Goal: Task Accomplishment & Management: Manage account settings

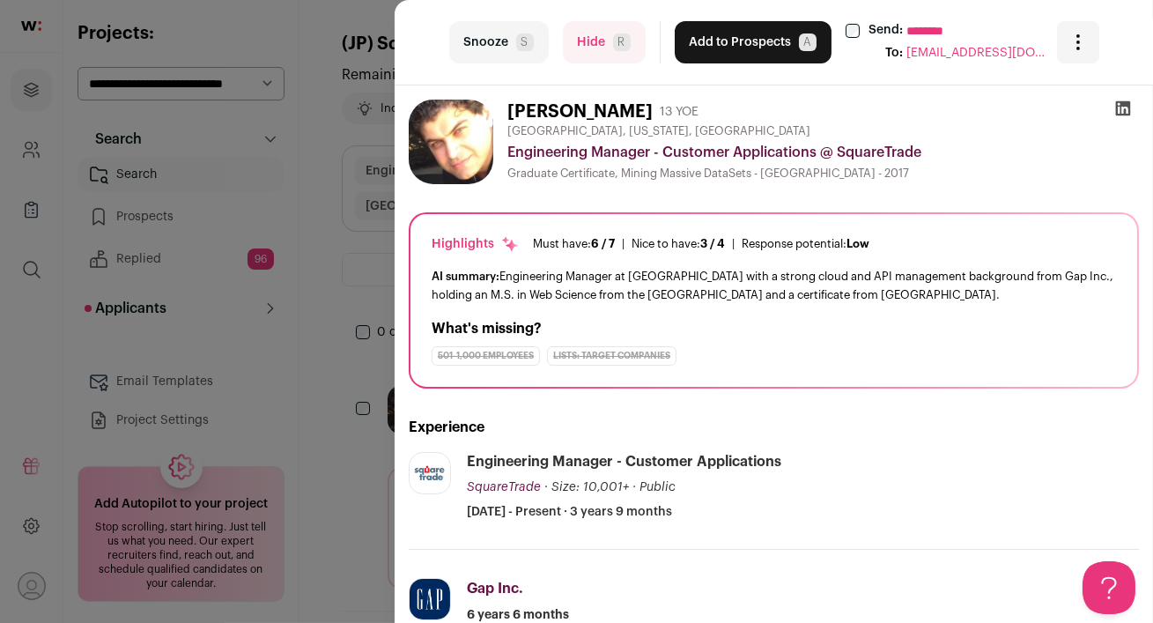
scroll to position [99, 0]
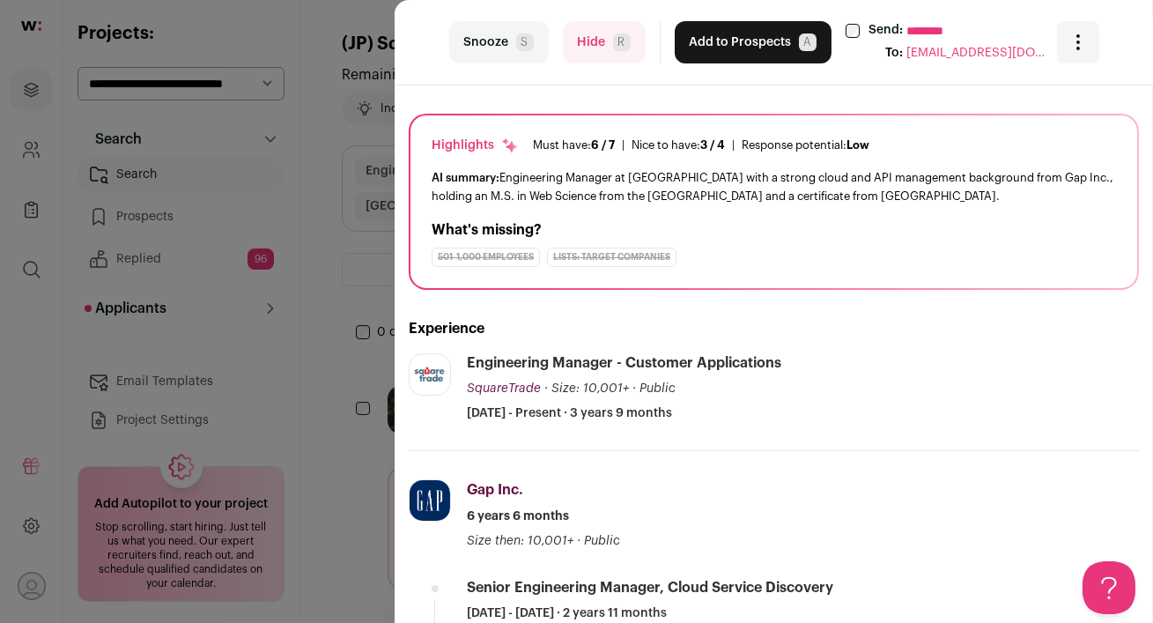
click at [314, 250] on div "last Snooze S Hide R Add to Prospects A Send: ******** To: nabeeh980@hotmail.co…" at bounding box center [576, 311] width 1153 height 623
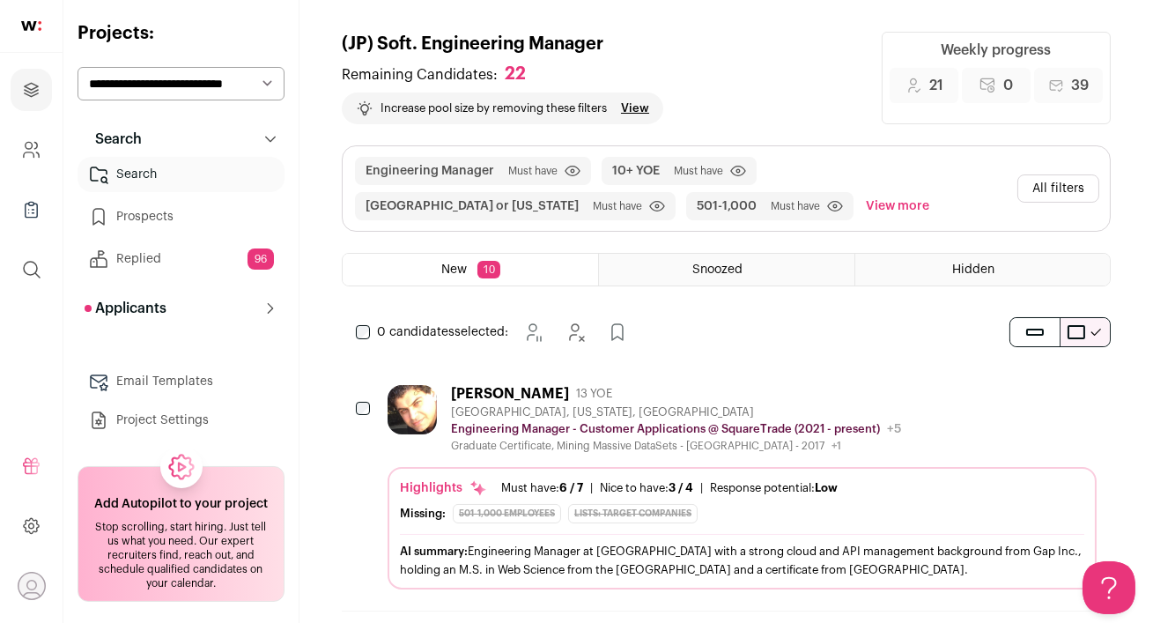
click at [716, 390] on div "Nabeeh Ghanem 13 YOE" at bounding box center [676, 394] width 450 height 18
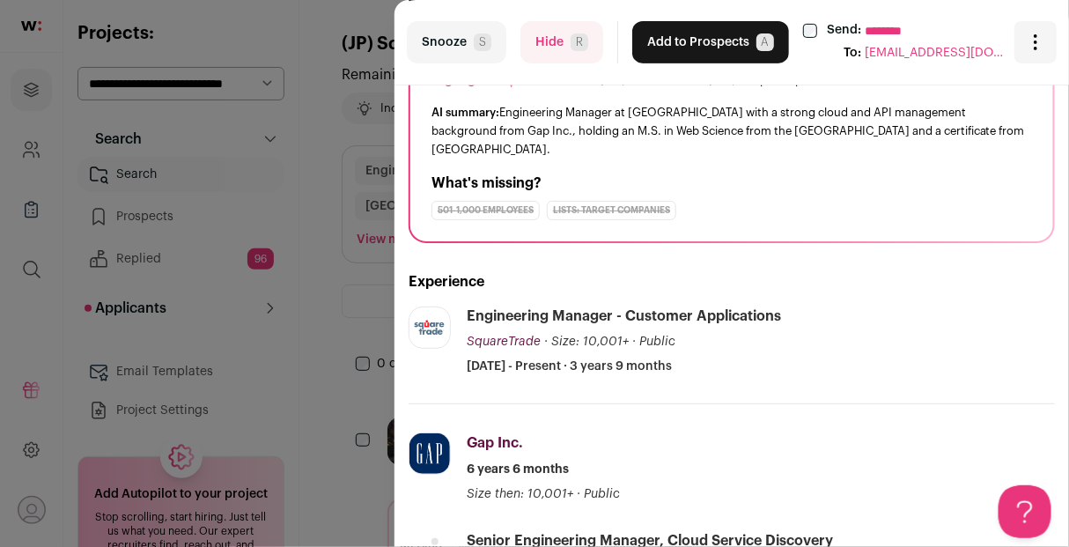
scroll to position [166, 0]
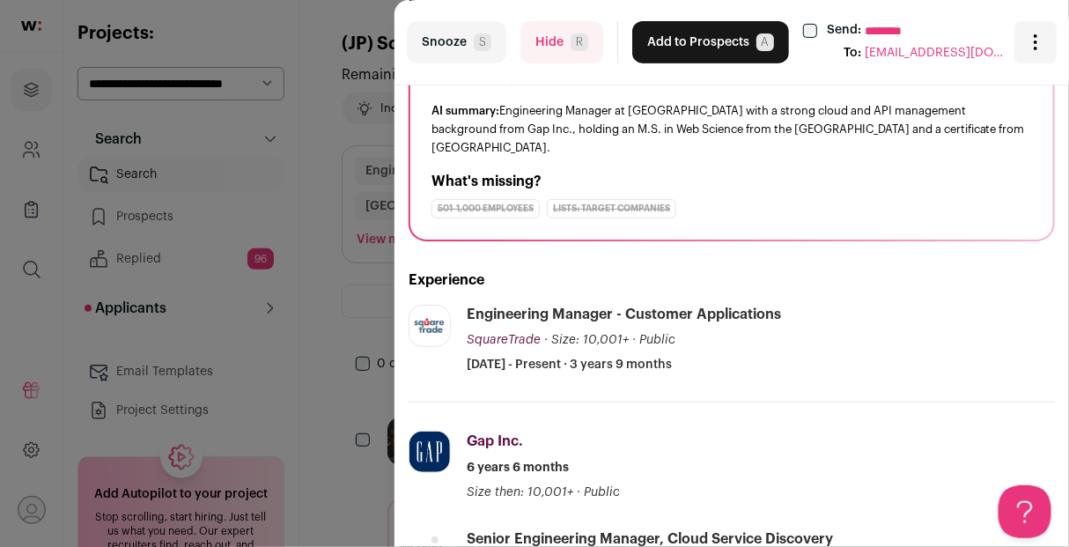
click at [556, 41] on button "Hide R" at bounding box center [561, 42] width 83 height 42
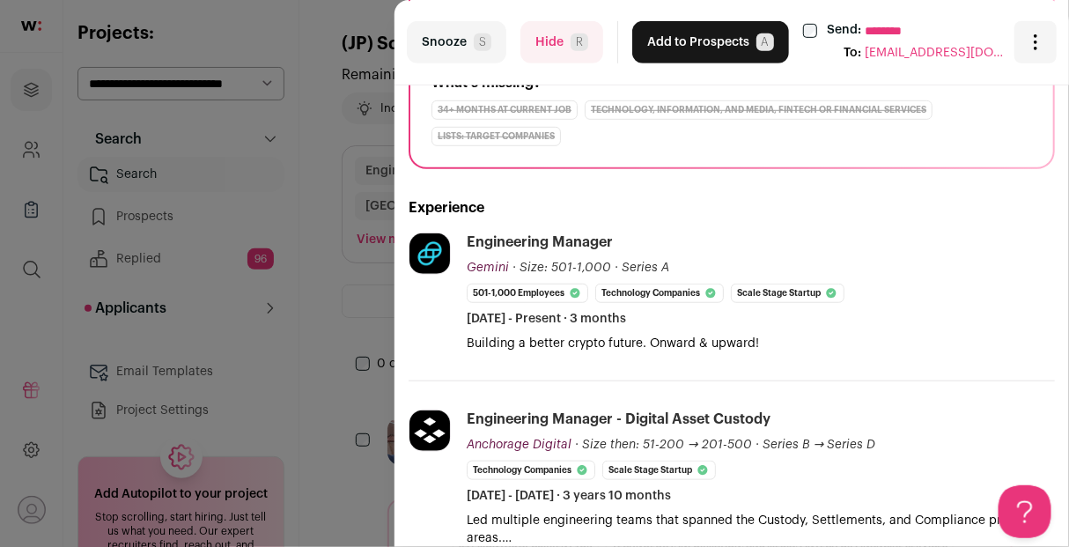
scroll to position [0, 0]
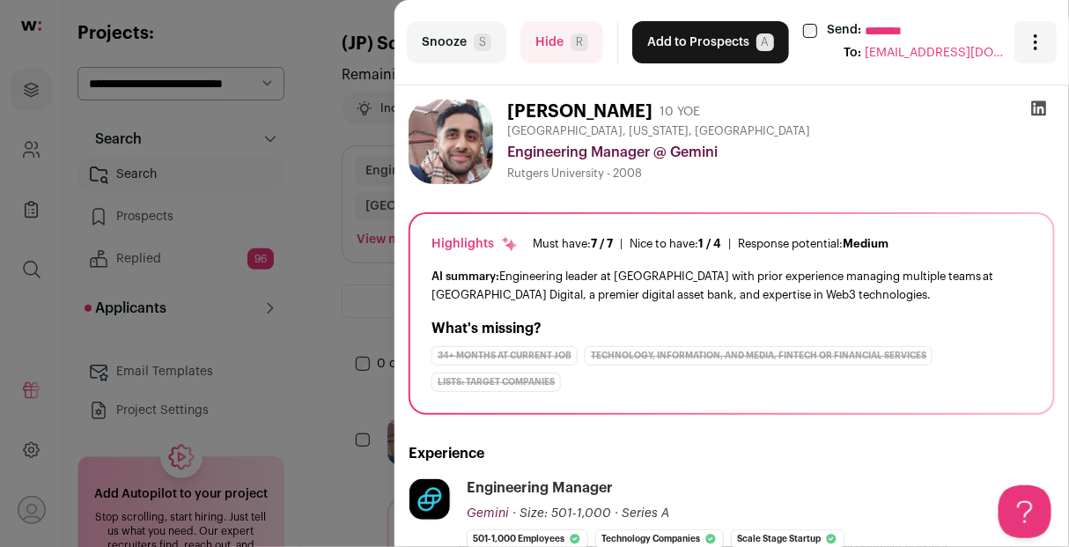
click at [551, 46] on button "Hide R" at bounding box center [561, 42] width 83 height 42
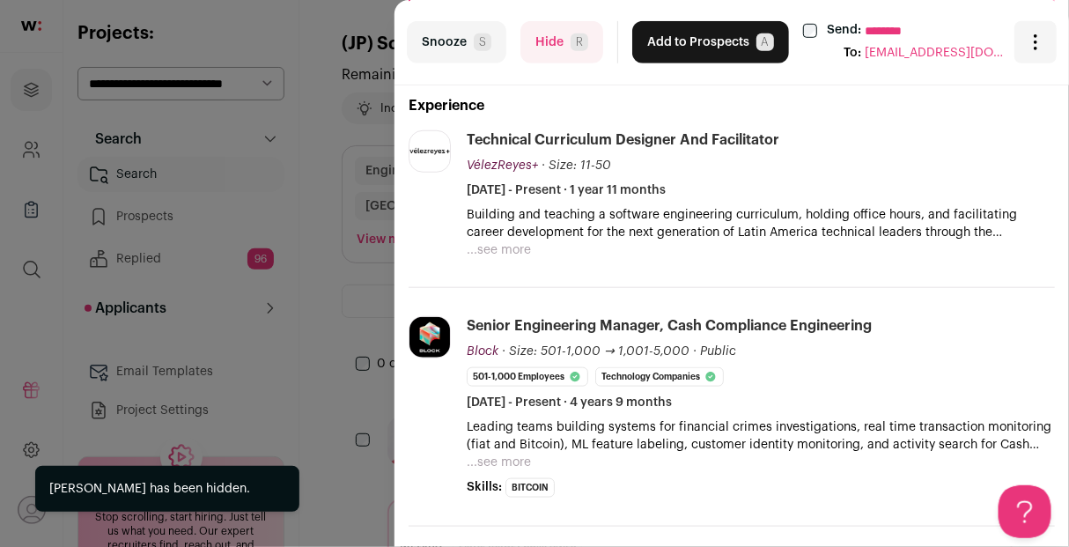
scroll to position [338, 0]
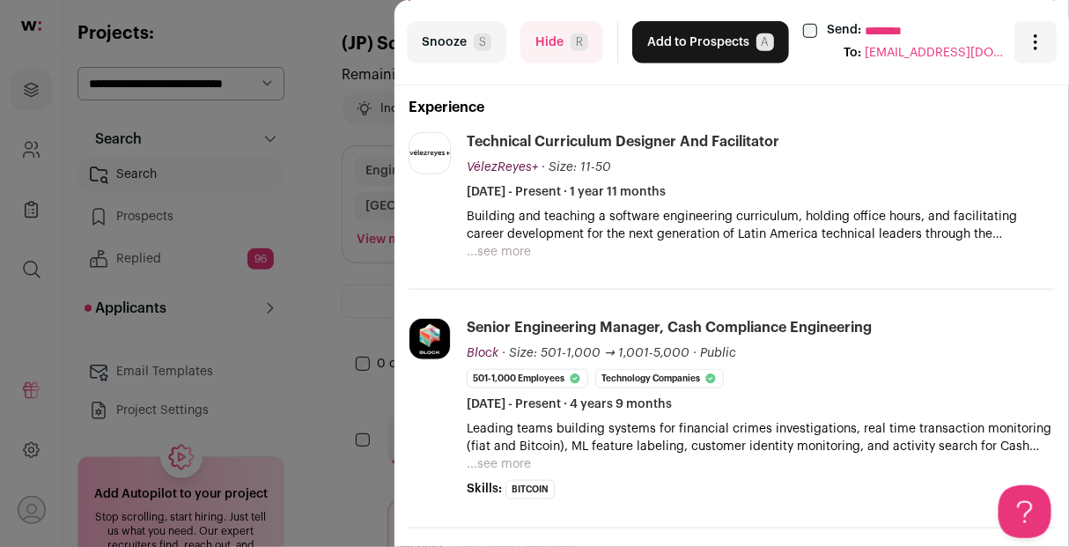
click at [538, 47] on button "Hide R" at bounding box center [561, 42] width 83 height 42
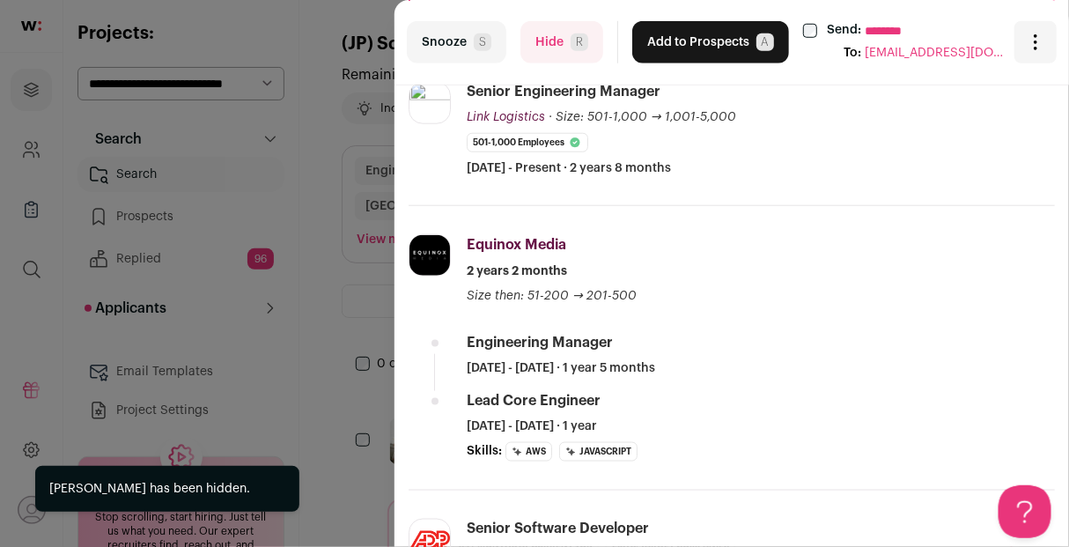
scroll to position [416, 0]
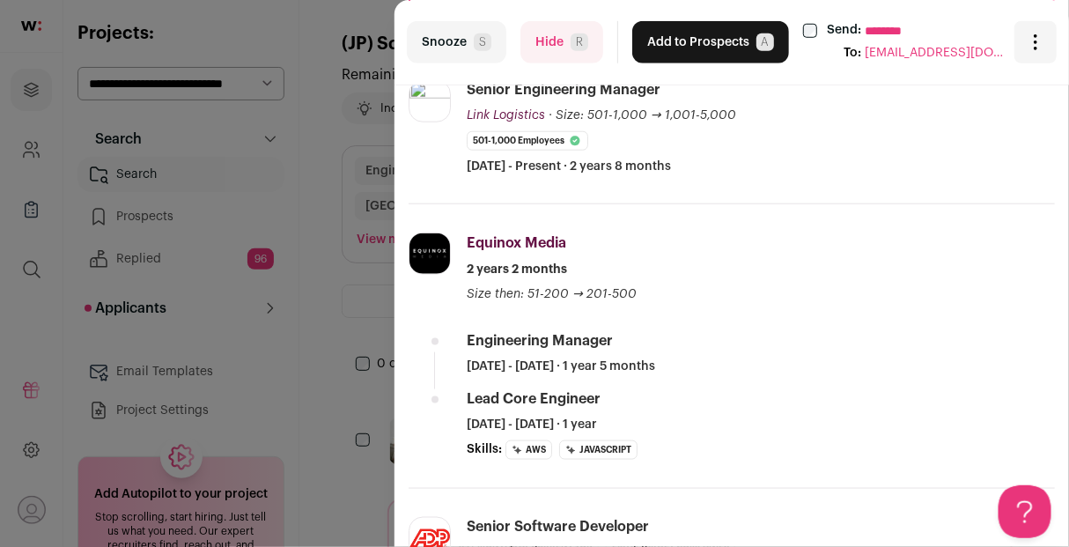
click at [550, 46] on button "Hide R" at bounding box center [561, 42] width 83 height 42
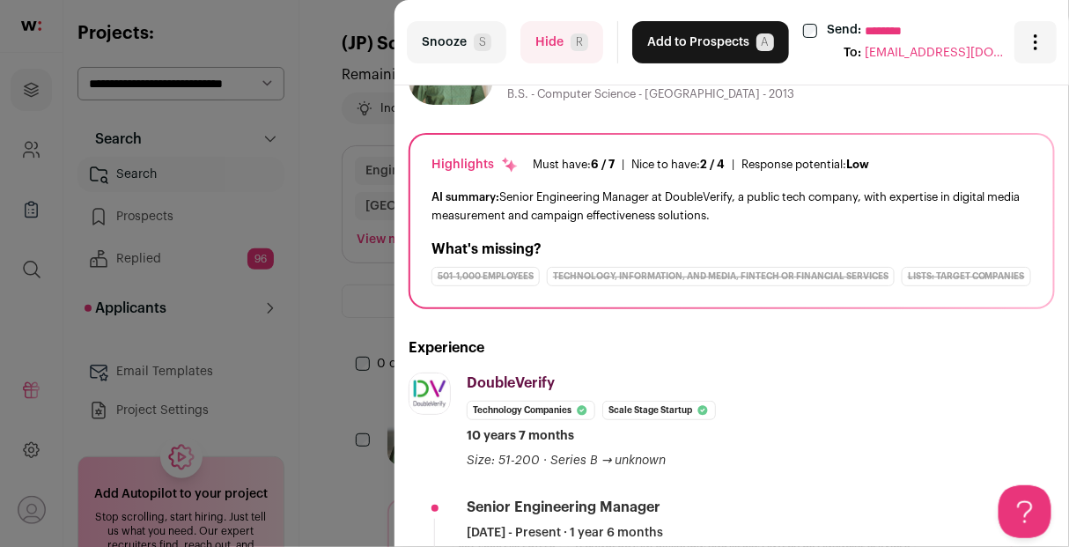
scroll to position [0, 0]
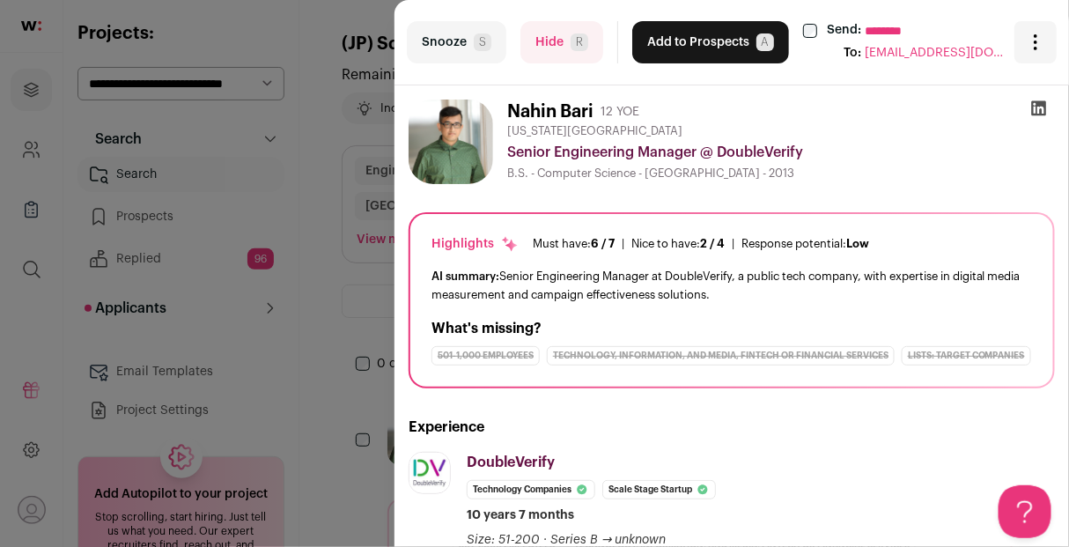
click at [547, 41] on button "Hide R" at bounding box center [561, 42] width 83 height 42
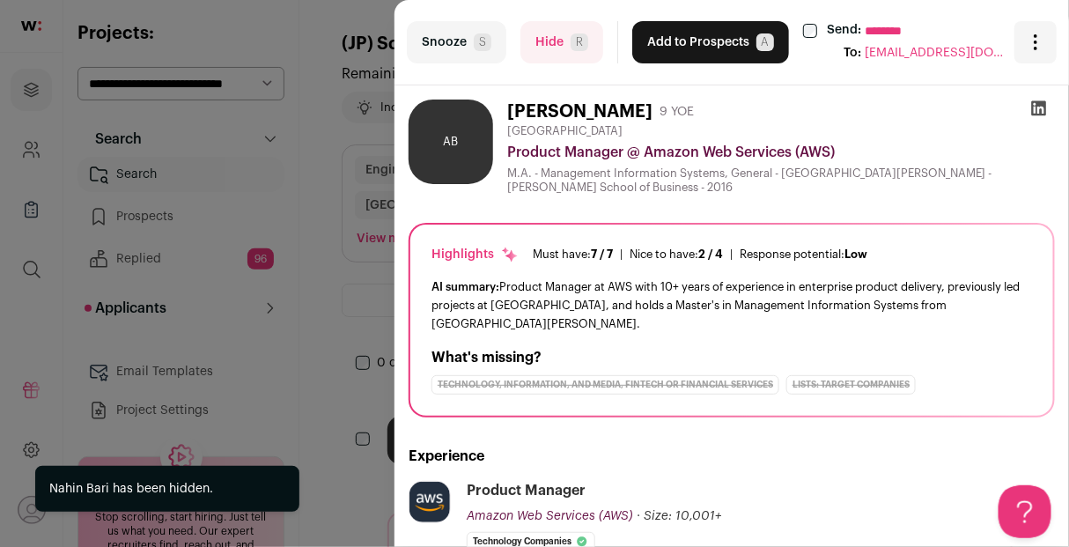
click at [558, 46] on button "Hide R" at bounding box center [561, 42] width 83 height 42
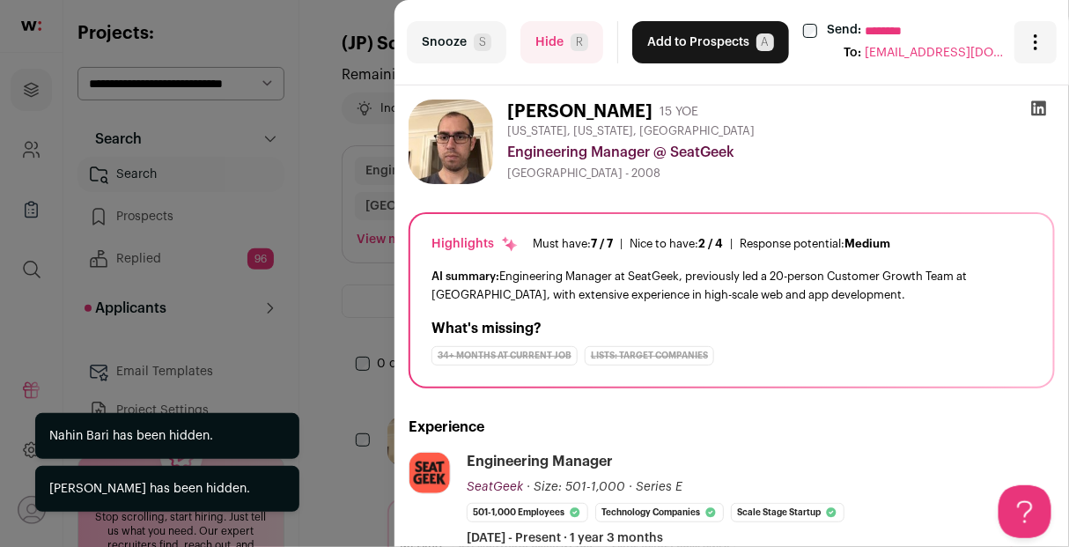
click at [558, 46] on button "Hide R" at bounding box center [561, 42] width 83 height 42
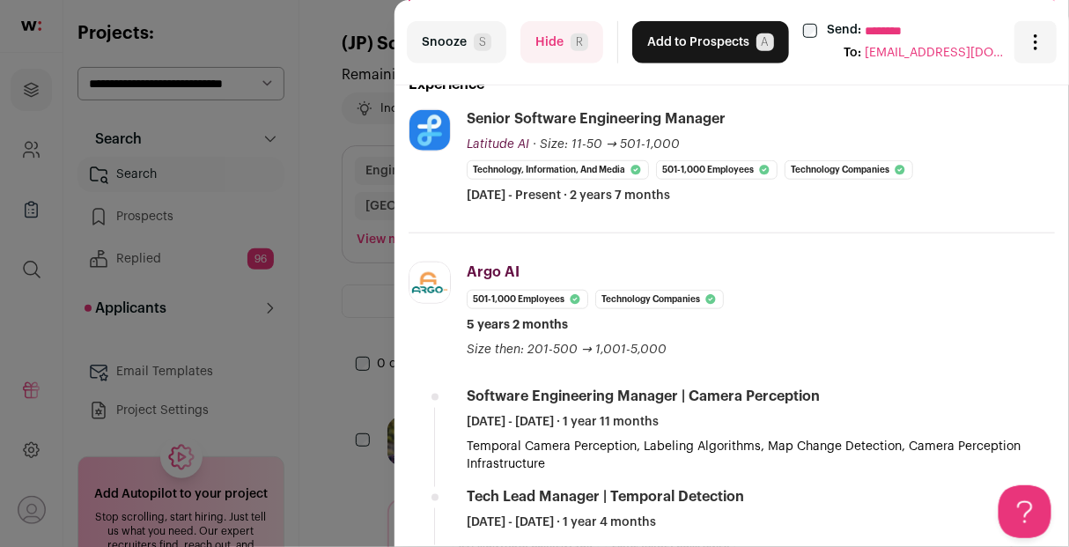
scroll to position [370, 0]
click at [546, 42] on button "Hide R" at bounding box center [561, 42] width 83 height 42
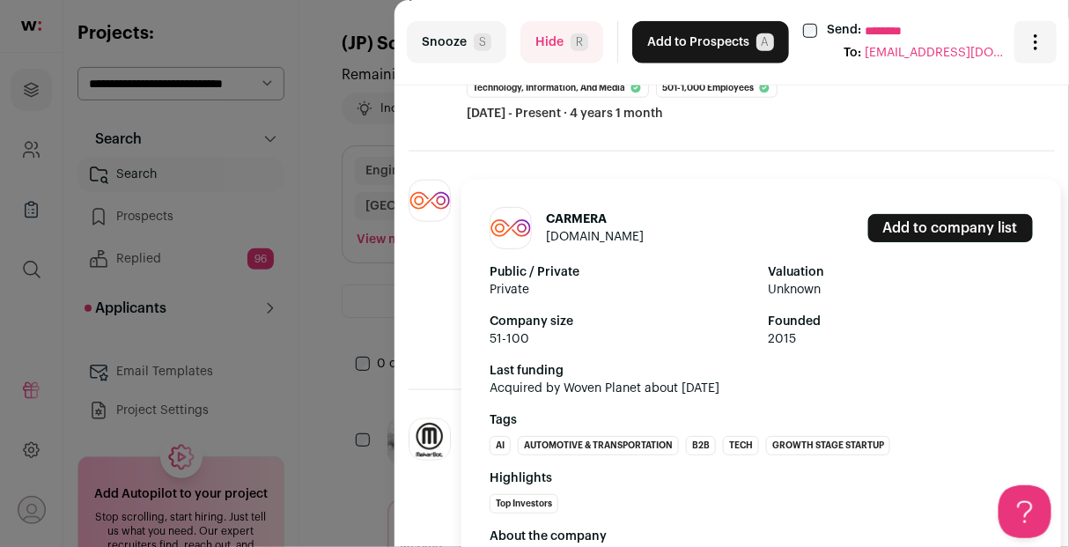
scroll to position [523, 0]
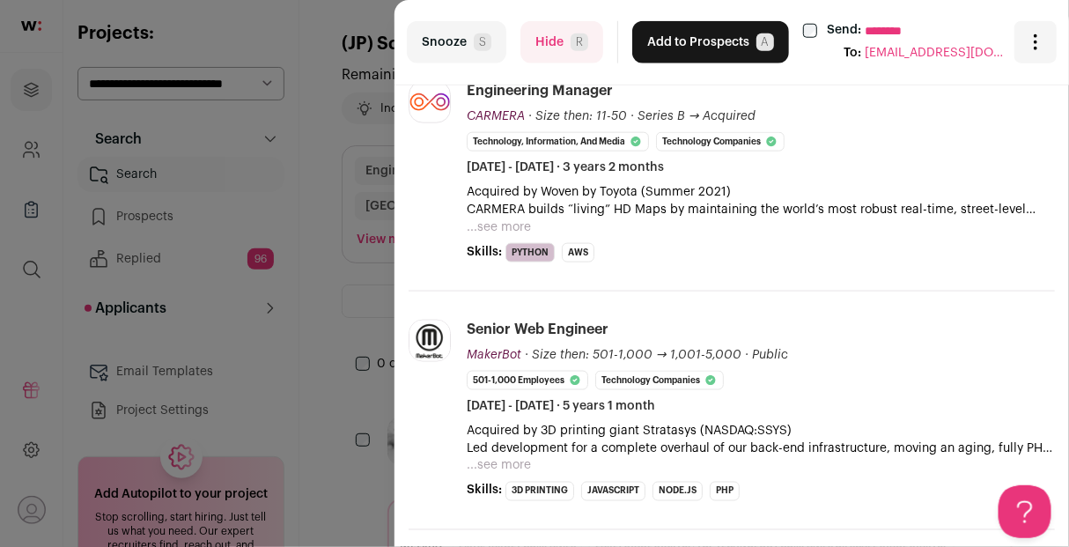
click at [553, 56] on button "Hide R" at bounding box center [561, 42] width 83 height 42
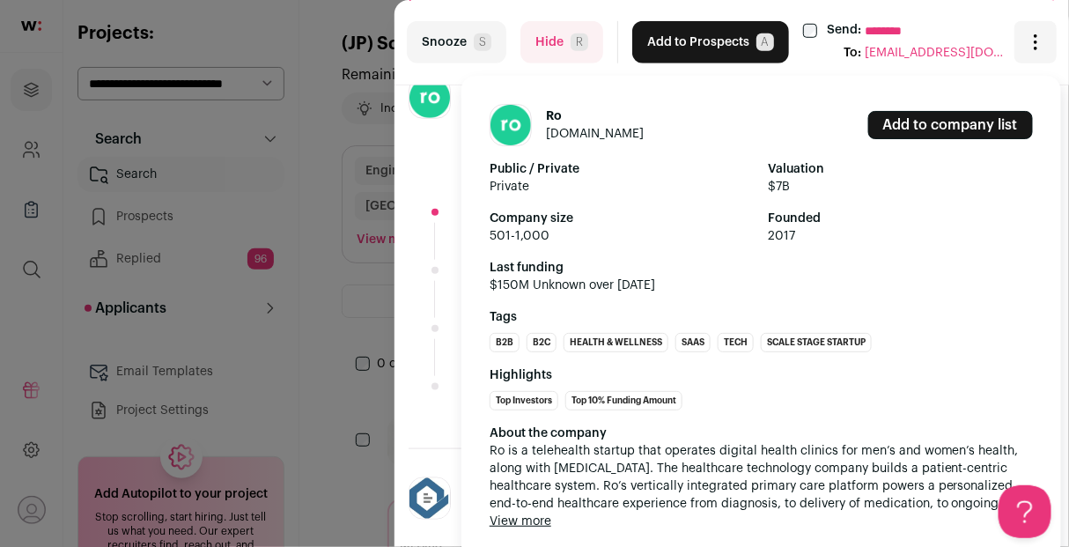
scroll to position [376, 0]
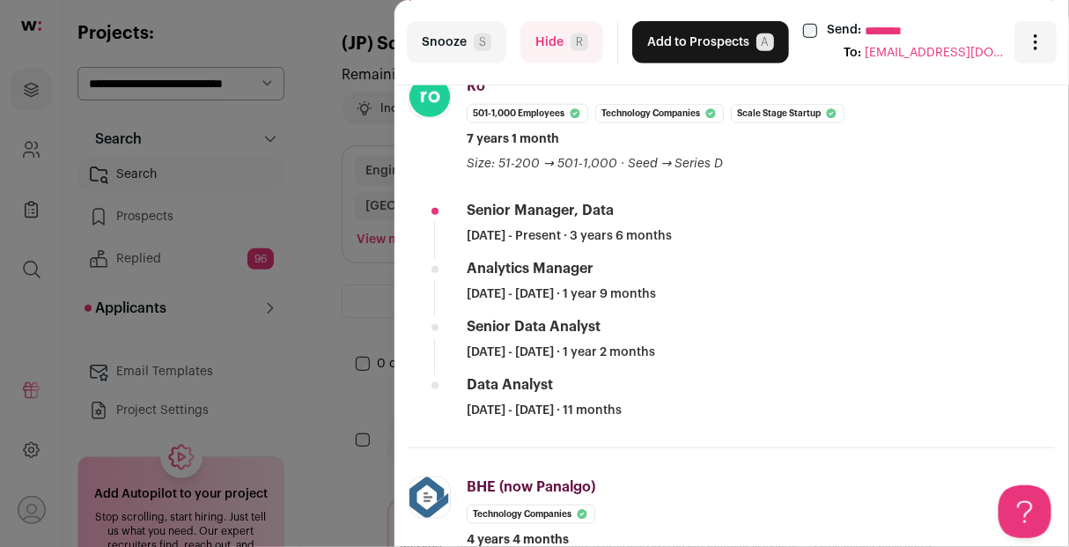
click at [543, 49] on button "Hide R" at bounding box center [561, 42] width 83 height 42
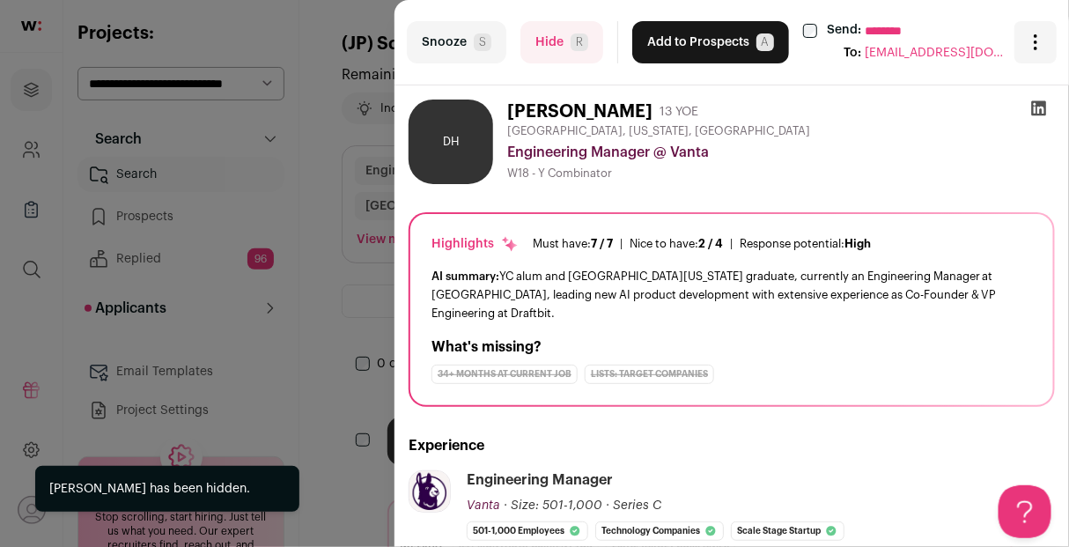
click at [556, 37] on button "Hide R" at bounding box center [561, 42] width 83 height 42
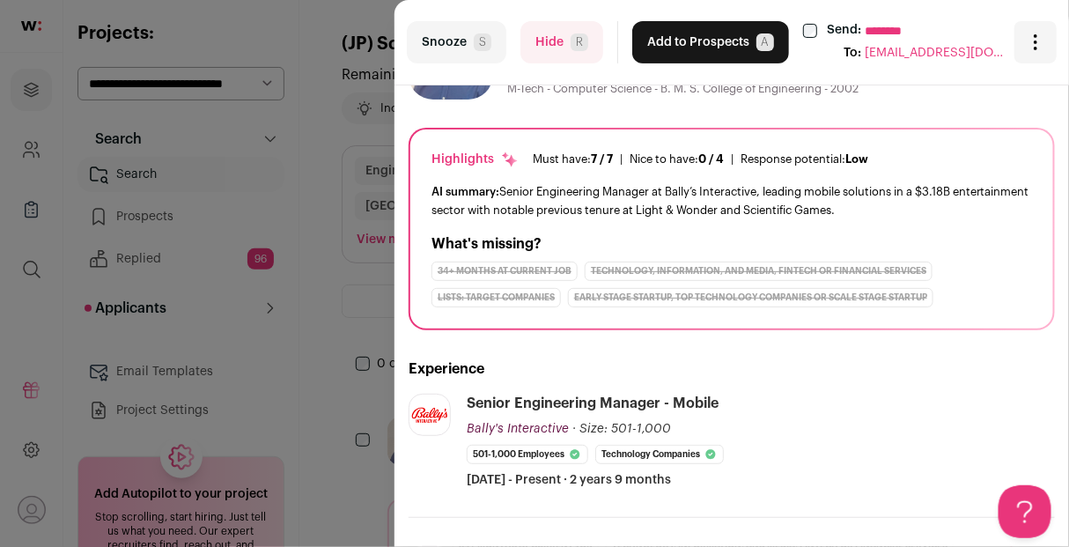
scroll to position [87, 0]
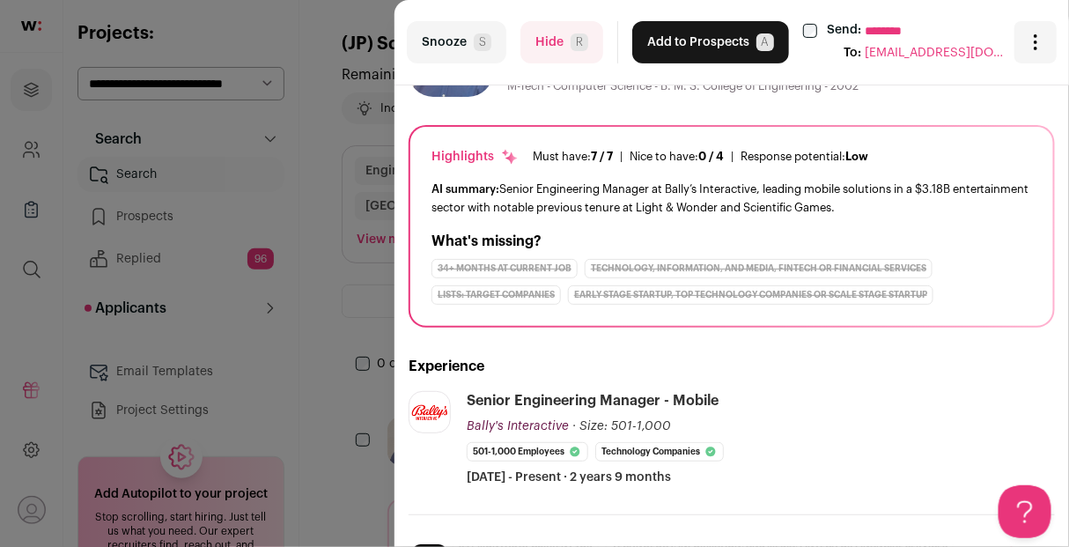
click at [551, 43] on button "Hide R" at bounding box center [561, 42] width 83 height 42
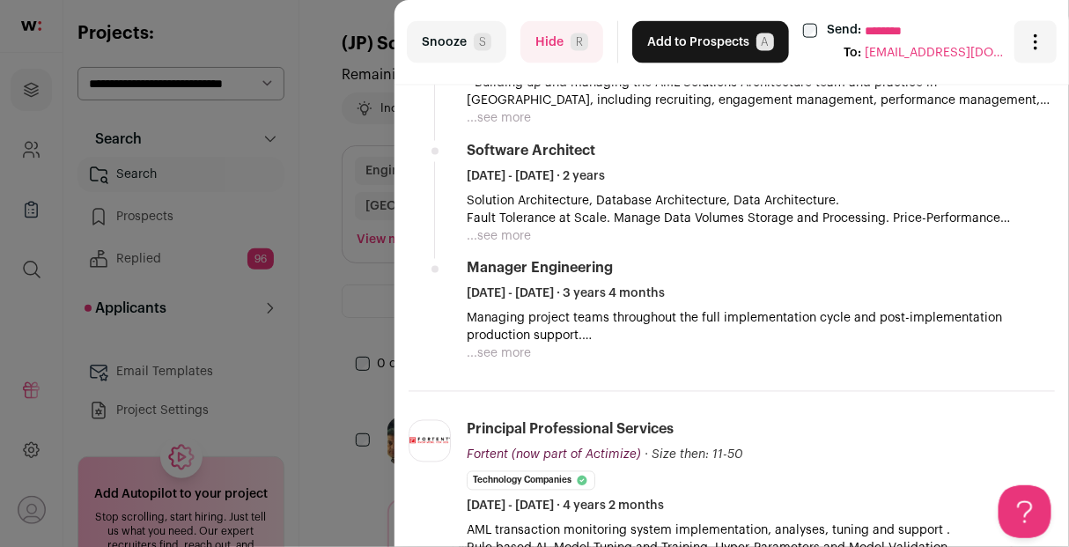
scroll to position [0, 0]
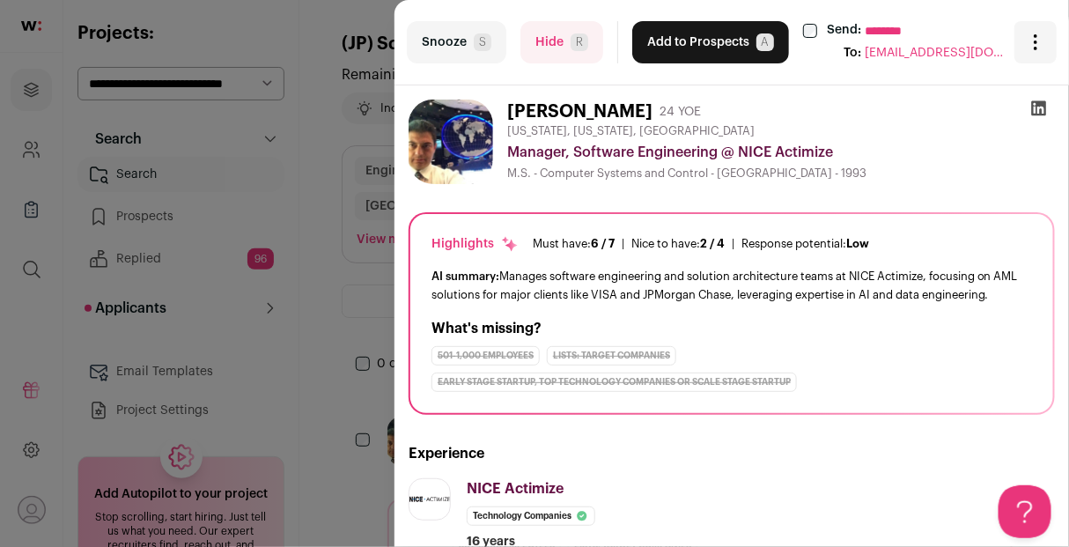
click at [542, 41] on button "Hide R" at bounding box center [561, 42] width 83 height 42
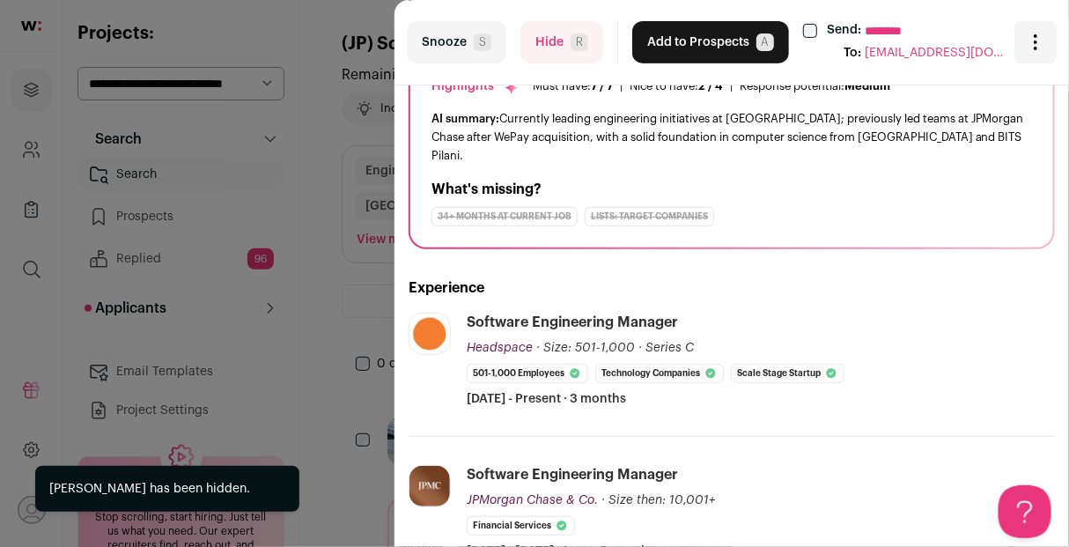
scroll to position [158, 0]
click at [550, 35] on button "Hide R" at bounding box center [561, 42] width 83 height 42
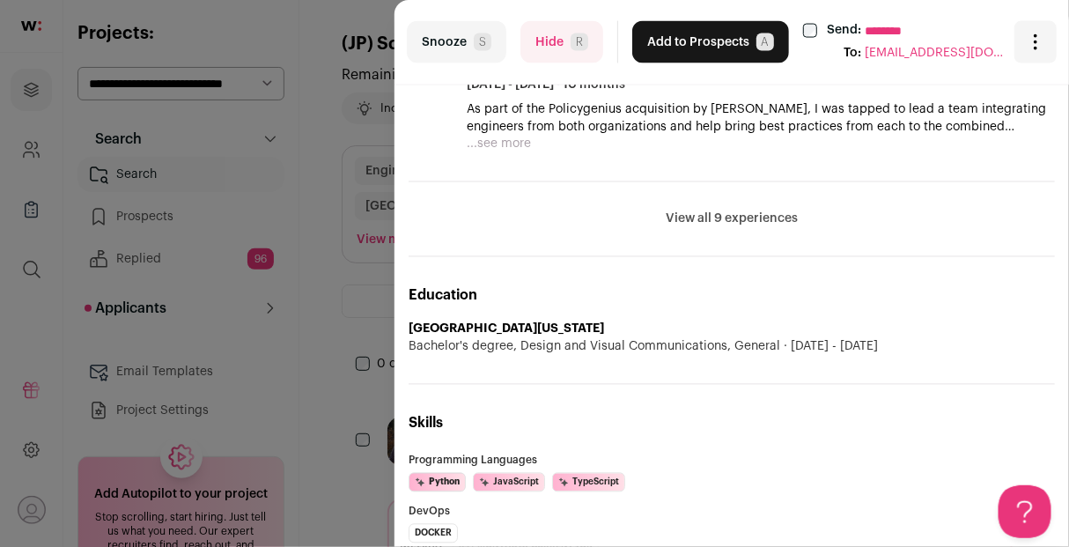
scroll to position [877, 0]
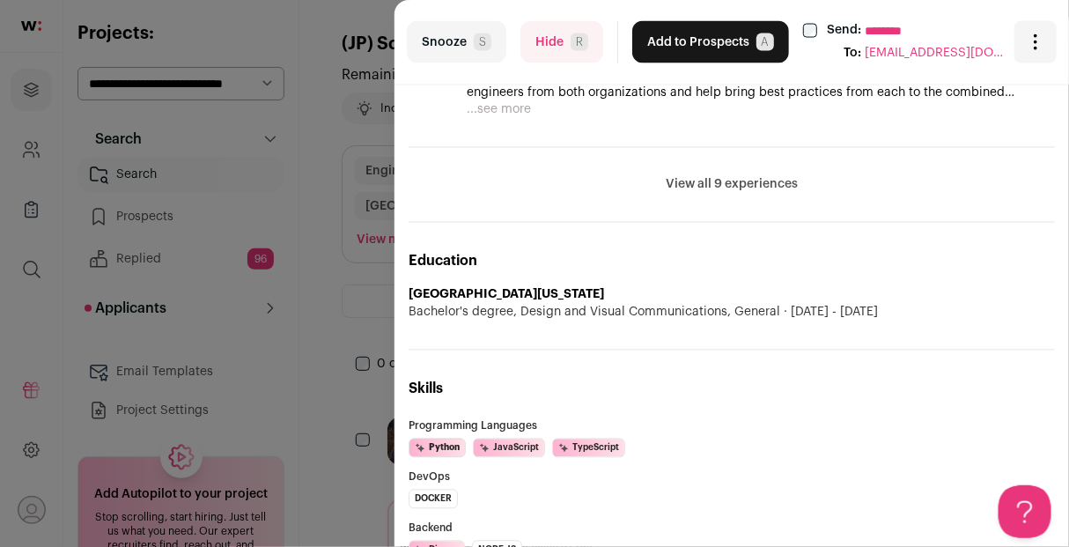
click at [735, 195] on li "View all 9 experiences View less" at bounding box center [732, 185] width 646 height 75
click at [717, 177] on button "View all 9 experiences" at bounding box center [732, 185] width 132 height 18
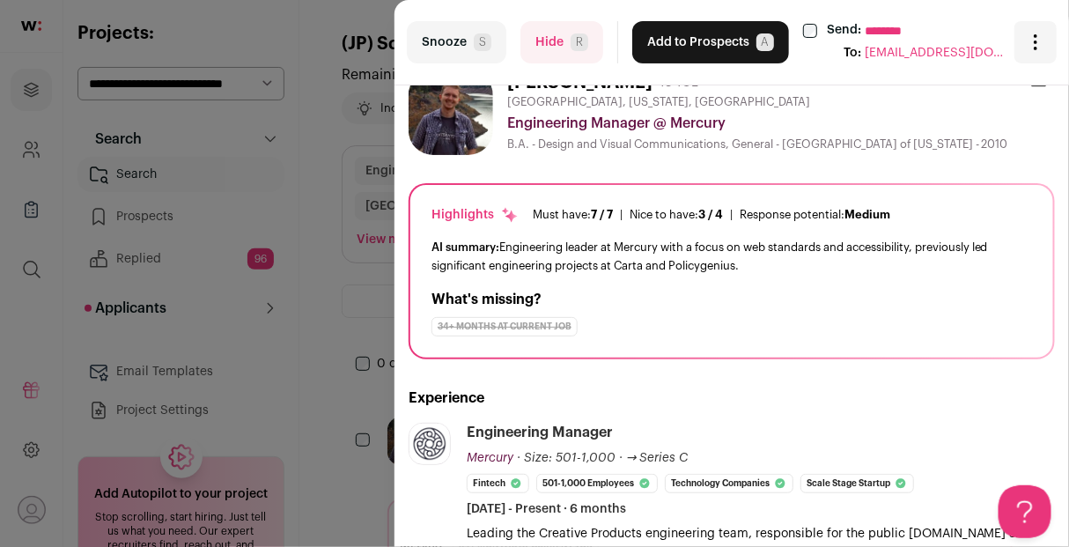
scroll to position [0, 0]
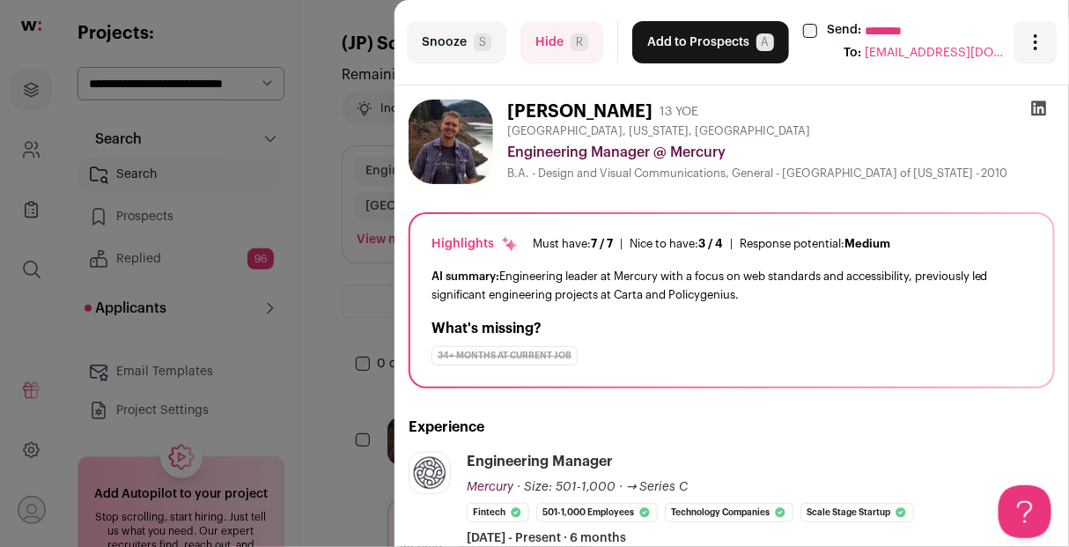
click at [674, 45] on button "Add to Prospects A" at bounding box center [710, 42] width 157 height 42
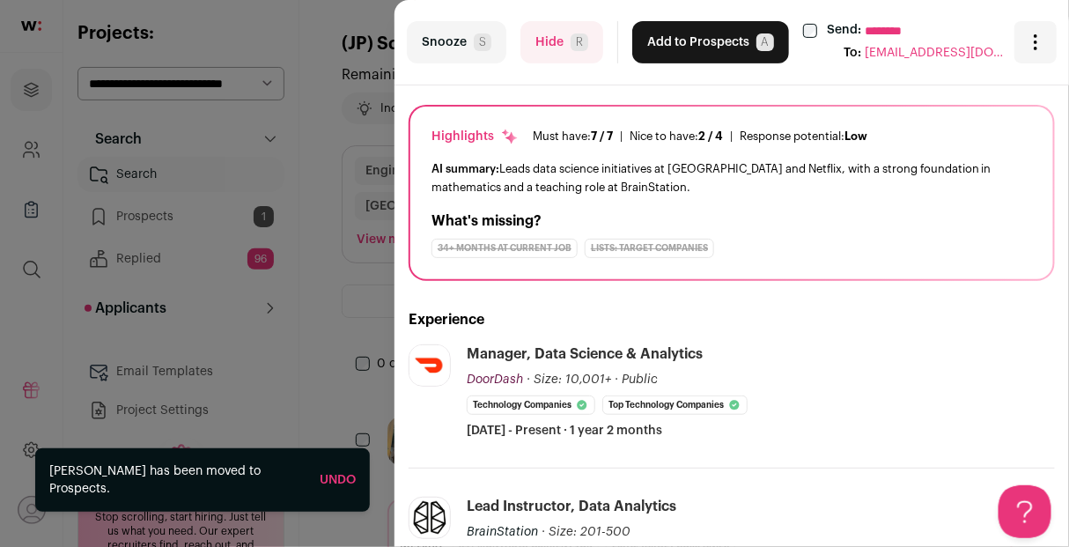
scroll to position [150, 0]
click at [552, 54] on button "Hide R" at bounding box center [561, 42] width 83 height 42
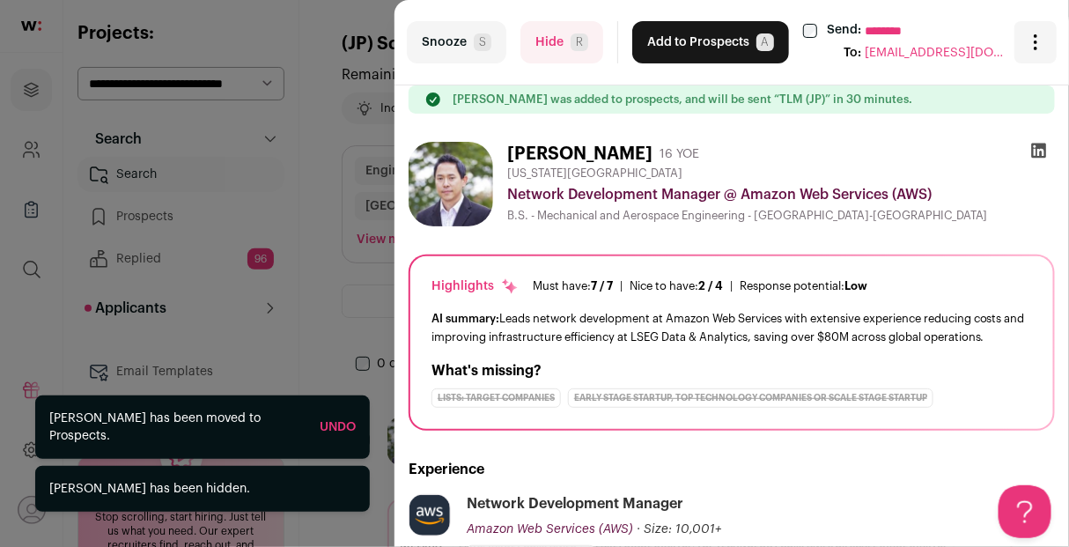
click at [548, 45] on button "Hide R" at bounding box center [561, 42] width 83 height 42
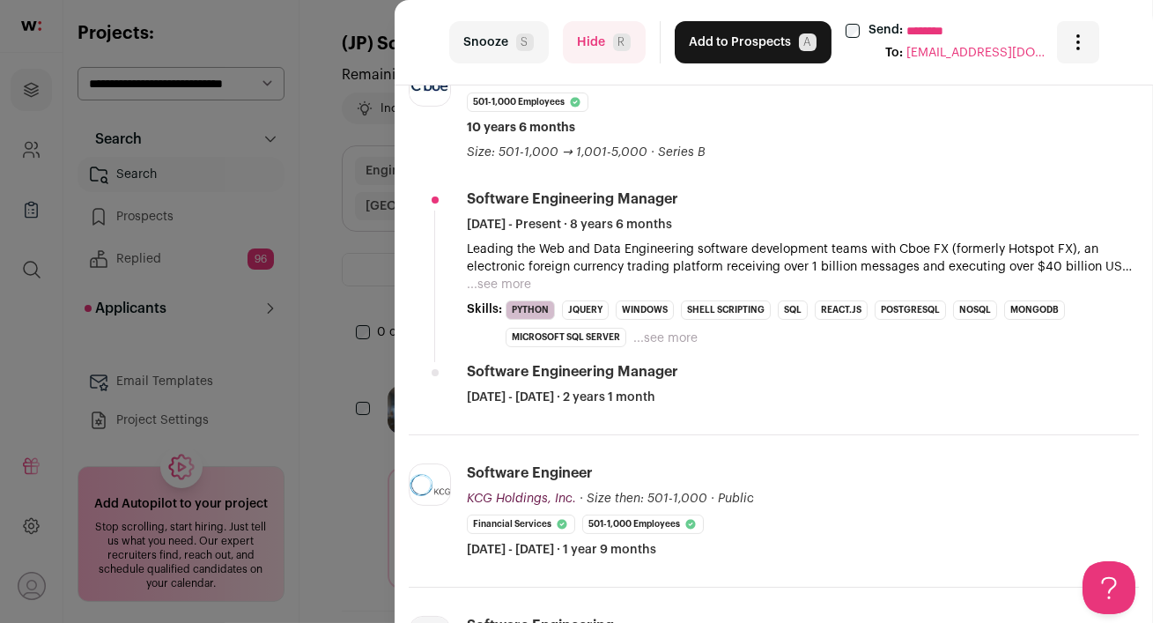
scroll to position [0, 0]
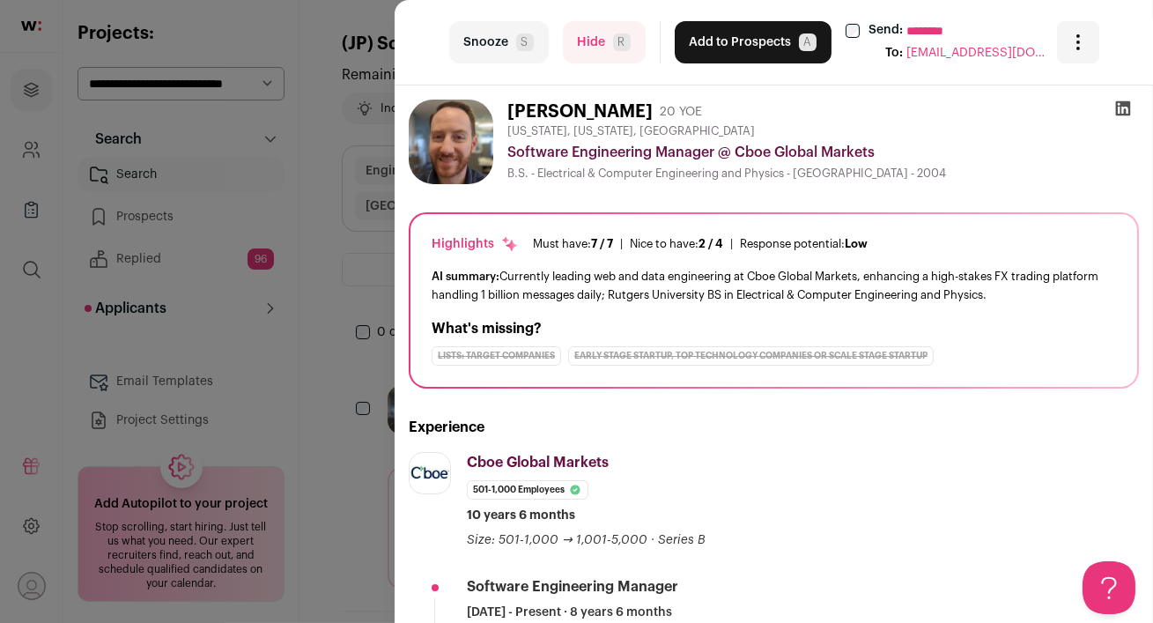
click at [738, 53] on button "Add to Prospects A" at bounding box center [752, 42] width 157 height 42
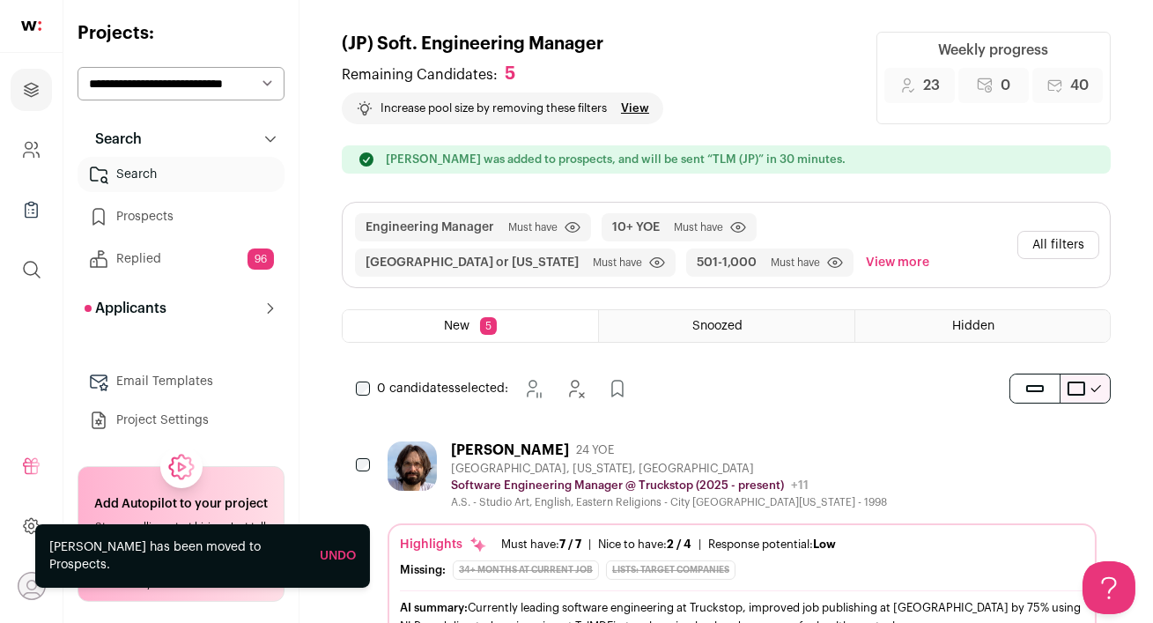
click at [750, 445] on div "Bryan Brunetti 24 YOE" at bounding box center [669, 450] width 436 height 18
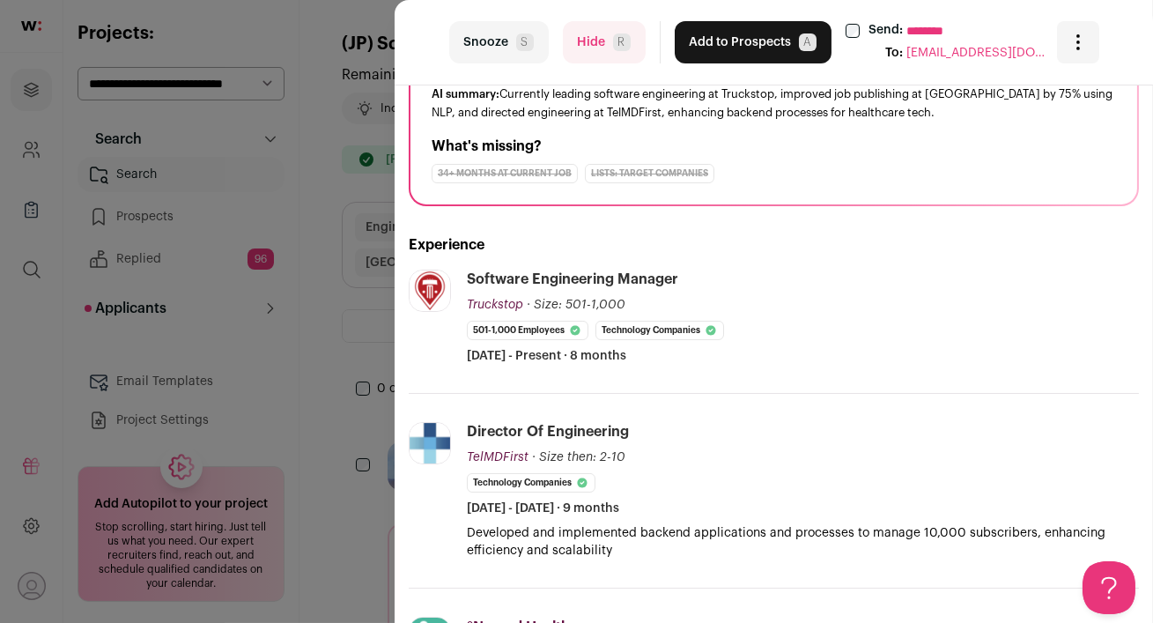
scroll to position [184, 0]
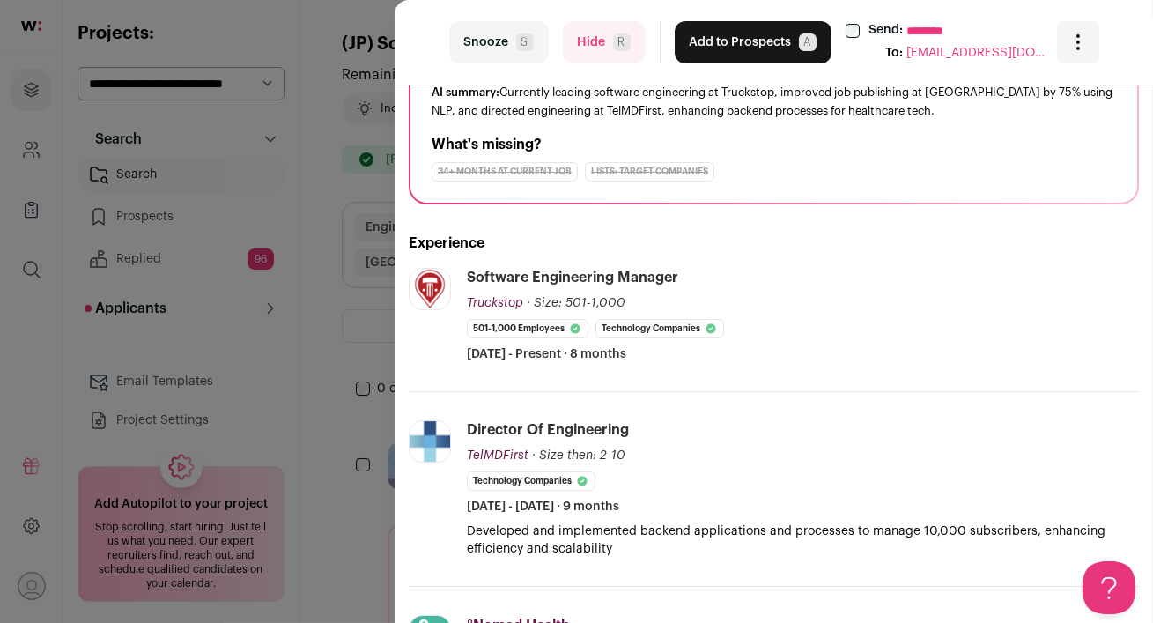
click at [598, 48] on button "Hide R" at bounding box center [604, 42] width 83 height 42
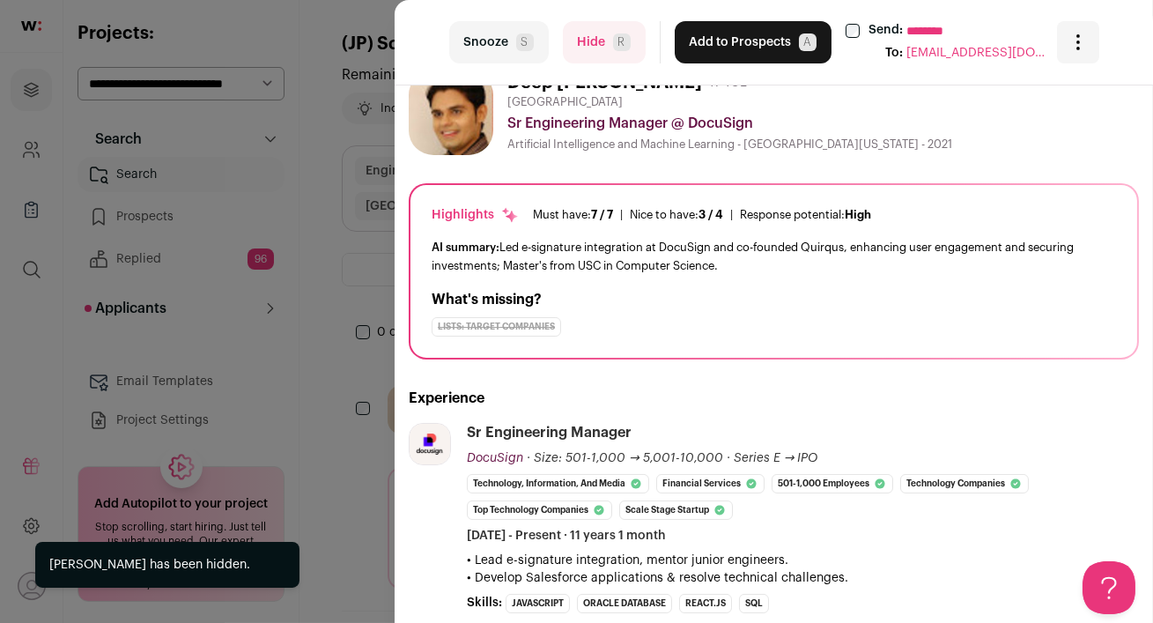
scroll to position [39, 0]
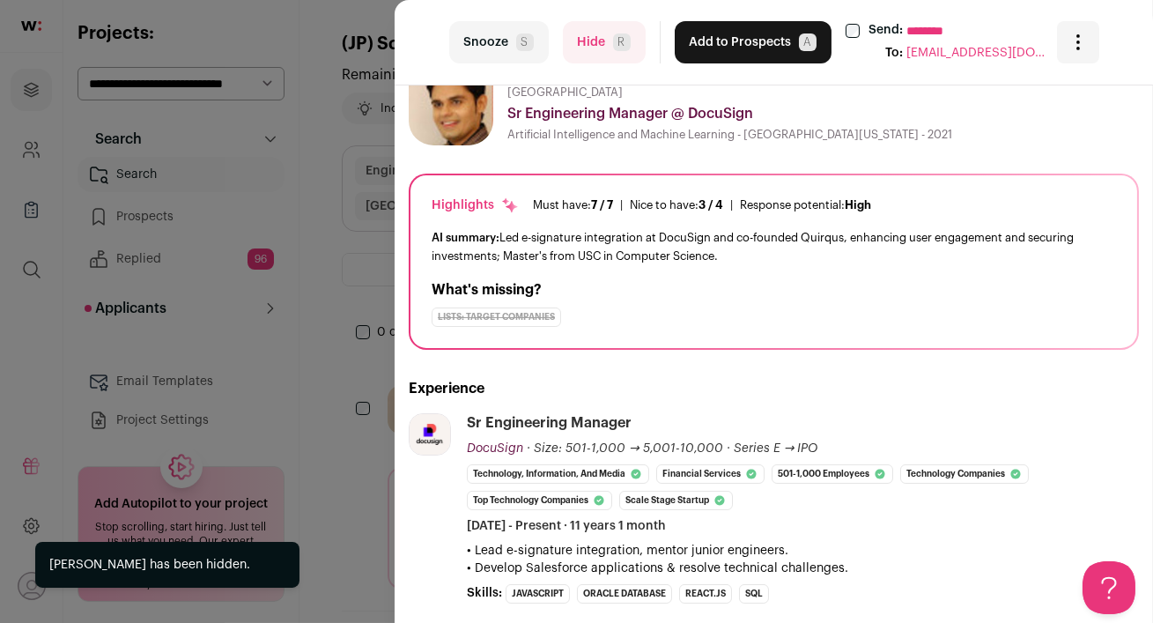
click at [591, 36] on button "Hide R" at bounding box center [604, 42] width 83 height 42
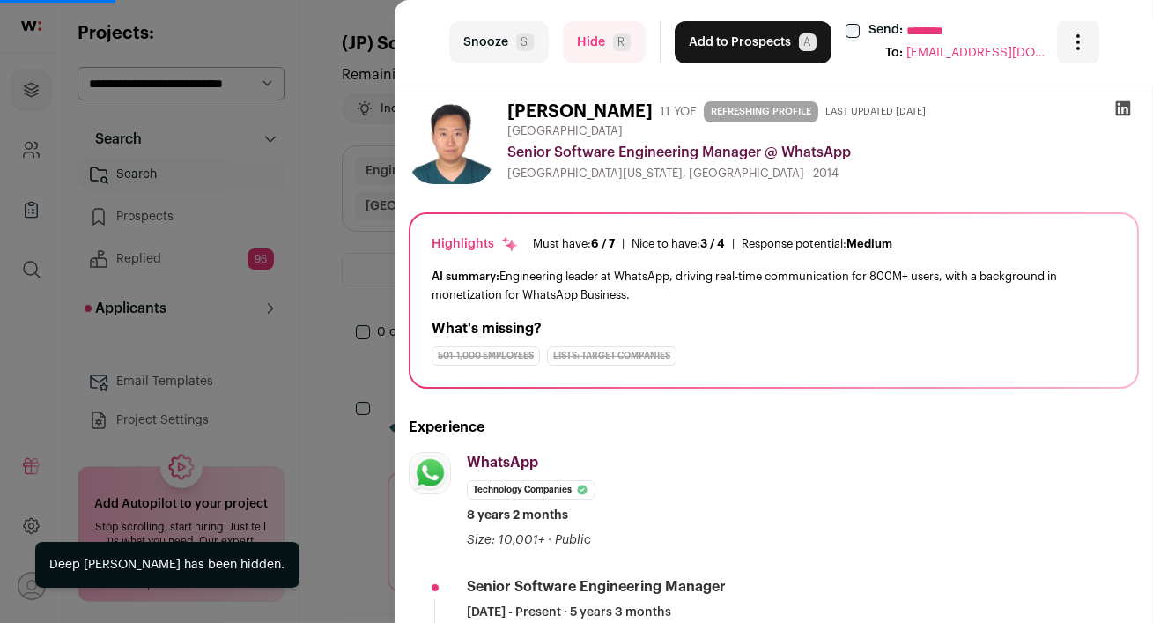
click at [578, 47] on button "Hide R" at bounding box center [604, 42] width 83 height 42
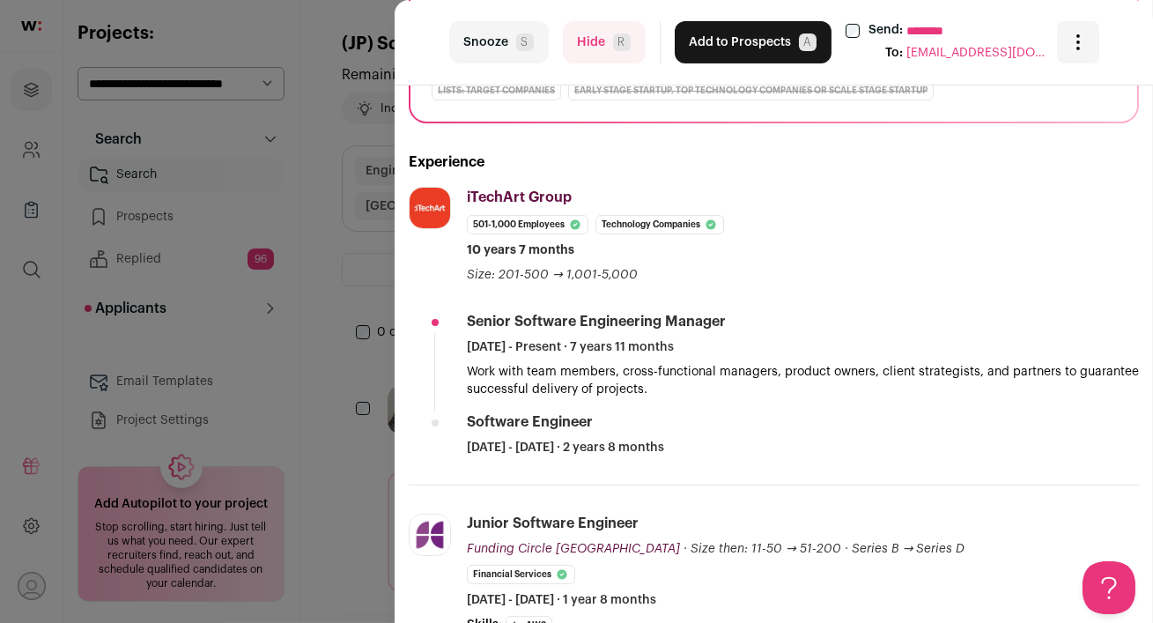
scroll to position [266, 0]
click at [584, 50] on button "Hide R" at bounding box center [604, 42] width 83 height 42
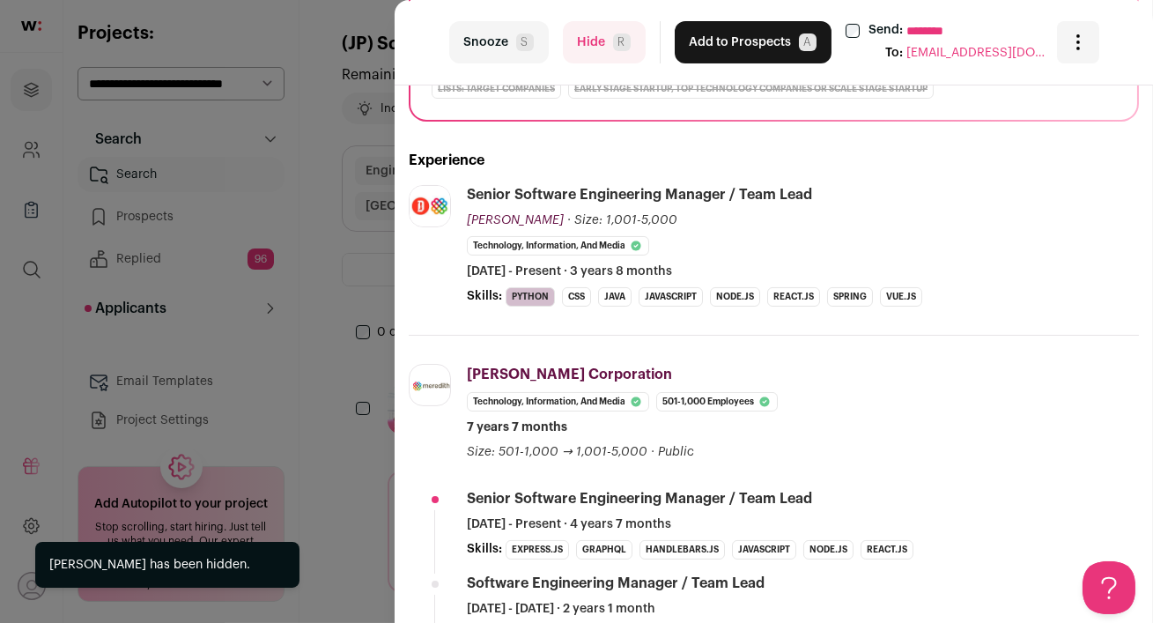
scroll to position [0, 0]
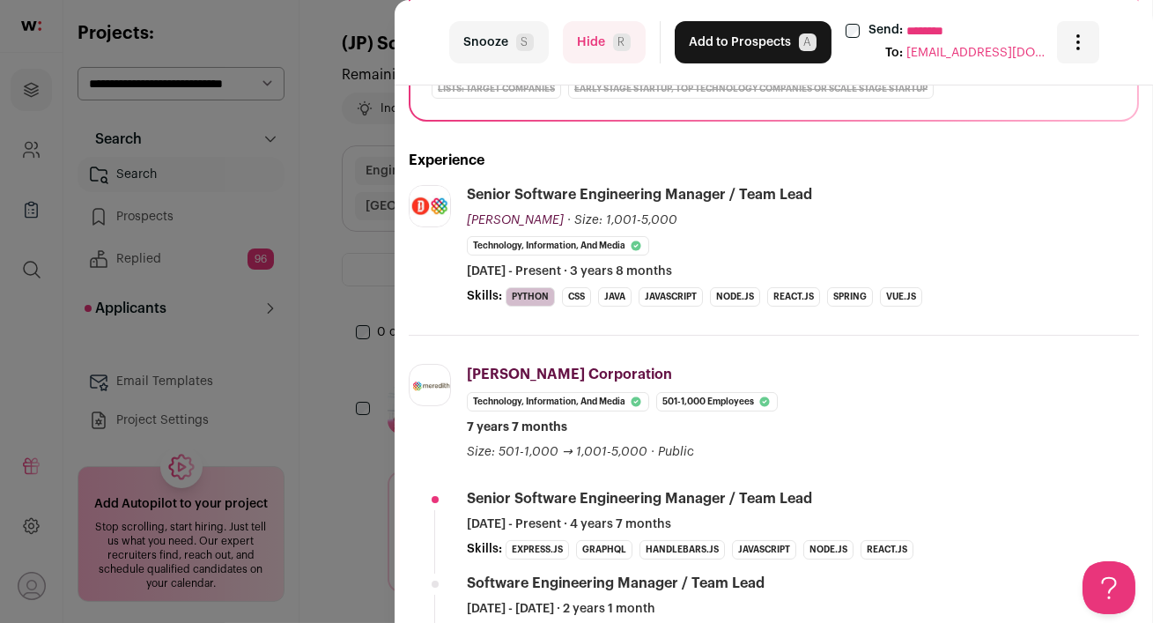
click at [614, 54] on button "Hide R" at bounding box center [604, 42] width 83 height 42
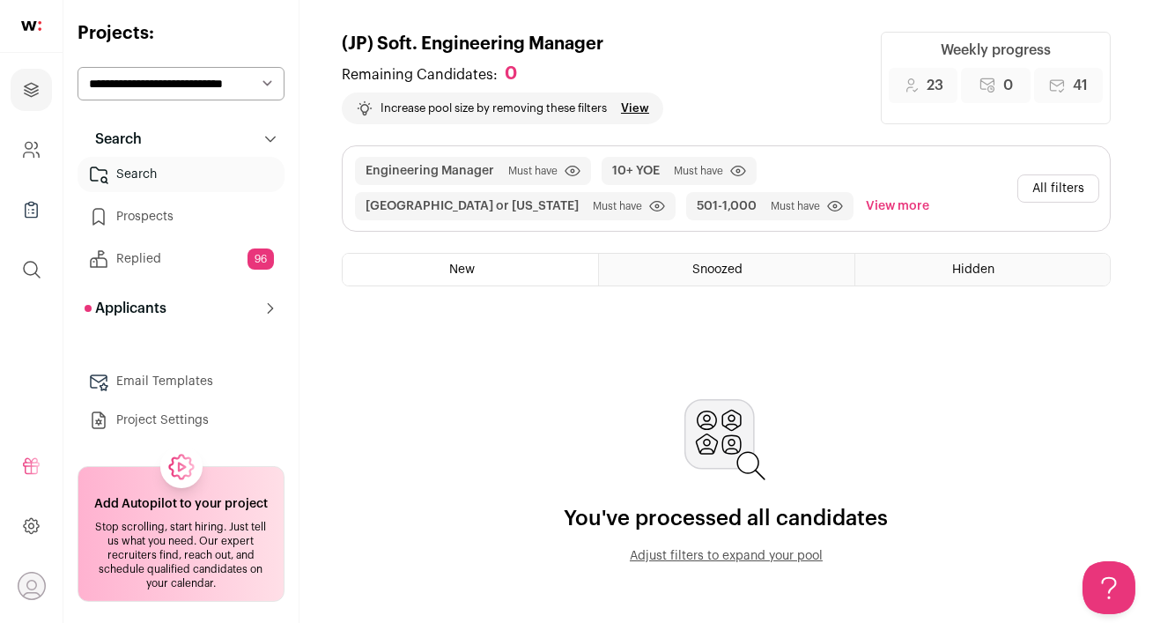
click at [188, 86] on select "**********" at bounding box center [180, 83] width 207 height 33
select select "*****"
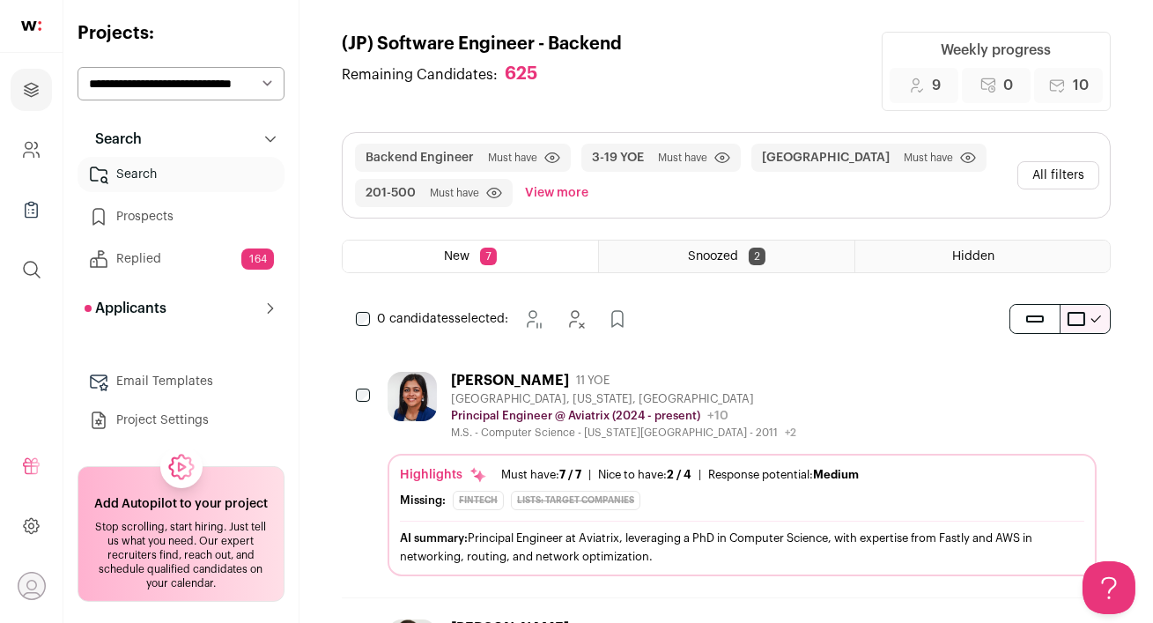
click at [755, 384] on div "Trisha Biswas 11 YOE" at bounding box center [623, 381] width 345 height 18
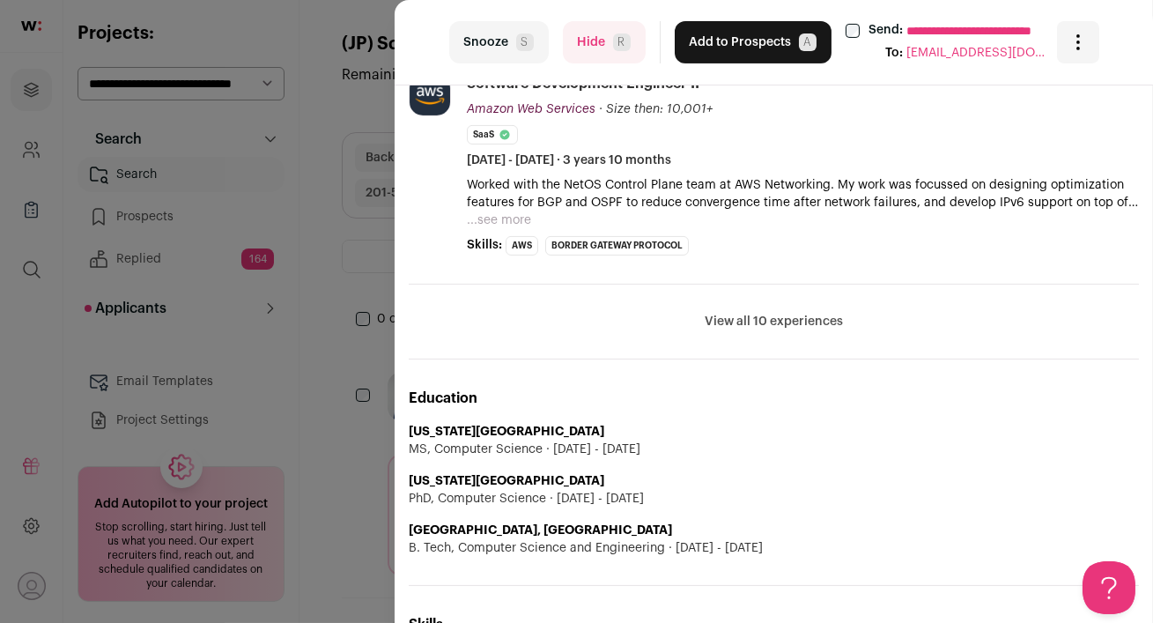
scroll to position [845, 0]
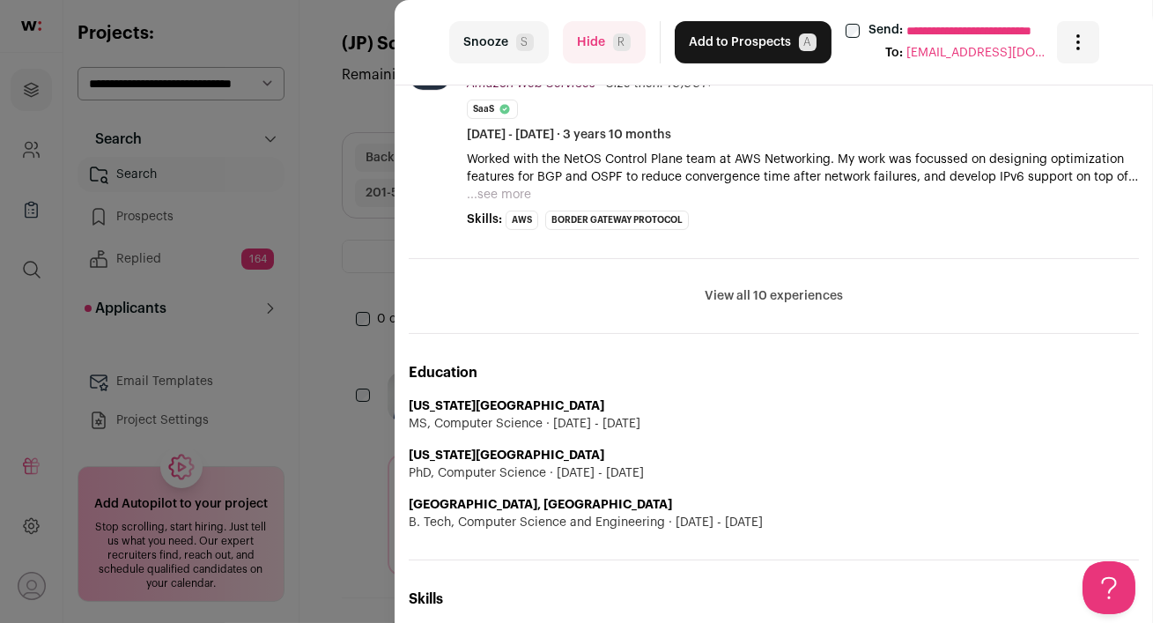
click at [601, 46] on button "Hide R" at bounding box center [604, 42] width 83 height 42
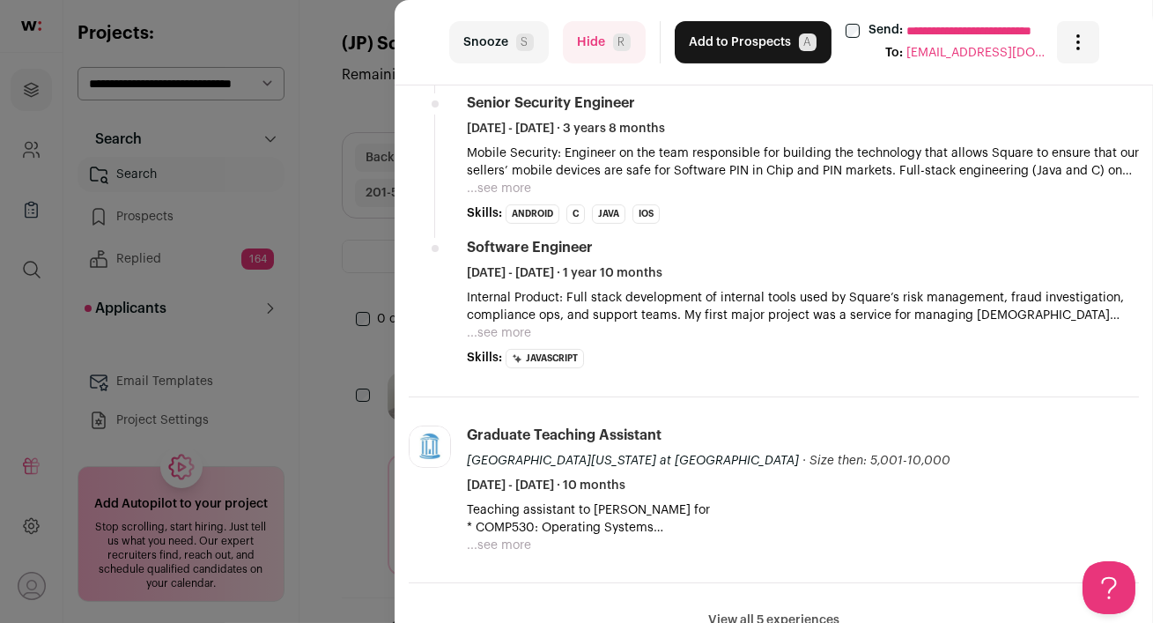
scroll to position [1051, 0]
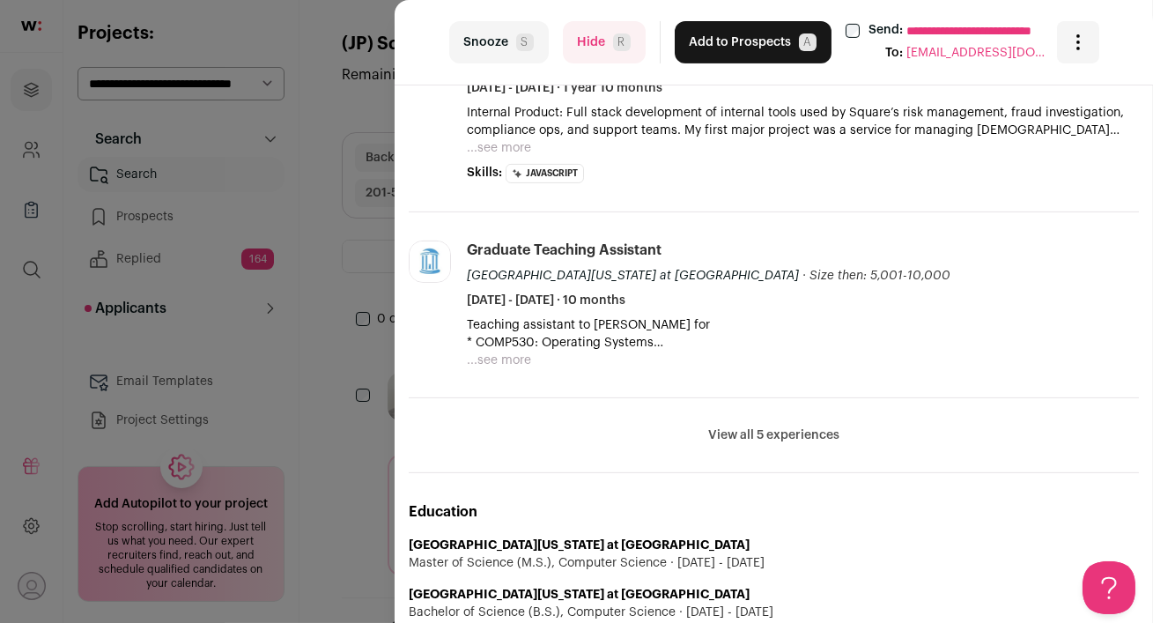
click at [587, 34] on button "Hide R" at bounding box center [604, 42] width 83 height 42
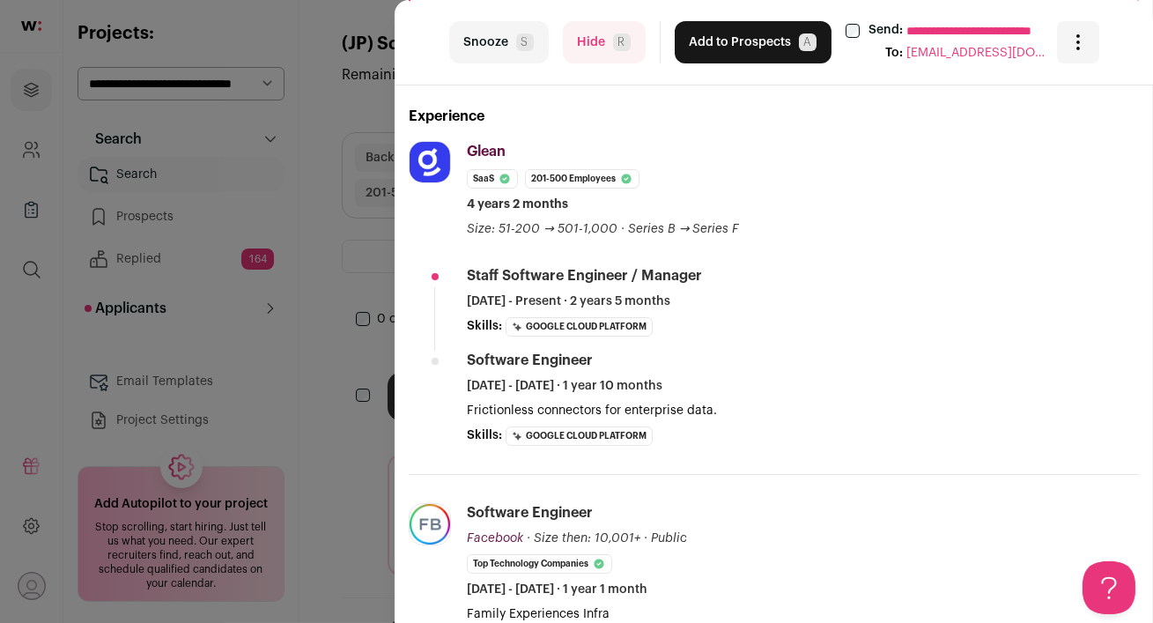
scroll to position [250, 0]
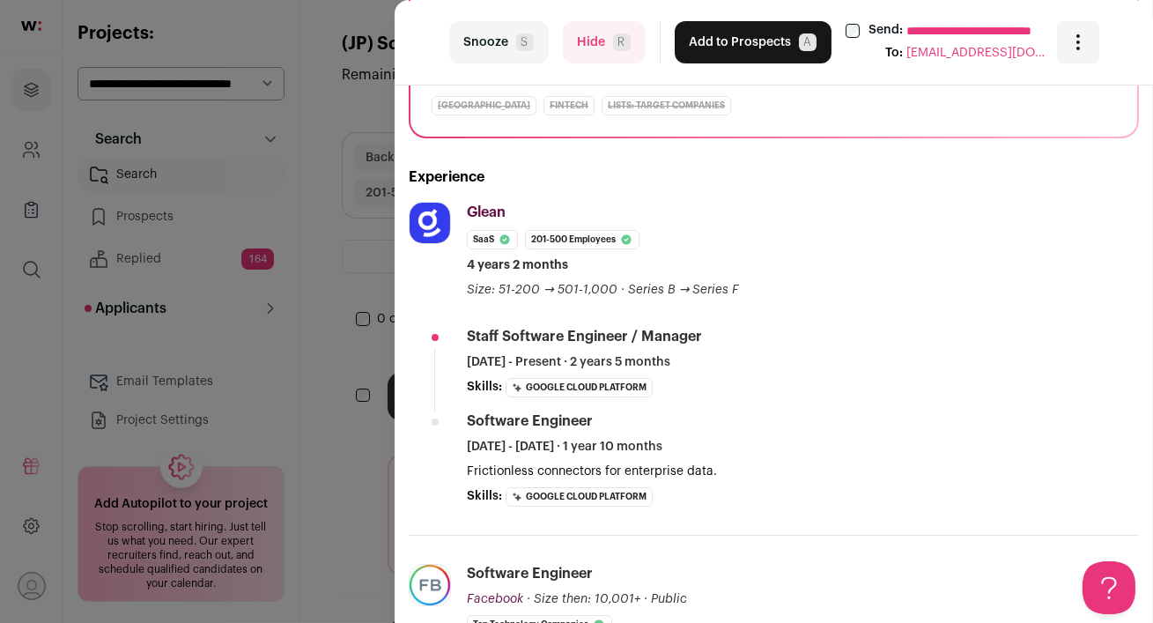
click at [586, 41] on button "Hide R" at bounding box center [604, 42] width 83 height 42
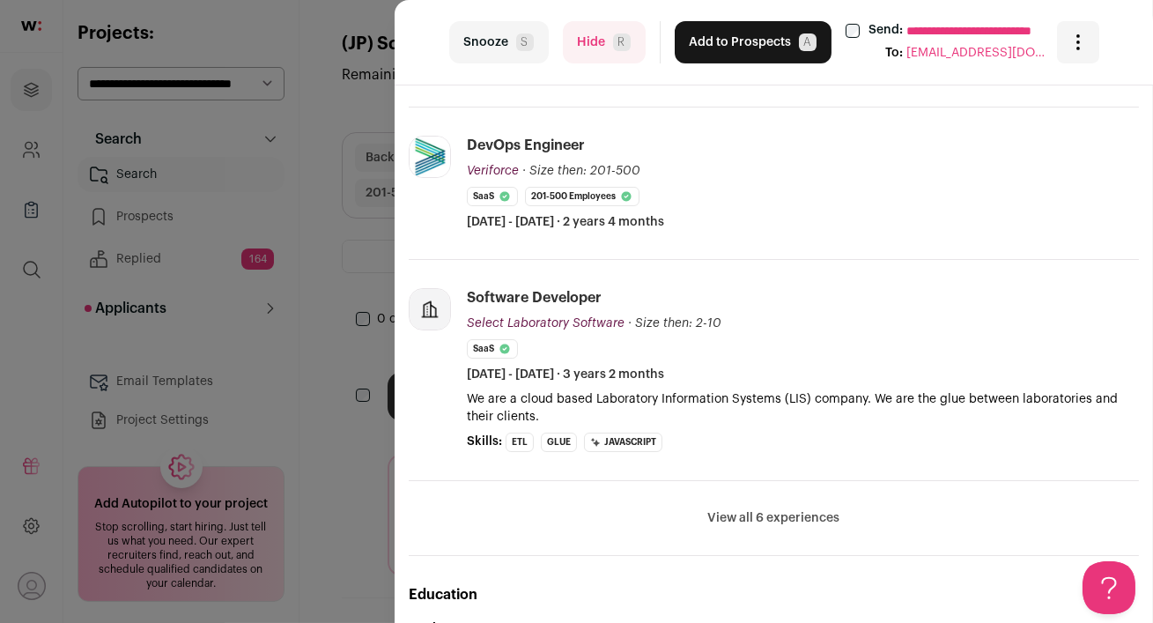
scroll to position [581, 0]
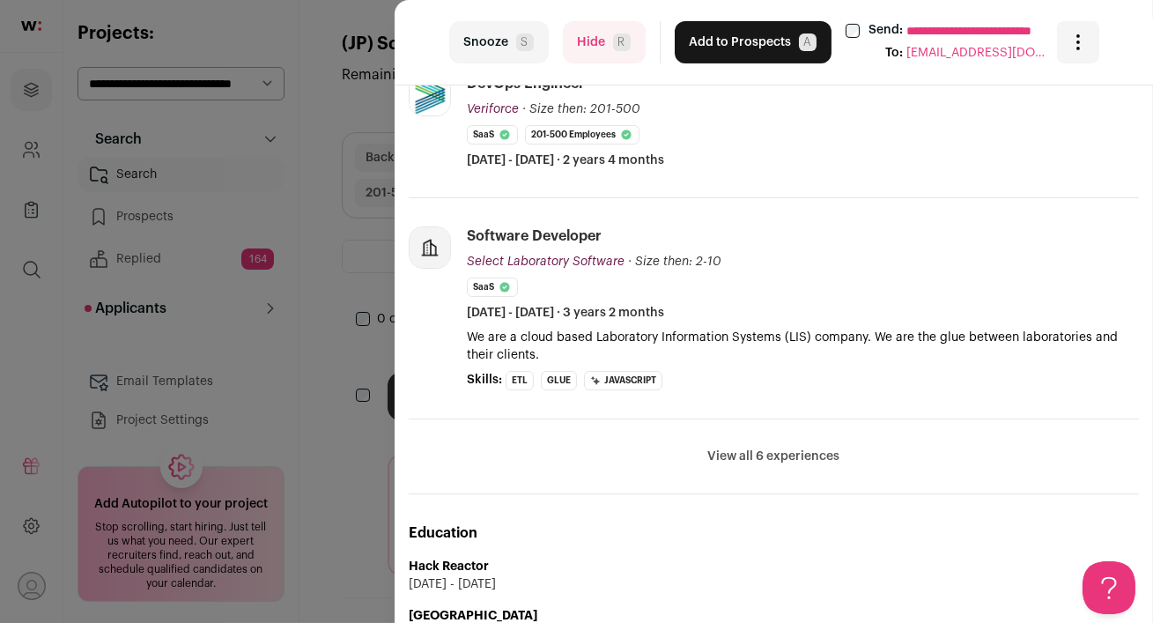
click at [738, 456] on button "View all 6 experiences" at bounding box center [774, 456] width 132 height 18
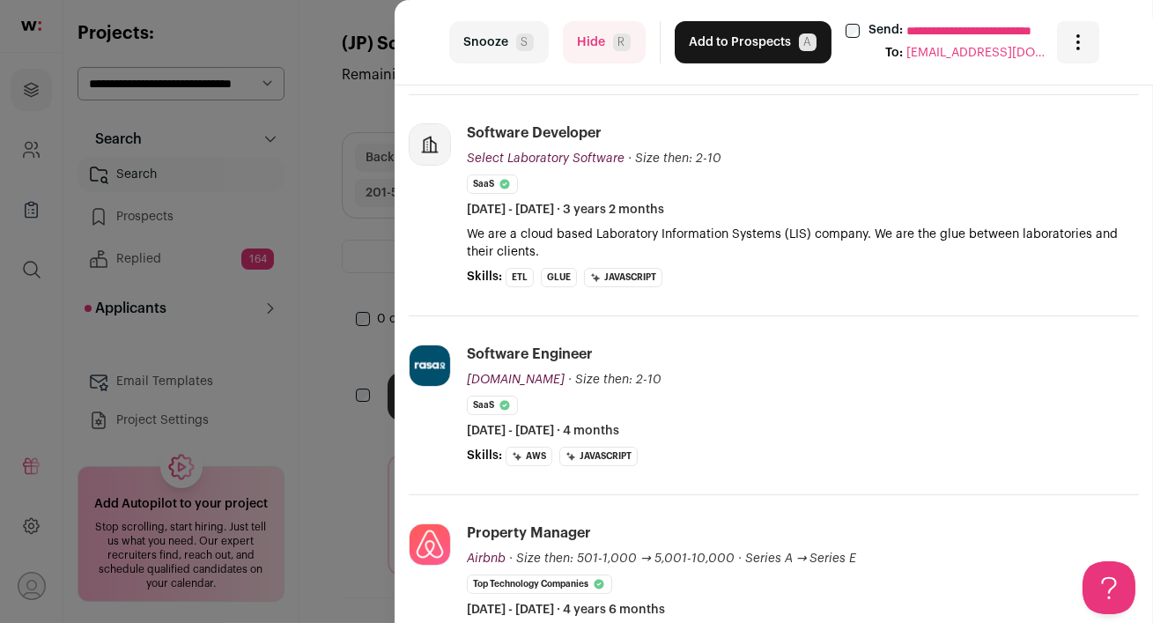
scroll to position [0, 0]
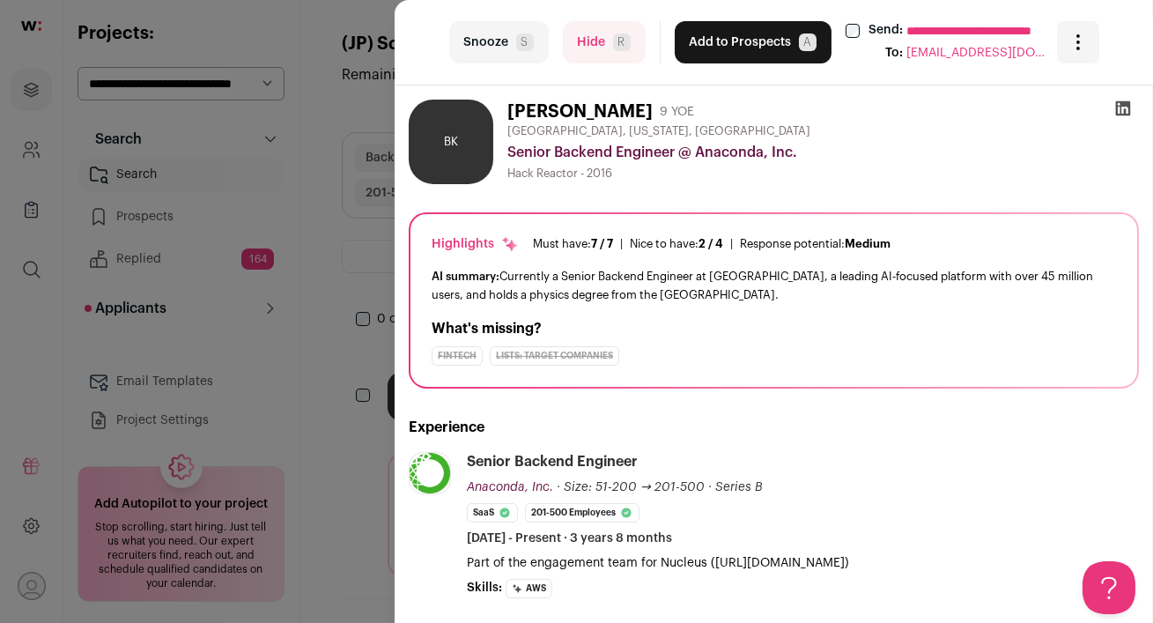
click at [1120, 107] on icon at bounding box center [1123, 108] width 15 height 15
click at [733, 55] on button "Add to Prospects A" at bounding box center [752, 42] width 157 height 42
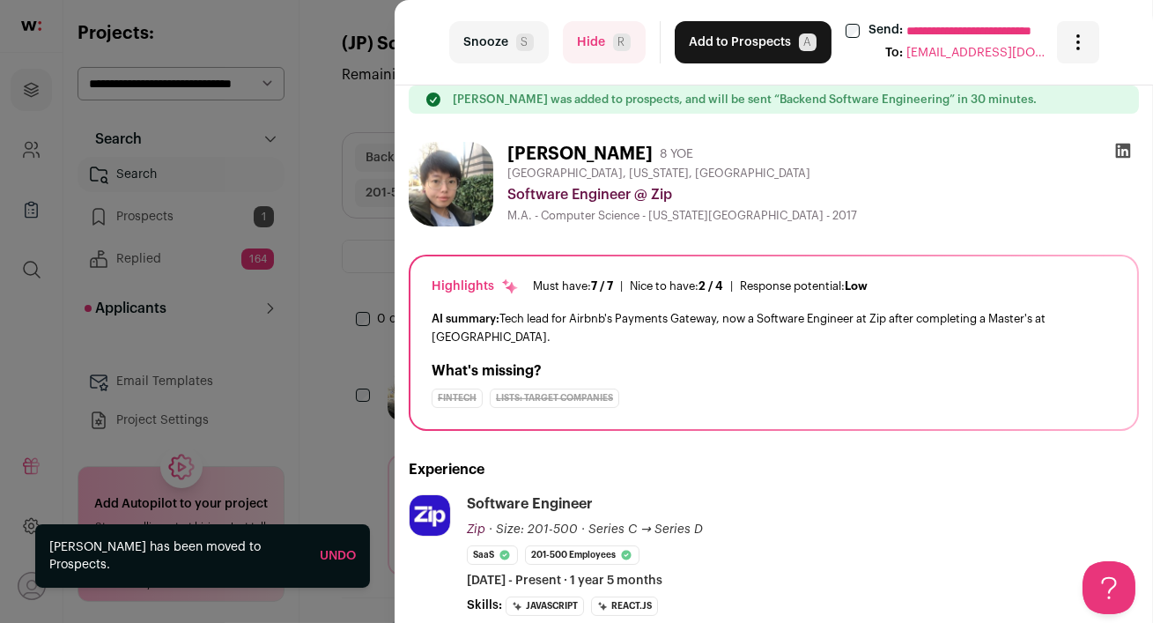
click at [586, 47] on button "Hide R" at bounding box center [604, 42] width 83 height 42
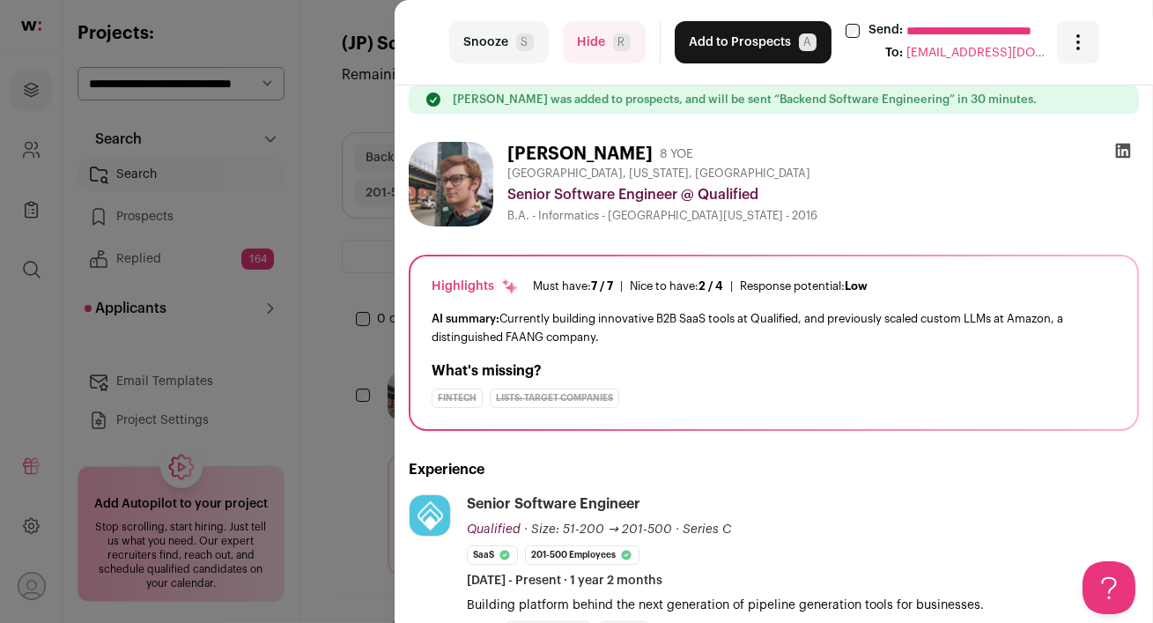
click at [716, 45] on button "Add to Prospects A" at bounding box center [752, 42] width 157 height 42
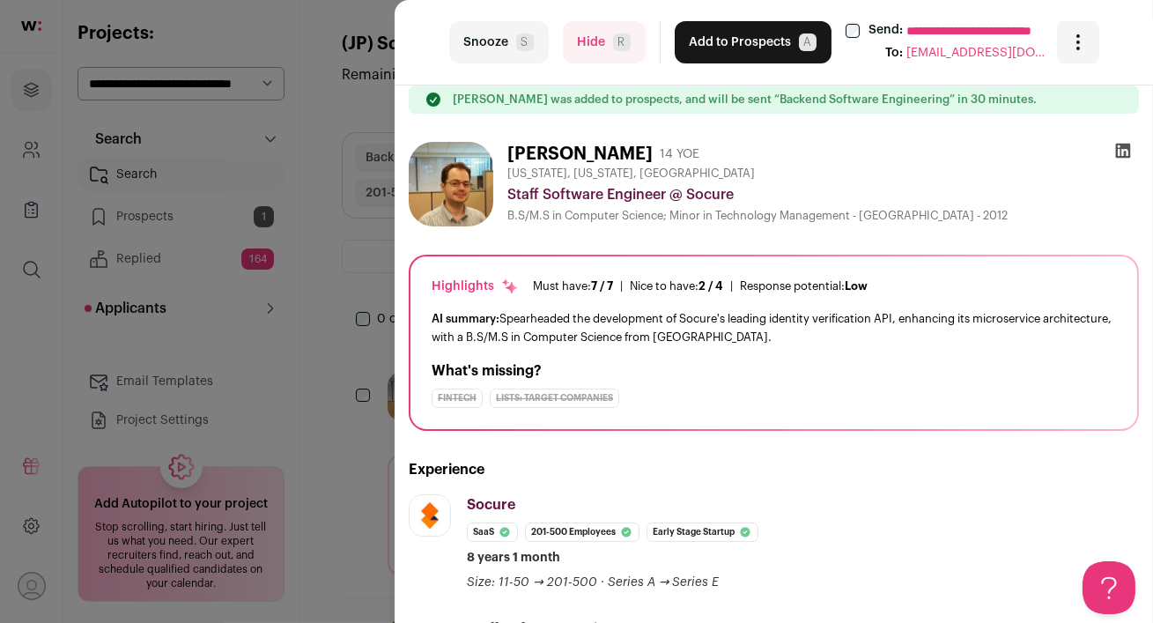
click at [1124, 151] on icon at bounding box center [1123, 151] width 15 height 15
click at [586, 48] on button "Hide R" at bounding box center [604, 42] width 83 height 42
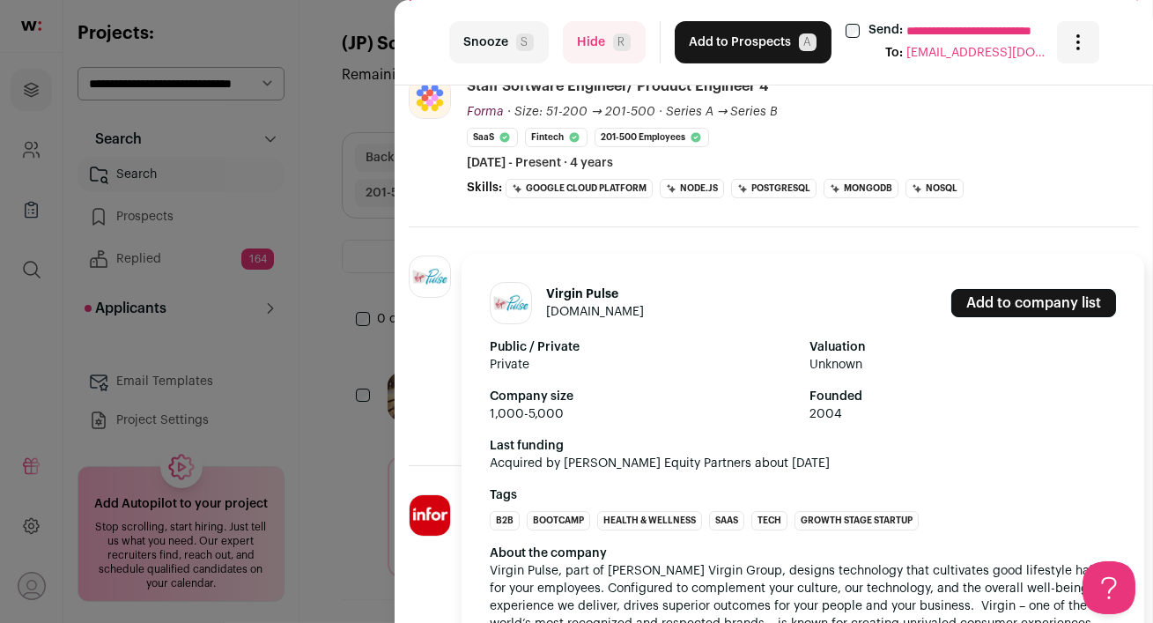
scroll to position [418, 0]
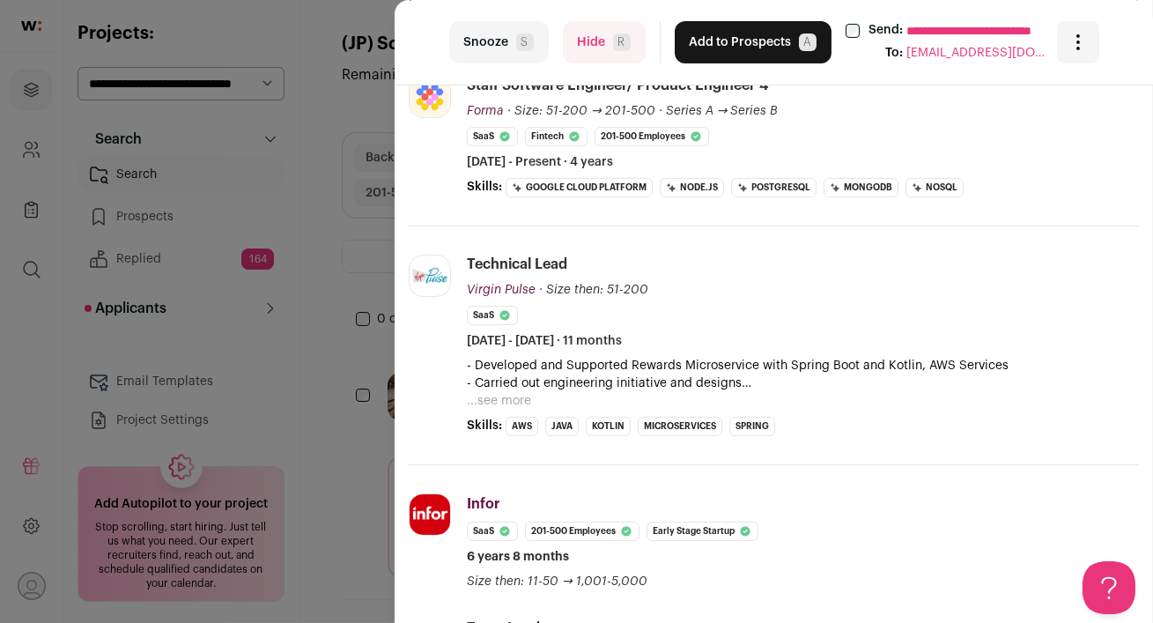
click at [590, 48] on button "Hide R" at bounding box center [604, 42] width 83 height 42
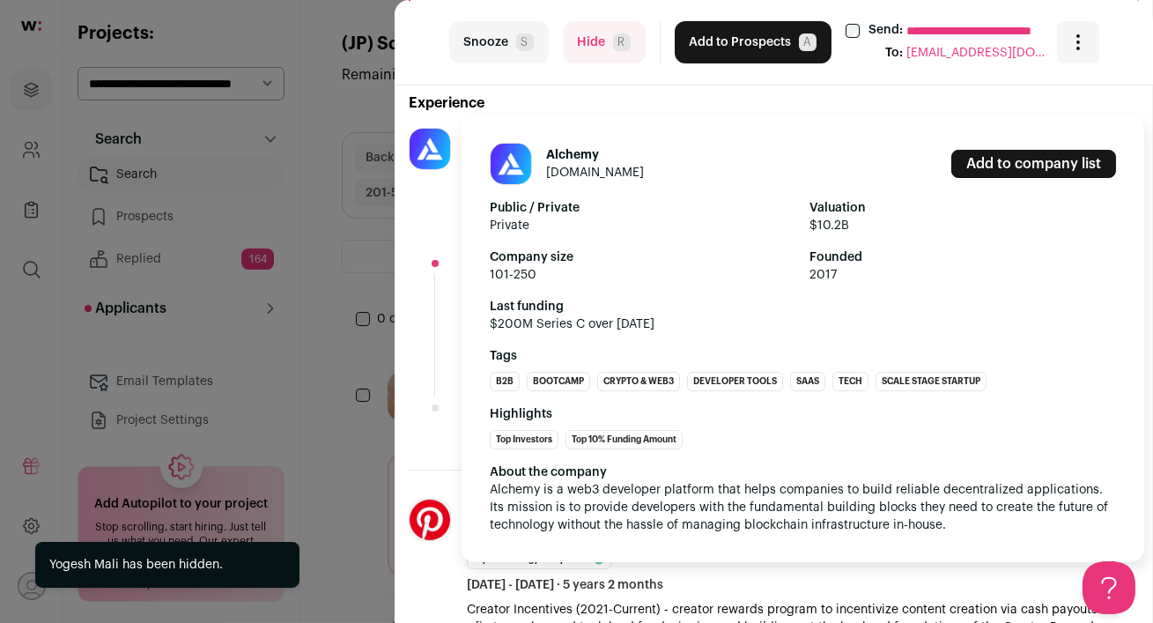
scroll to position [336, 0]
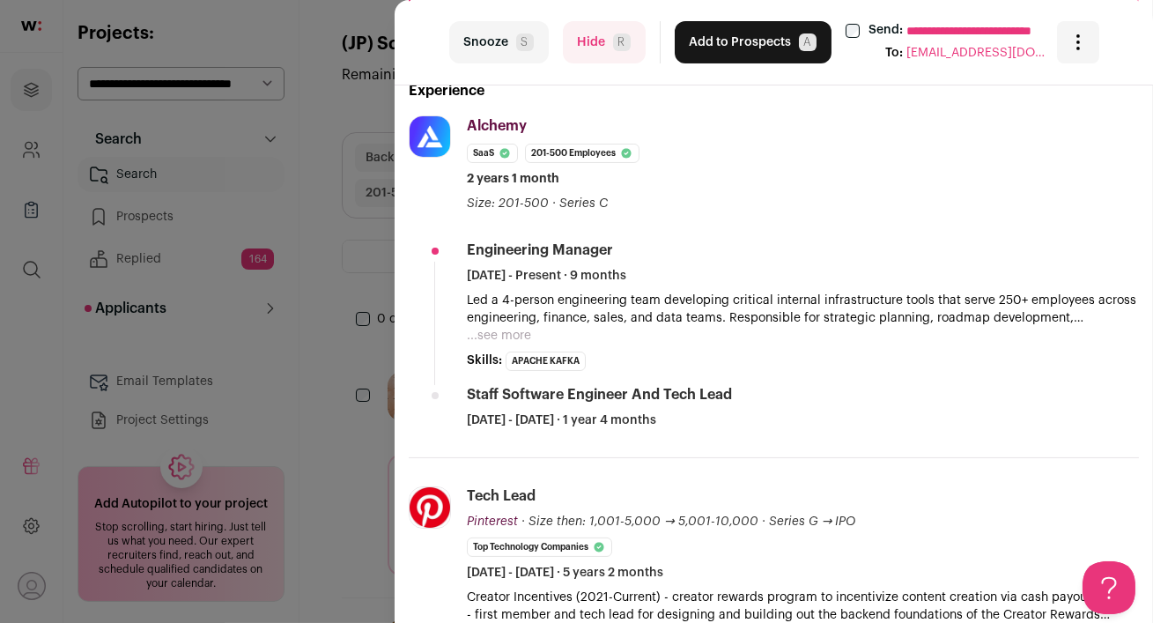
click at [504, 329] on button "...see more" at bounding box center [499, 336] width 64 height 18
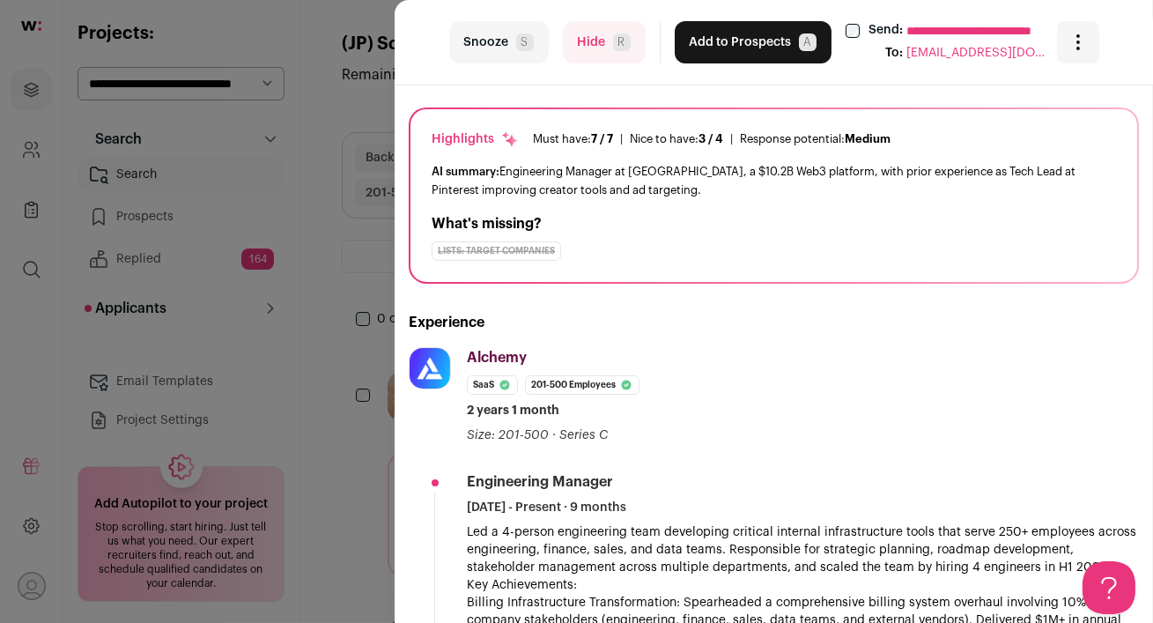
scroll to position [0, 0]
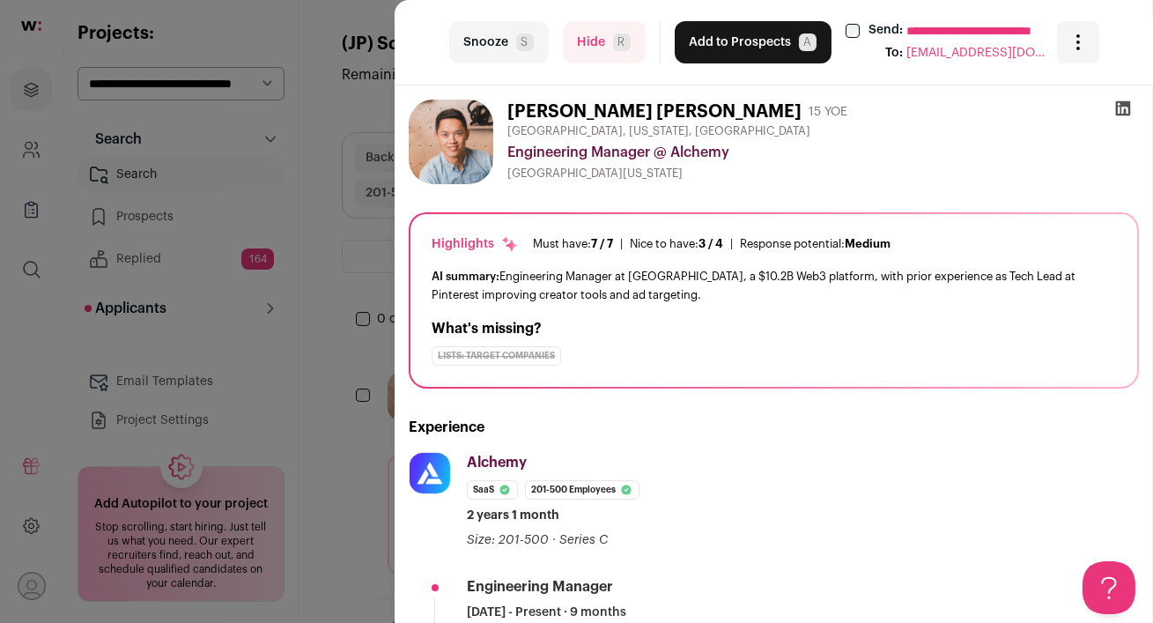
click at [715, 45] on button "Add to Prospects A" at bounding box center [752, 42] width 157 height 42
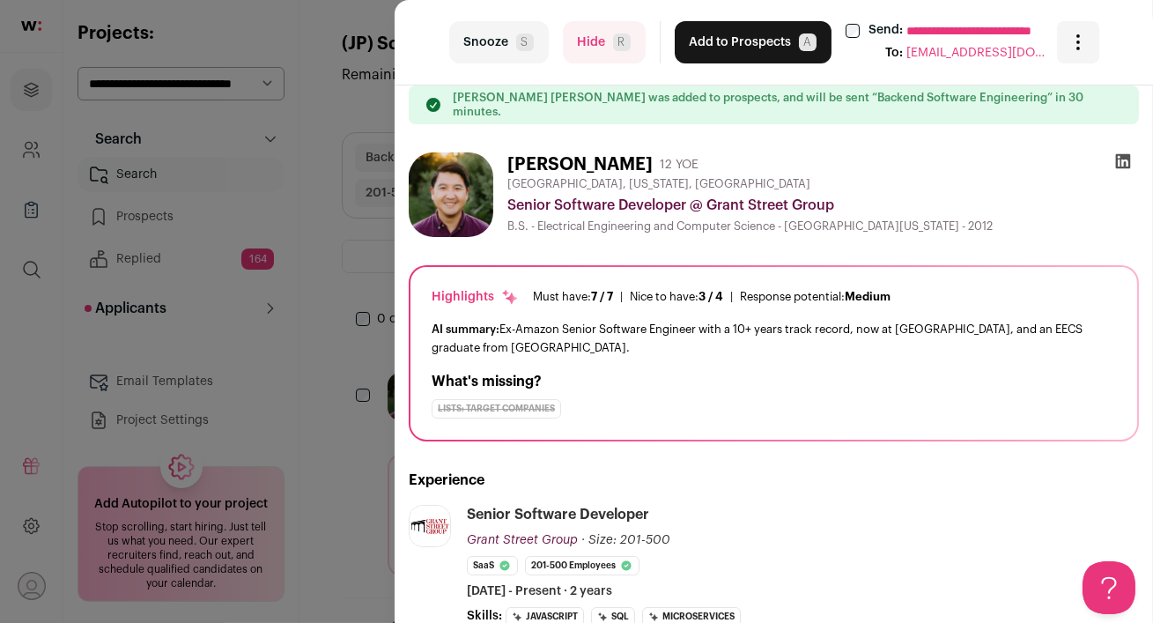
click at [1123, 152] on icon at bounding box center [1123, 161] width 18 height 18
click at [712, 55] on button "Add to Prospects A" at bounding box center [752, 42] width 157 height 42
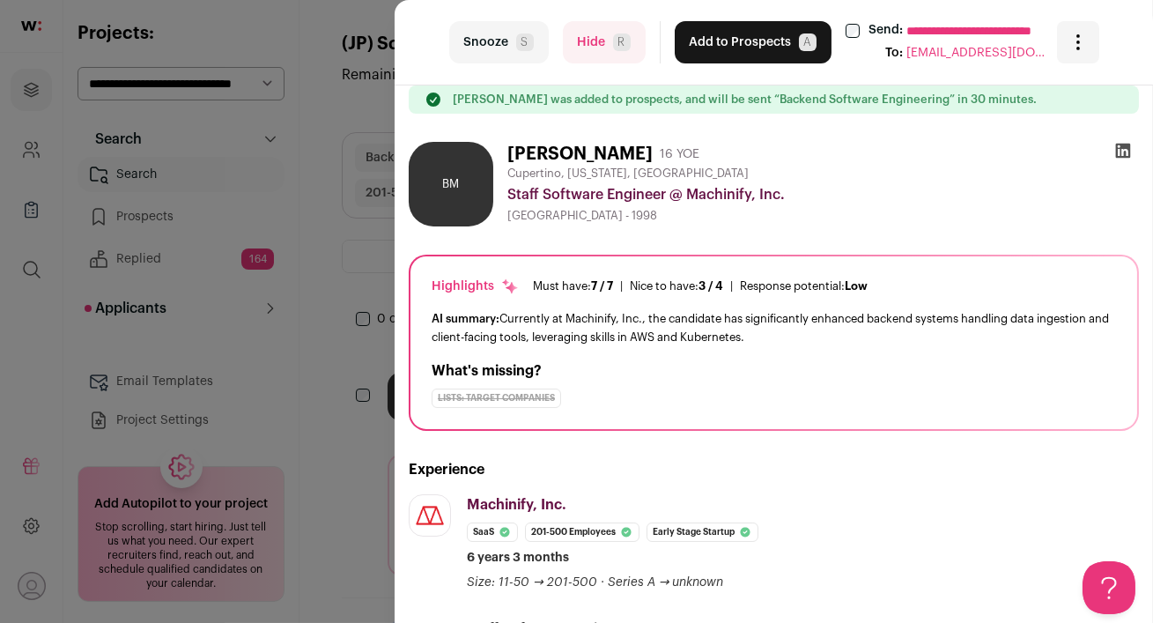
click at [1124, 152] on icon at bounding box center [1123, 151] width 15 height 15
click at [753, 51] on button "Add to Prospects A" at bounding box center [752, 42] width 157 height 42
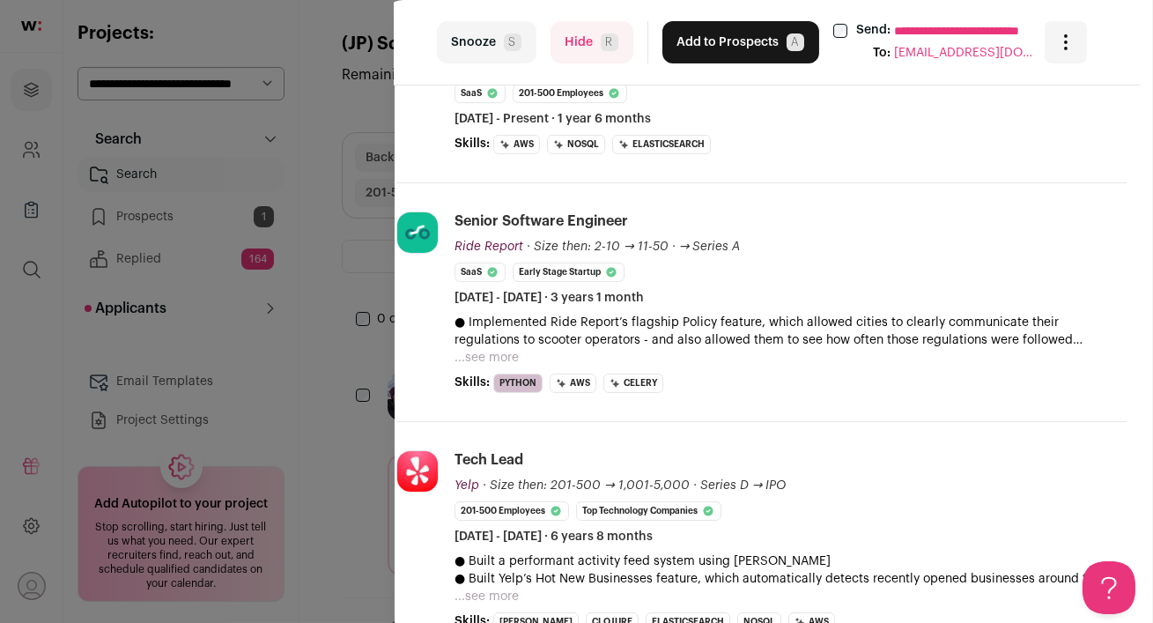
scroll to position [464, 12]
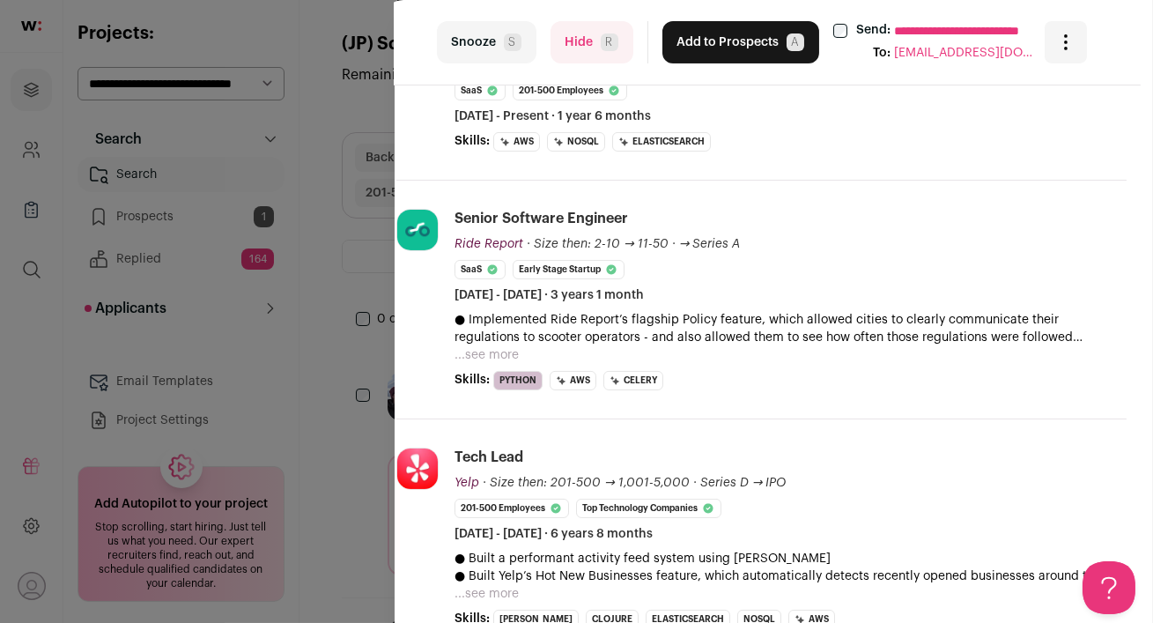
click at [586, 48] on button "Hide R" at bounding box center [591, 42] width 83 height 42
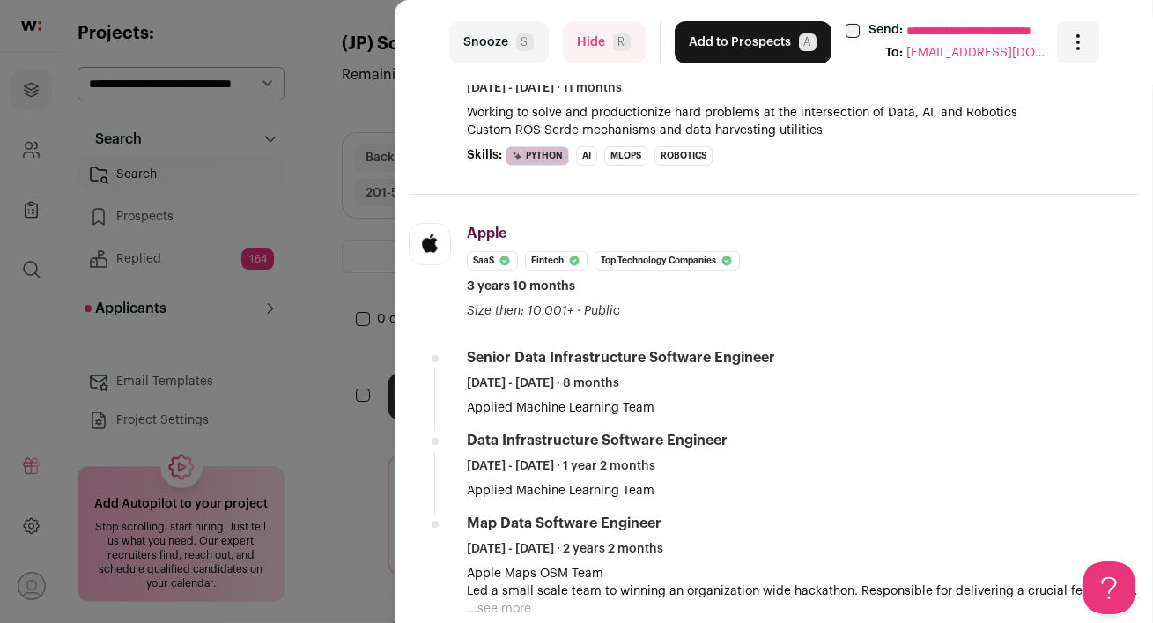
scroll to position [0, 0]
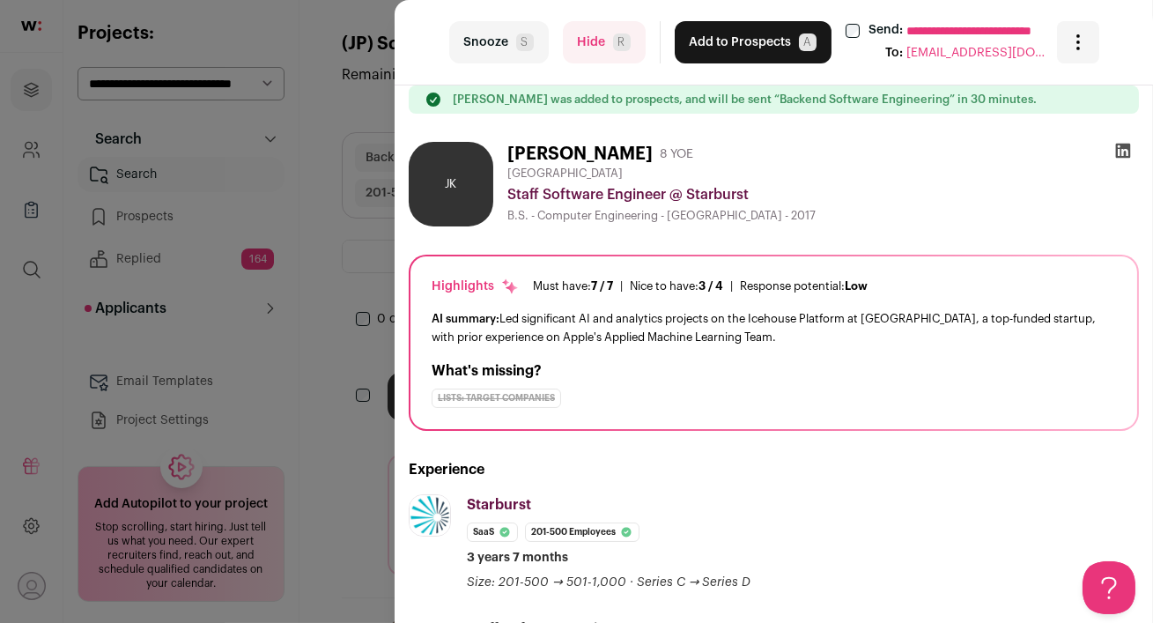
click at [1117, 153] on icon at bounding box center [1123, 151] width 15 height 15
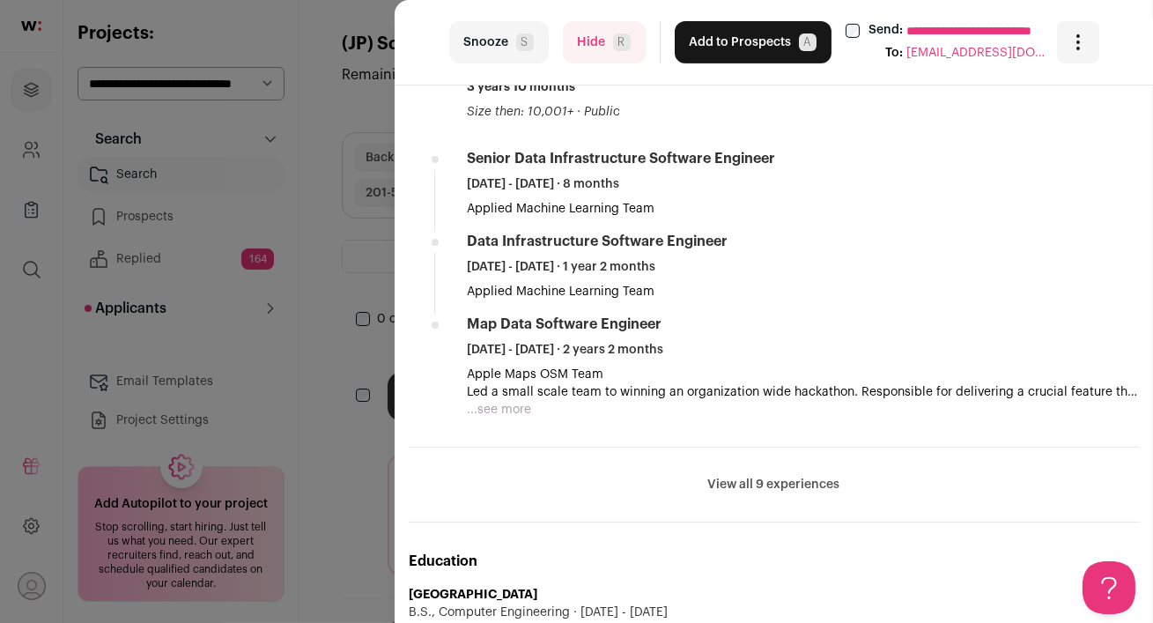
scroll to position [1401, 0]
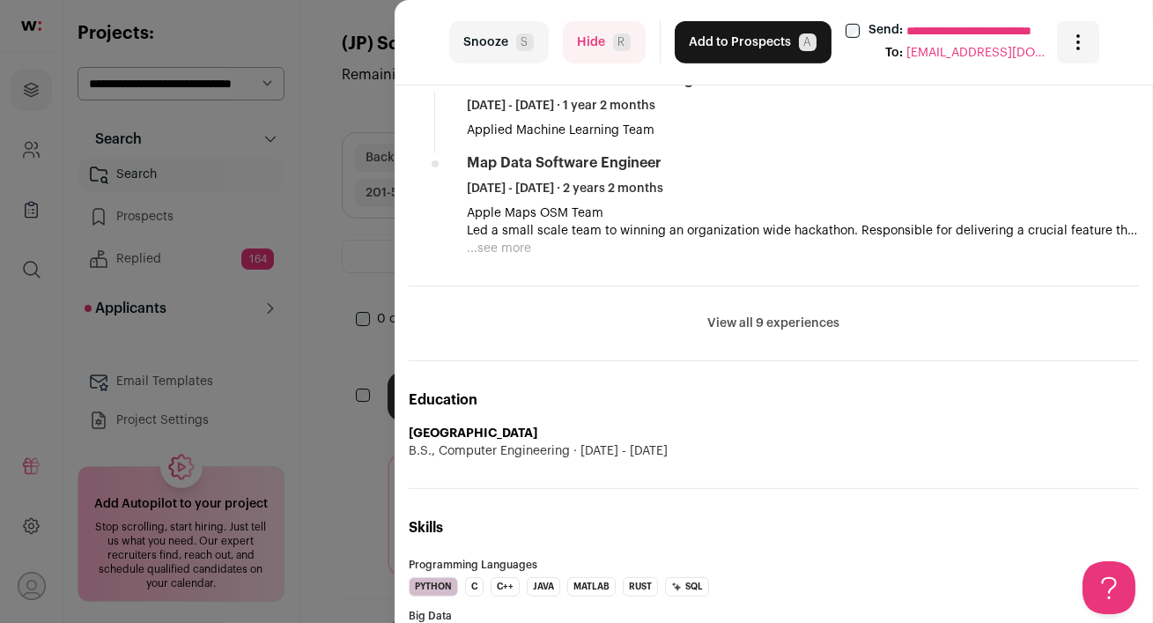
click at [774, 322] on button "View all 9 experiences" at bounding box center [774, 323] width 132 height 18
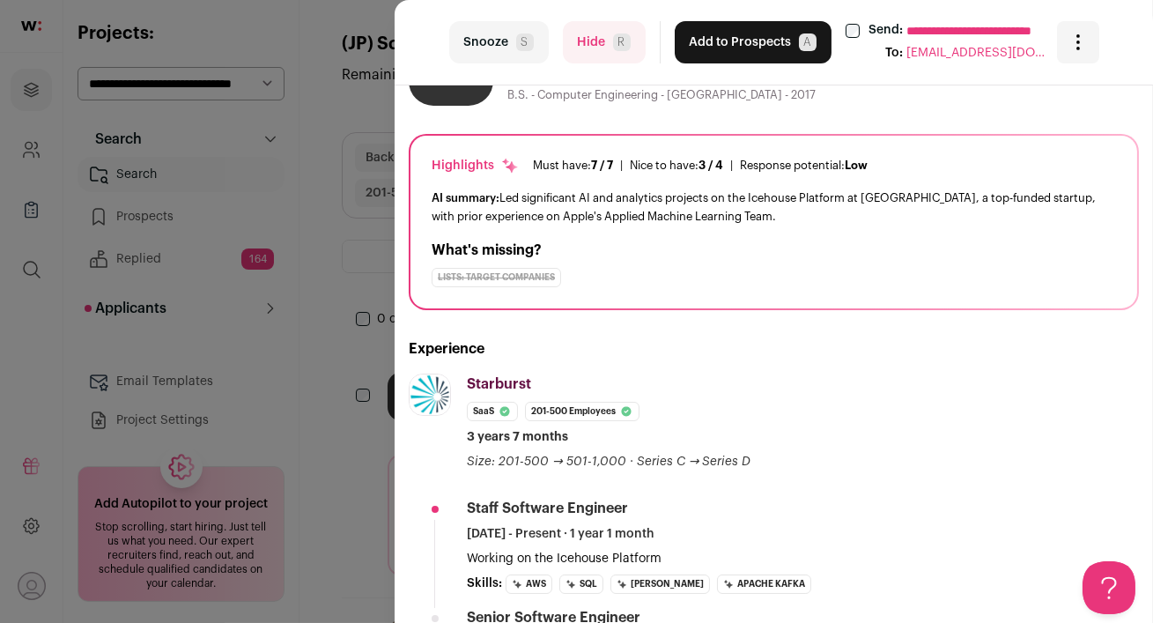
scroll to position [0, 0]
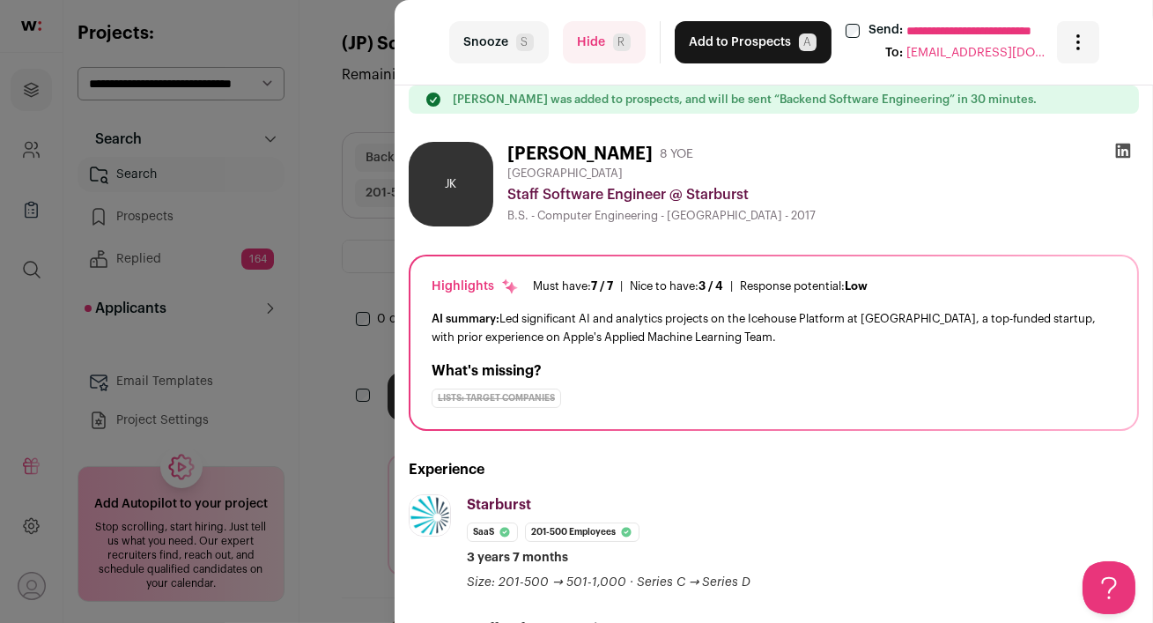
click at [579, 15] on div "**********" at bounding box center [773, 42] width 758 height 85
click at [582, 46] on button "Hide R" at bounding box center [604, 42] width 83 height 42
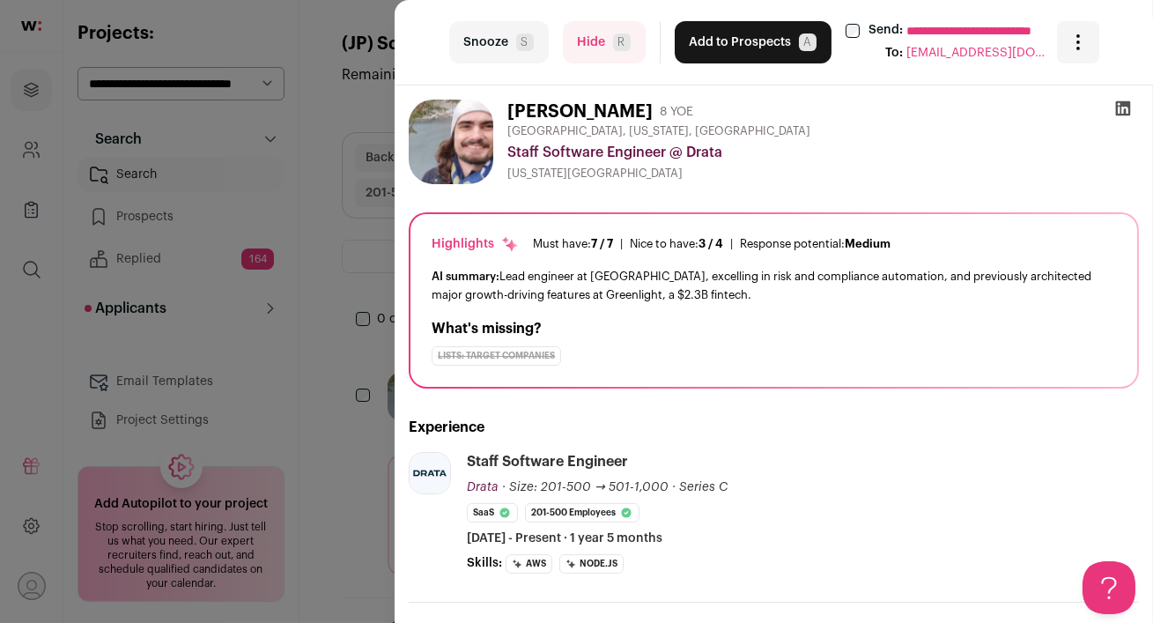
click at [1119, 108] on icon at bounding box center [1123, 108] width 18 height 18
click at [597, 55] on button "Hide R" at bounding box center [604, 42] width 83 height 42
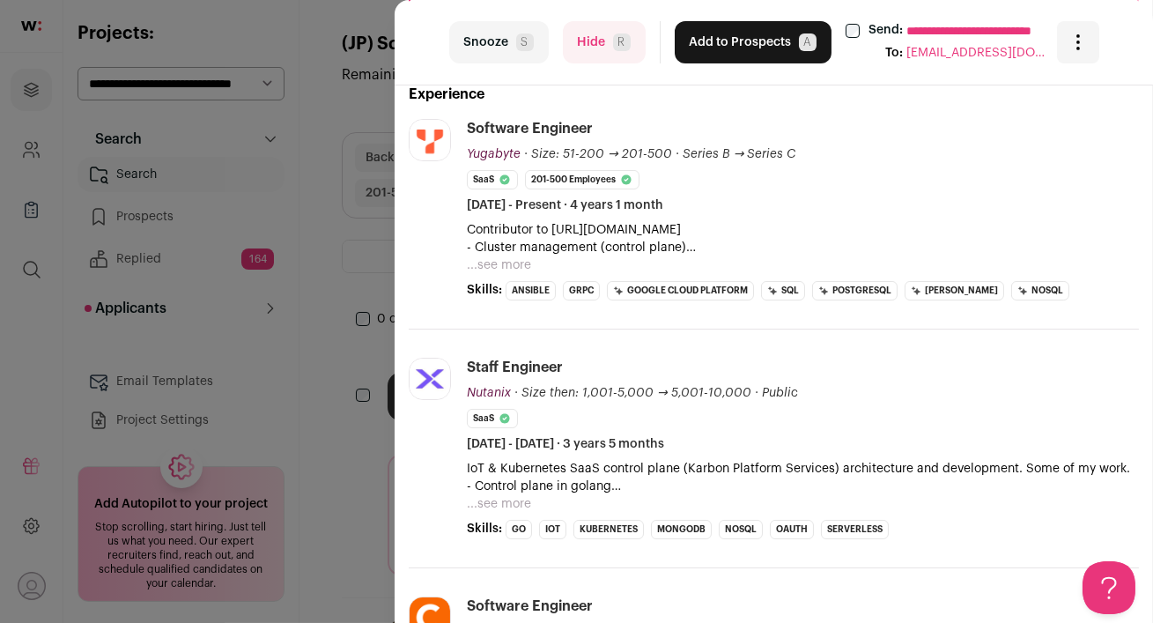
scroll to position [344, 0]
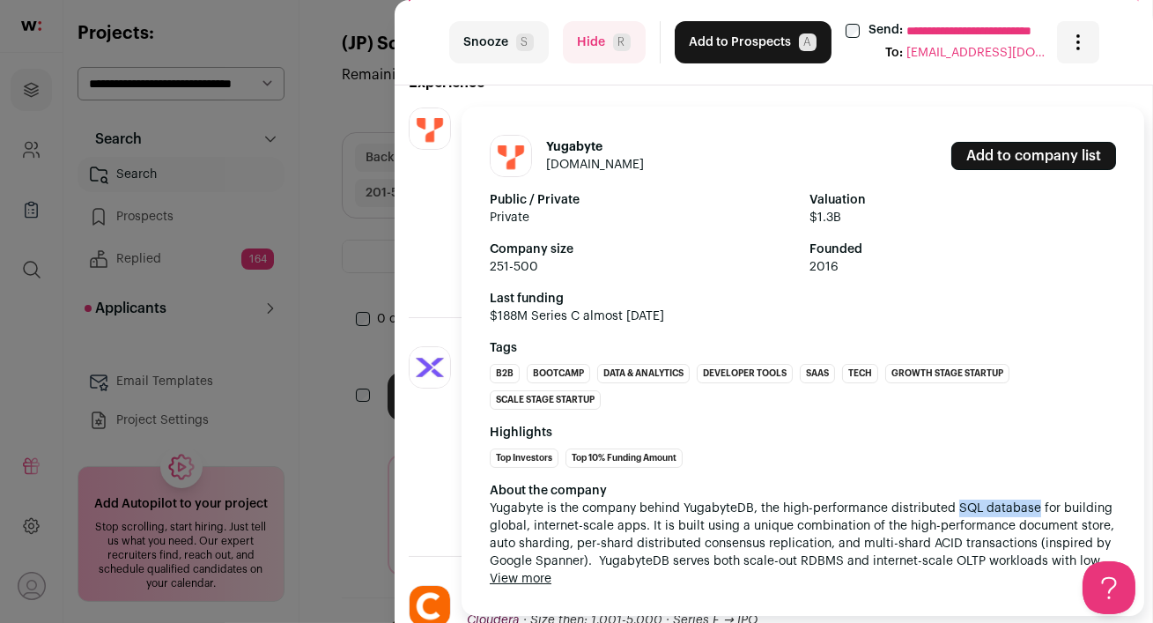
drag, startPoint x: 954, startPoint y: 505, endPoint x: 1035, endPoint y: 505, distance: 81.0
click at [1035, 505] on span "Yugabyte is the company behind YugabyteDB, the high-performance distributed SQL…" at bounding box center [803, 534] width 626 height 70
copy span "SQL database"
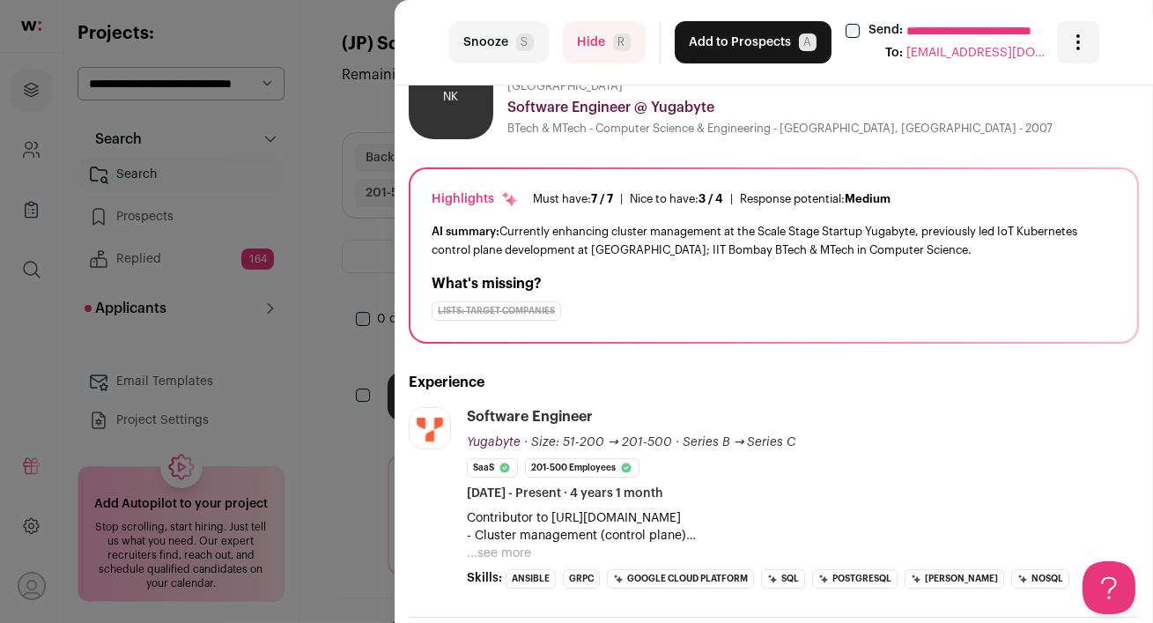
scroll to position [0, 0]
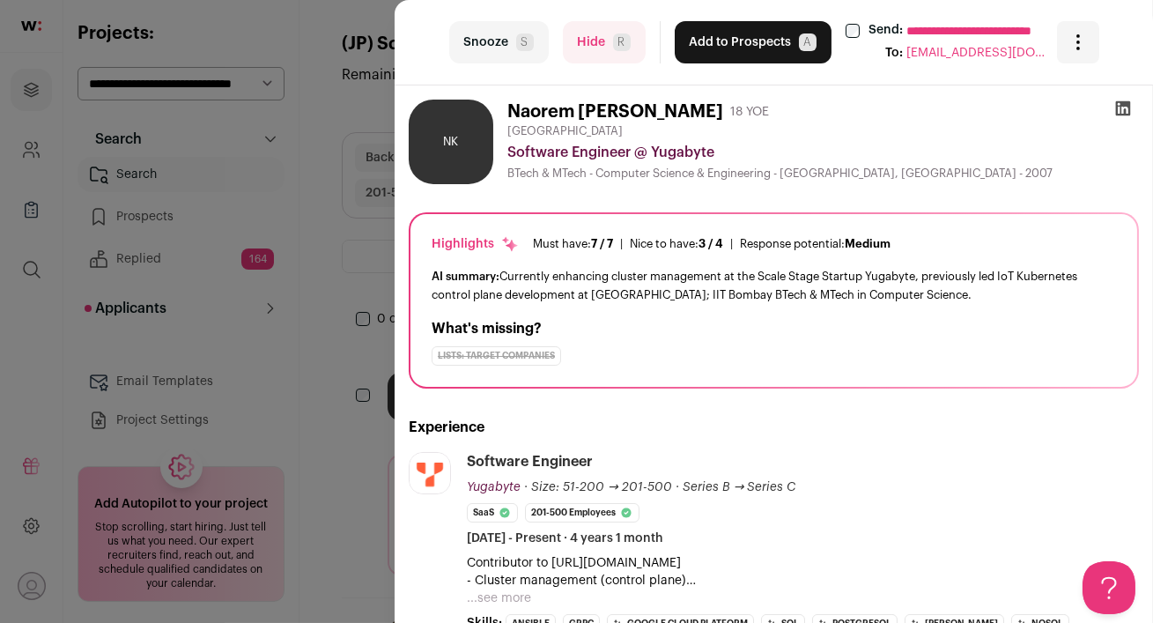
click at [1118, 108] on icon at bounding box center [1123, 108] width 18 height 18
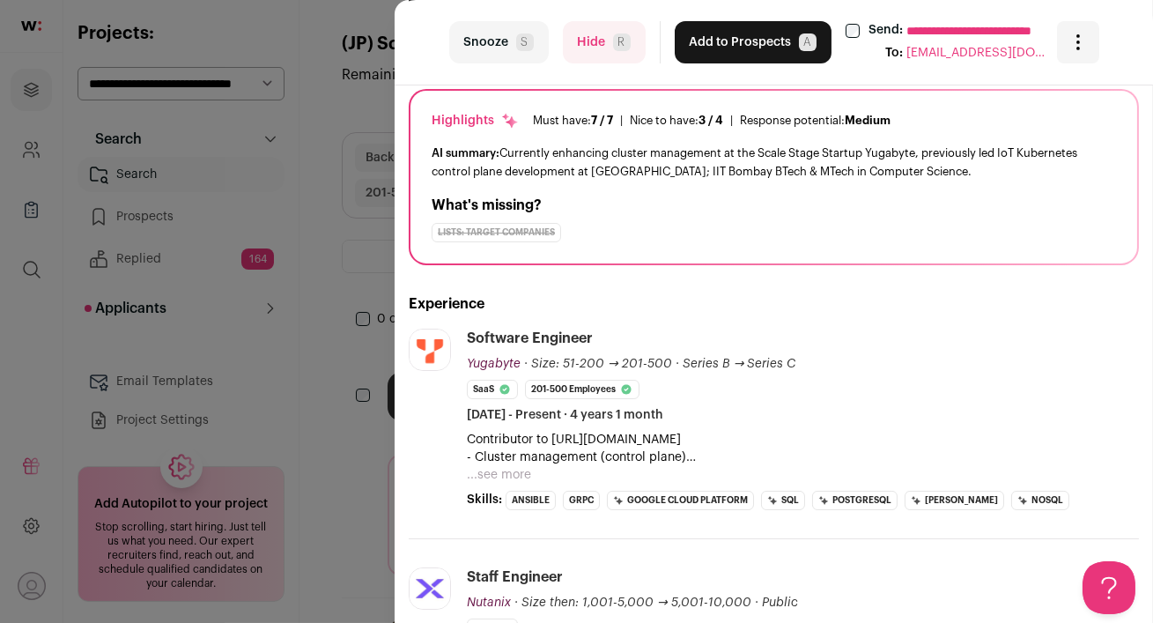
scroll to position [126, 0]
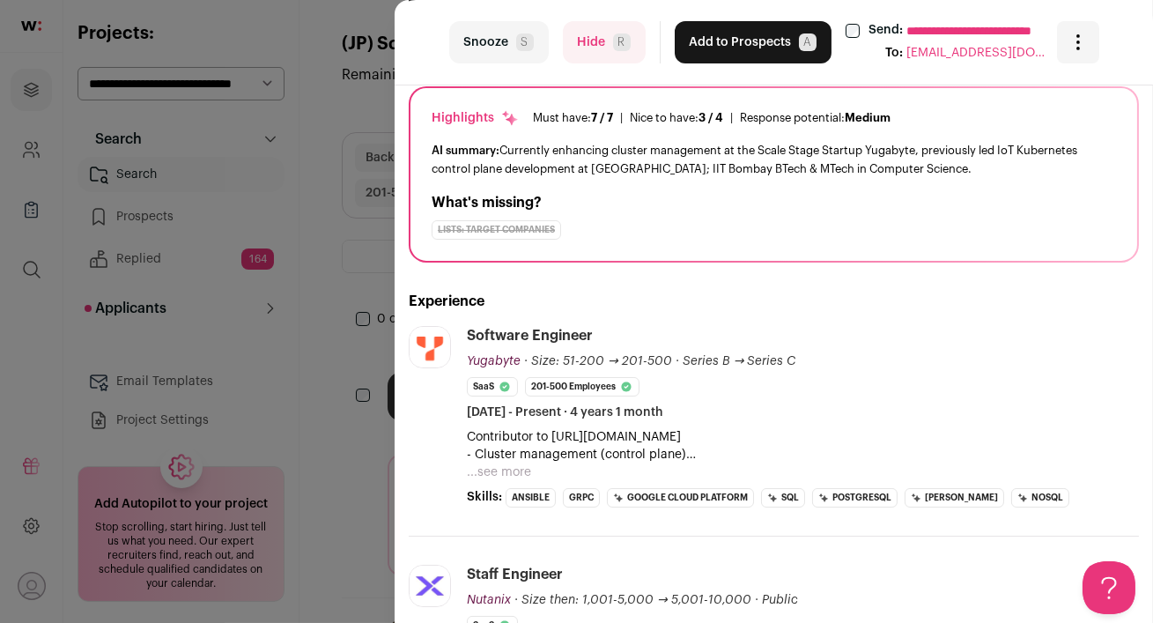
click at [505, 466] on button "...see more" at bounding box center [499, 472] width 64 height 18
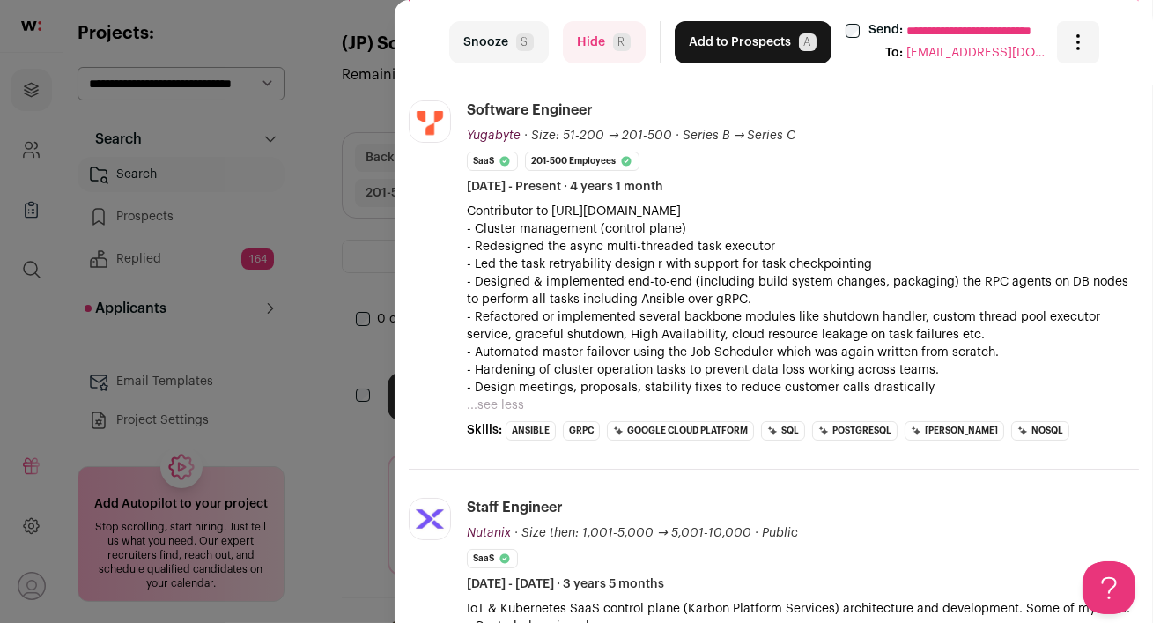
scroll to position [353, 0]
click at [727, 53] on button "Add to Prospects A" at bounding box center [752, 42] width 157 height 42
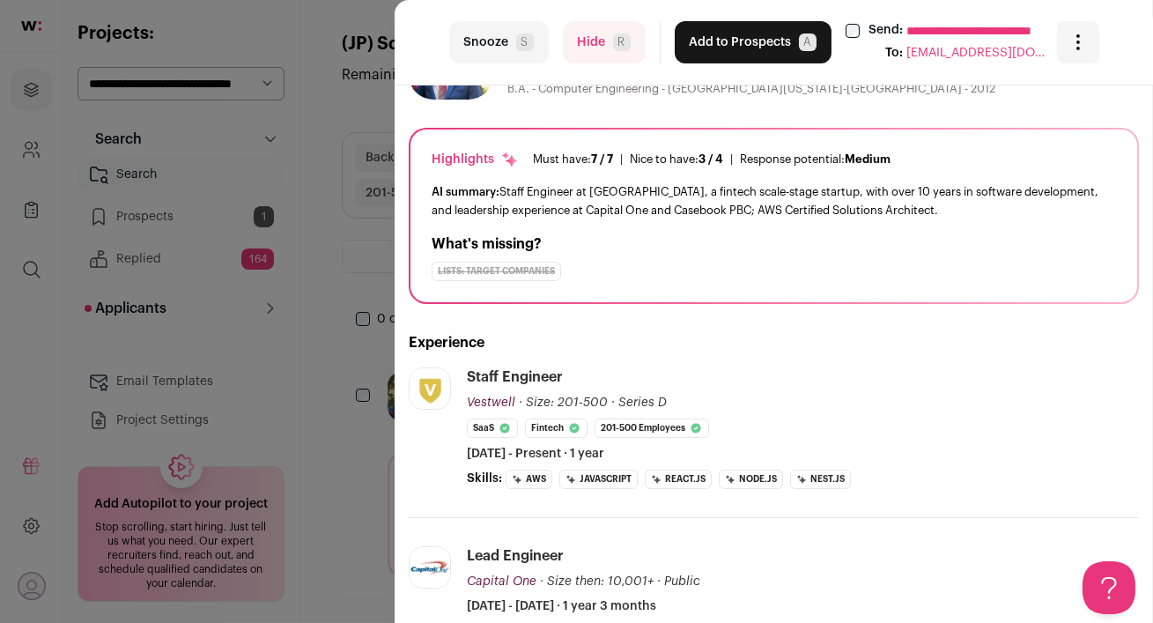
scroll to position [0, 0]
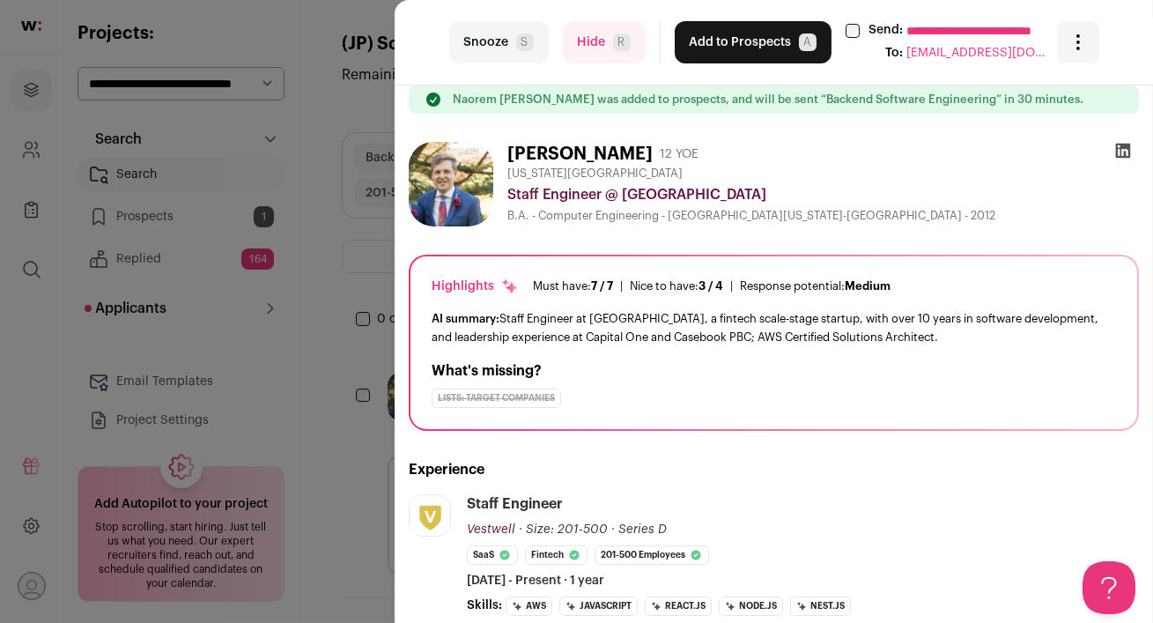
click at [1124, 147] on icon at bounding box center [1123, 151] width 15 height 15
click at [593, 48] on button "Hide R" at bounding box center [604, 42] width 83 height 42
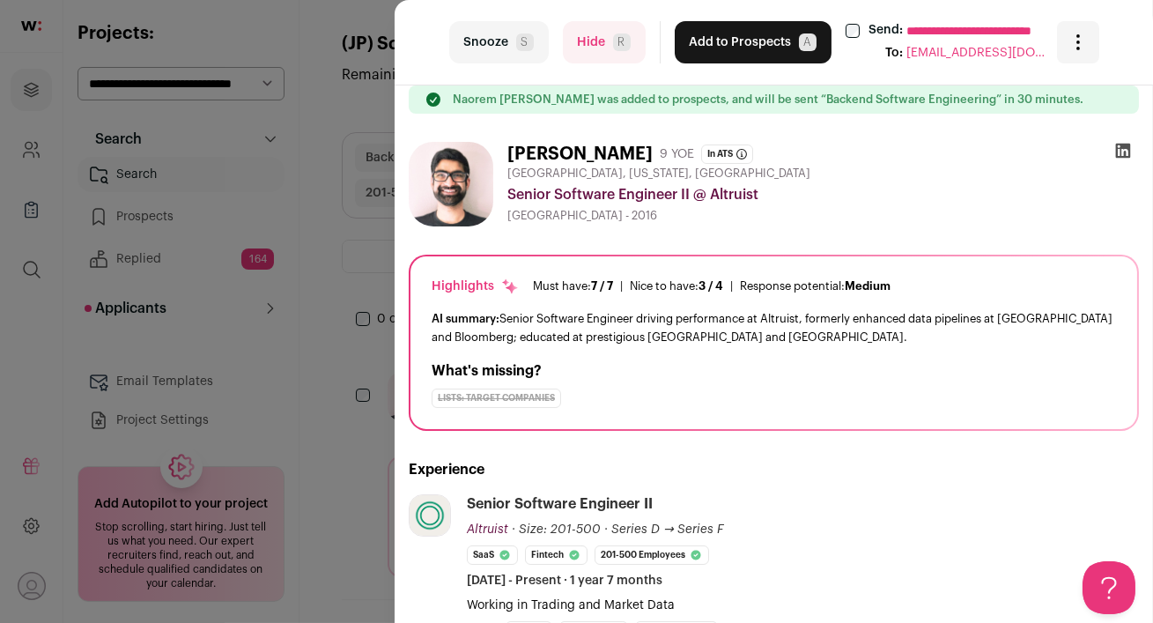
click at [711, 37] on button "Add to Prospects A" at bounding box center [752, 42] width 157 height 42
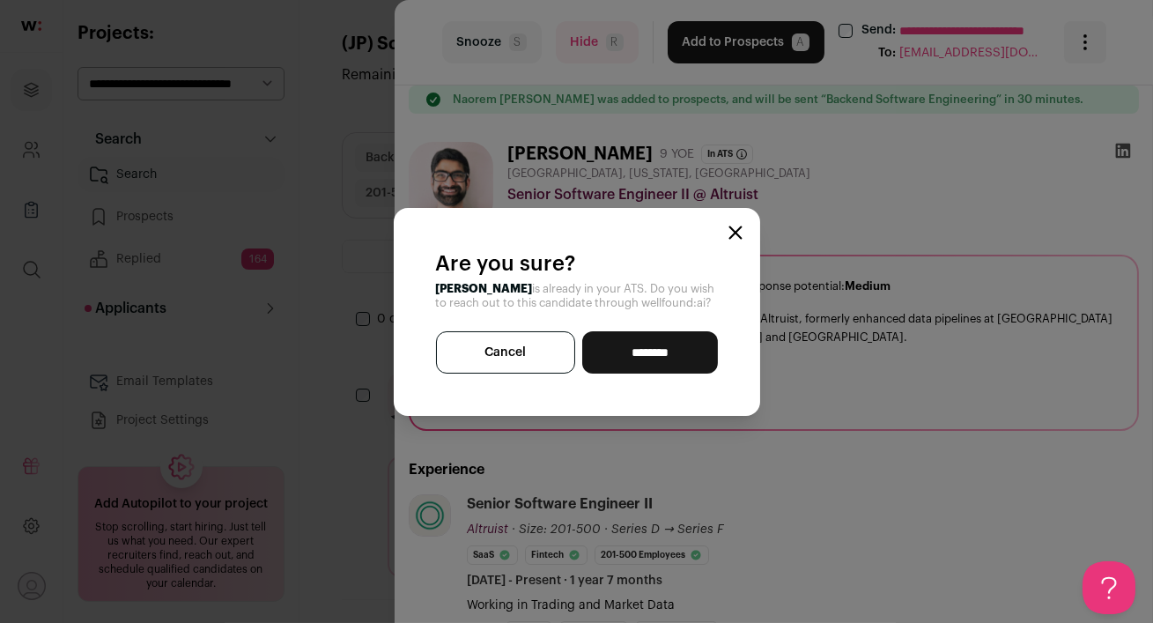
click at [733, 230] on icon "Close modal" at bounding box center [734, 231] width 11 height 11
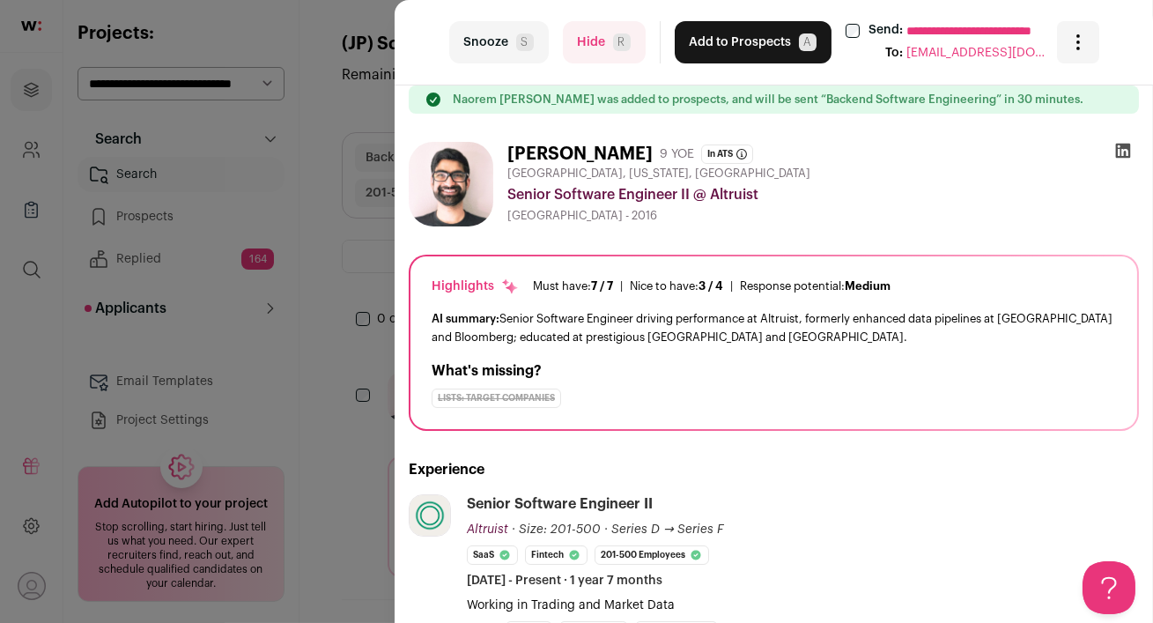
click at [1120, 150] on icon at bounding box center [1123, 151] width 15 height 15
click at [593, 45] on button "Hide R" at bounding box center [604, 42] width 83 height 42
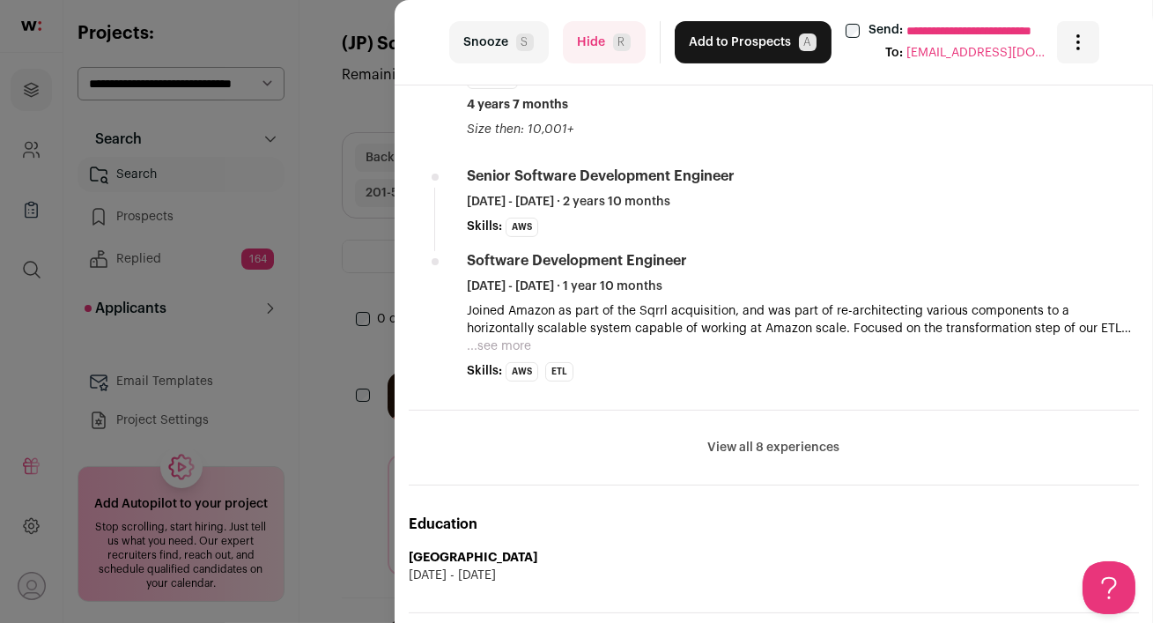
scroll to position [1080, 0]
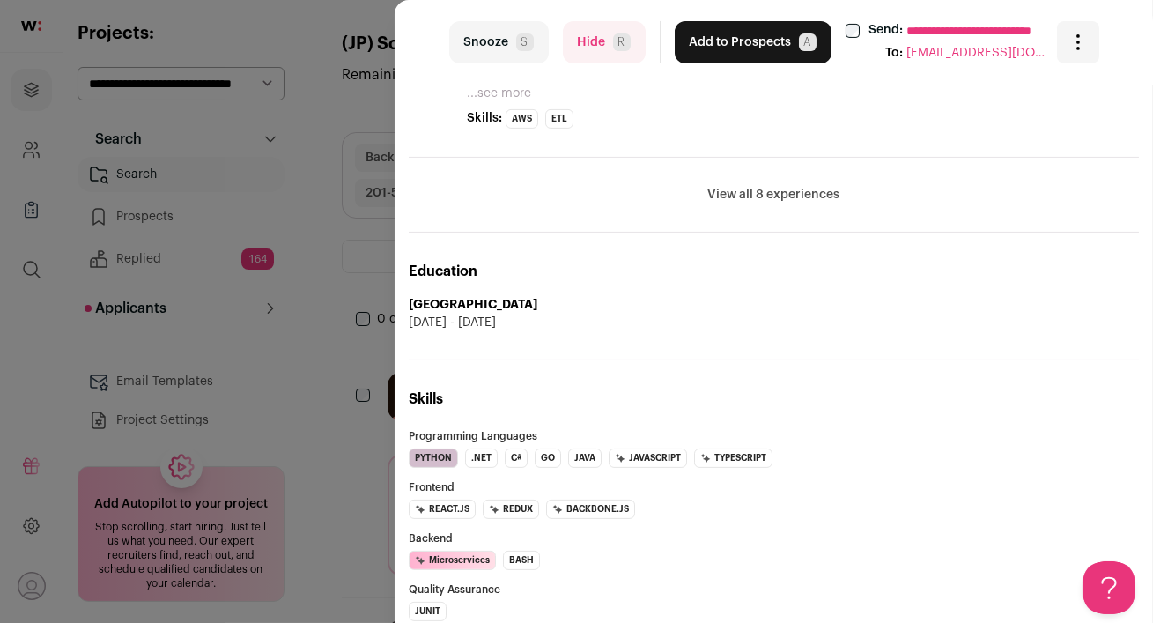
click at [785, 186] on button "View all 8 experiences" at bounding box center [774, 195] width 132 height 18
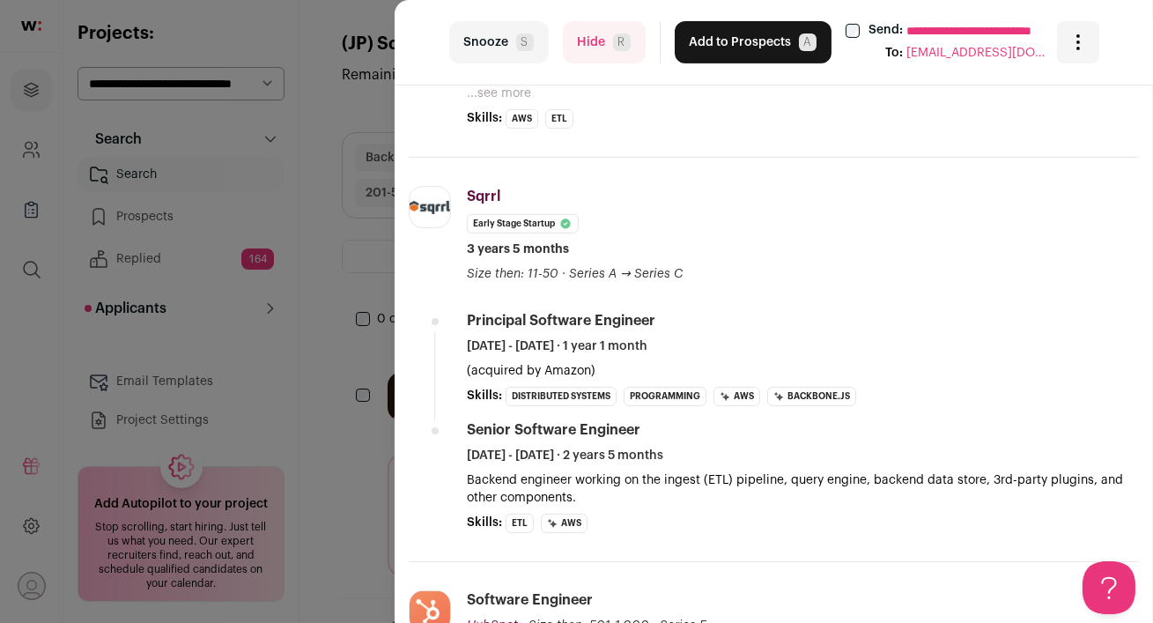
scroll to position [0, 0]
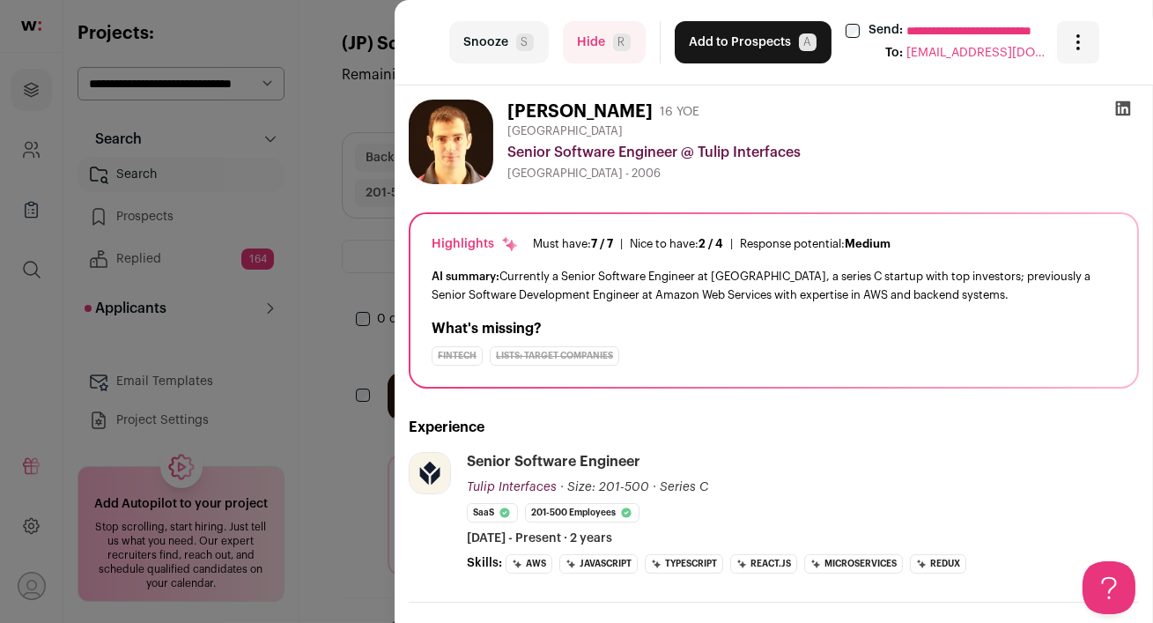
click at [1123, 108] on icon at bounding box center [1123, 108] width 18 height 18
click at [587, 41] on button "Hide R" at bounding box center [604, 42] width 83 height 42
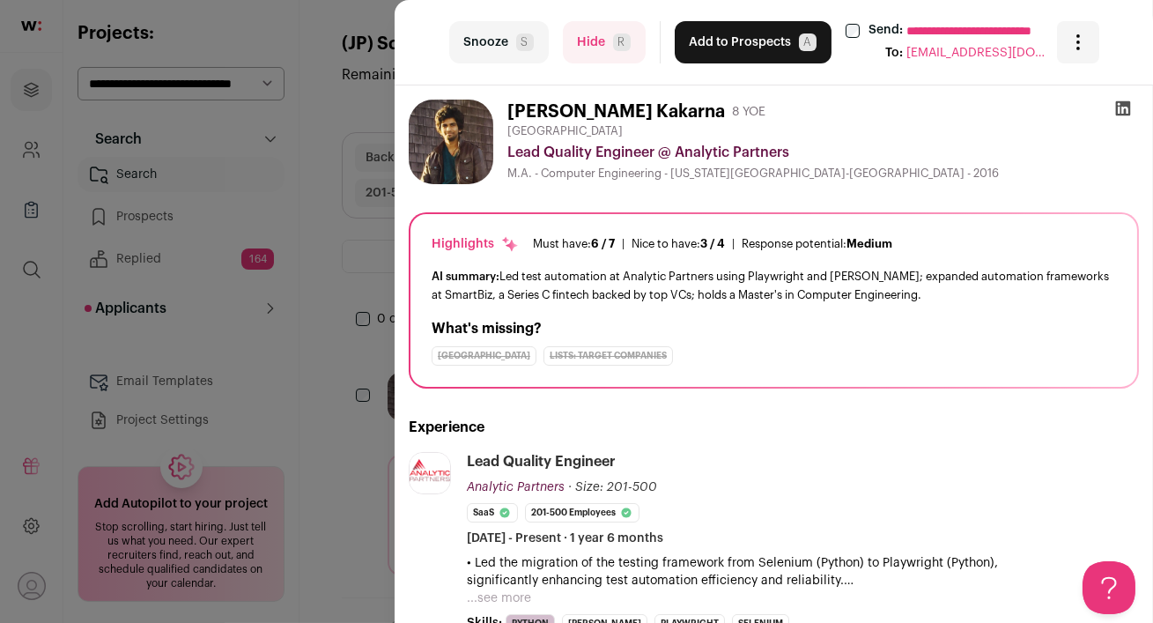
click at [1120, 108] on icon at bounding box center [1123, 108] width 15 height 15
click at [736, 38] on button "Add to Prospects A" at bounding box center [752, 42] width 157 height 42
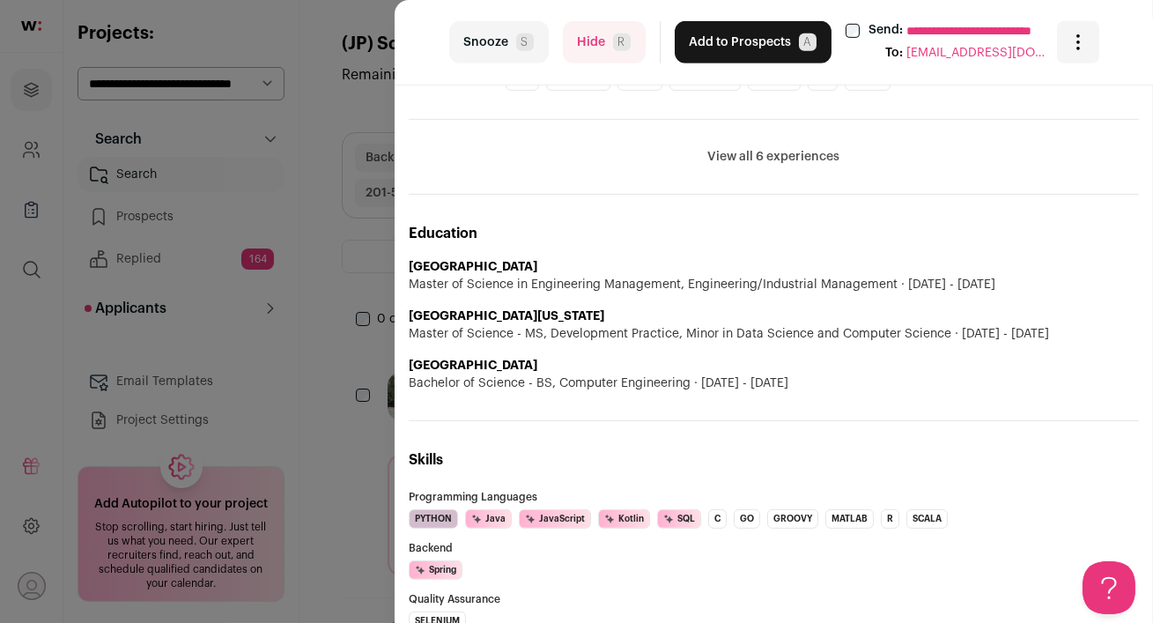
scroll to position [1497, 0]
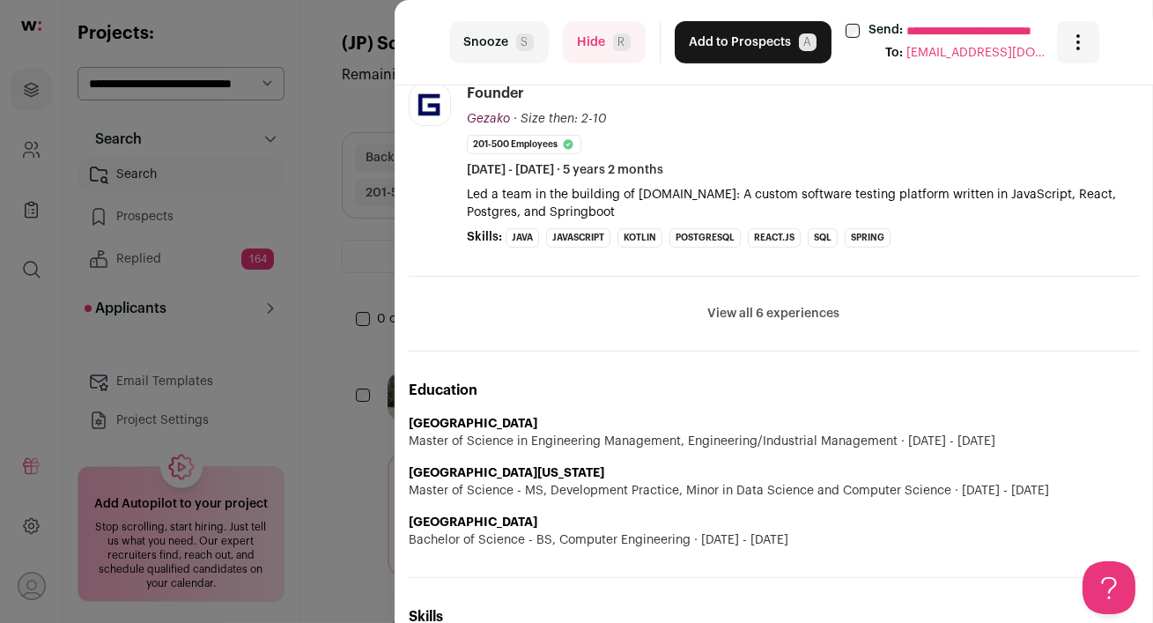
click at [768, 305] on button "View all 6 experiences" at bounding box center [774, 314] width 132 height 18
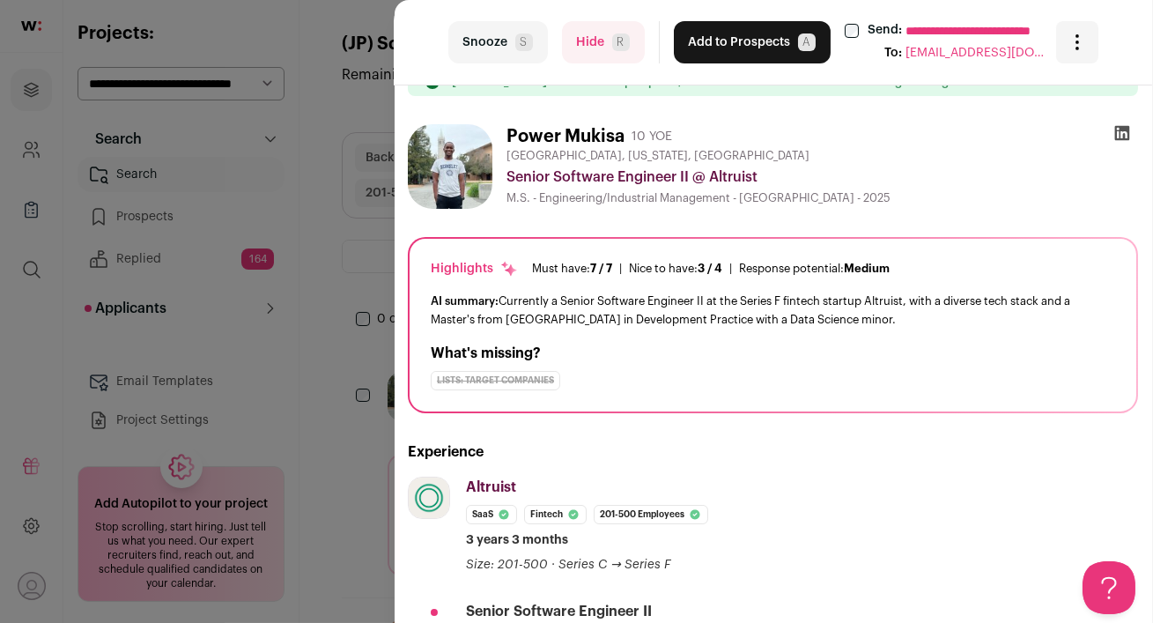
scroll to position [0, 1]
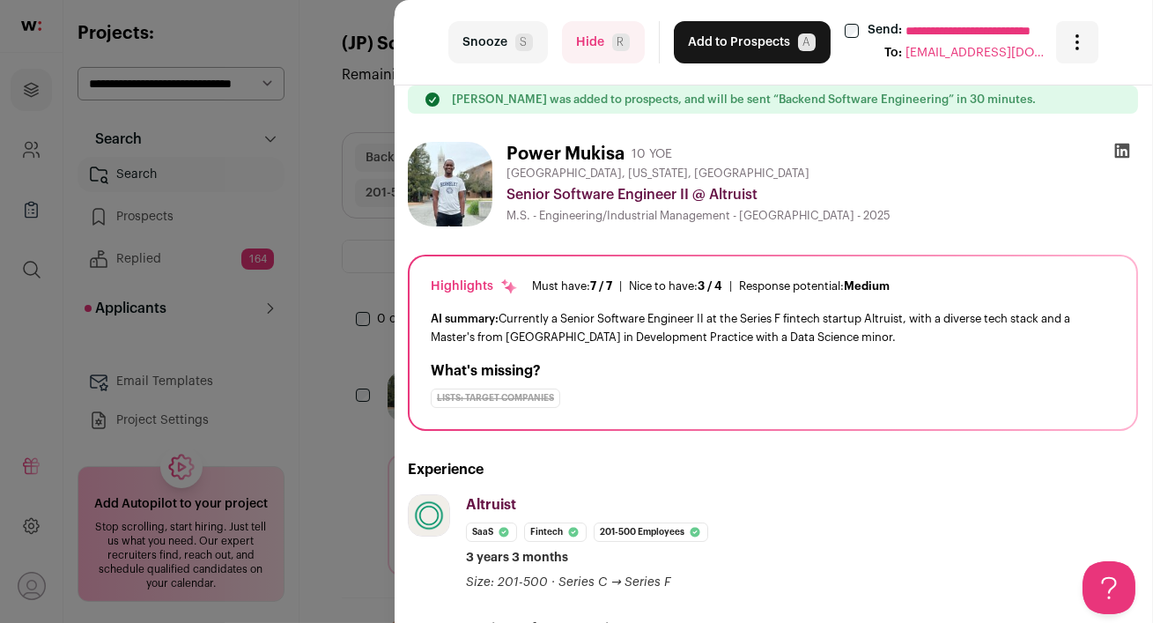
click at [1122, 156] on icon at bounding box center [1122, 151] width 15 height 15
click at [722, 39] on button "Add to Prospects A" at bounding box center [752, 42] width 157 height 42
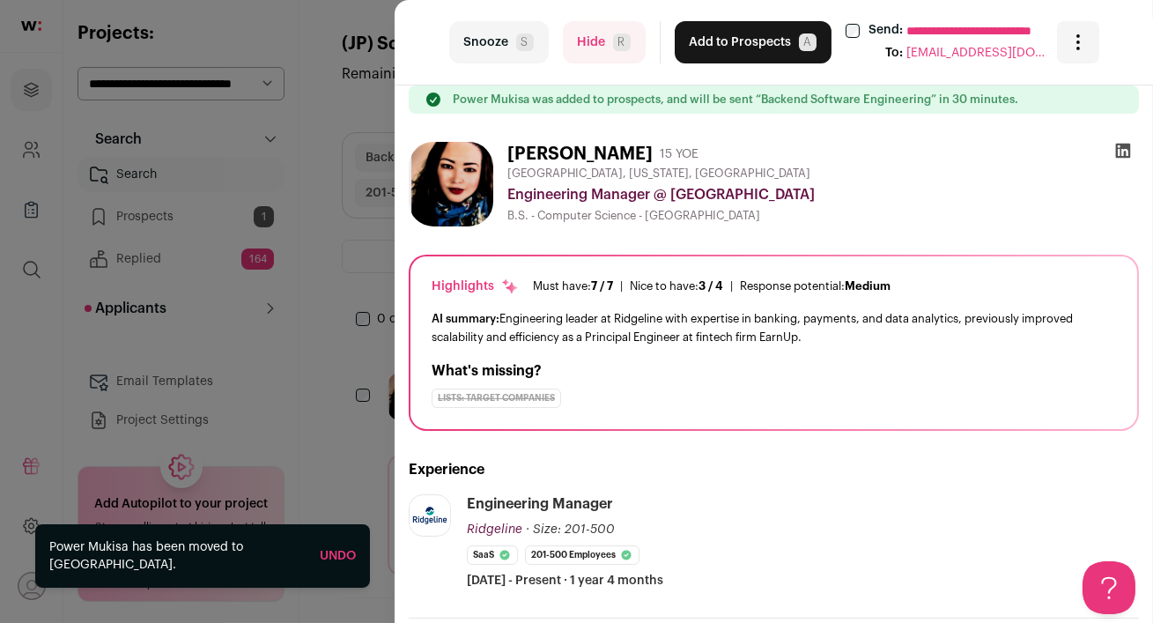
click at [318, 354] on div "**********" at bounding box center [576, 311] width 1153 height 623
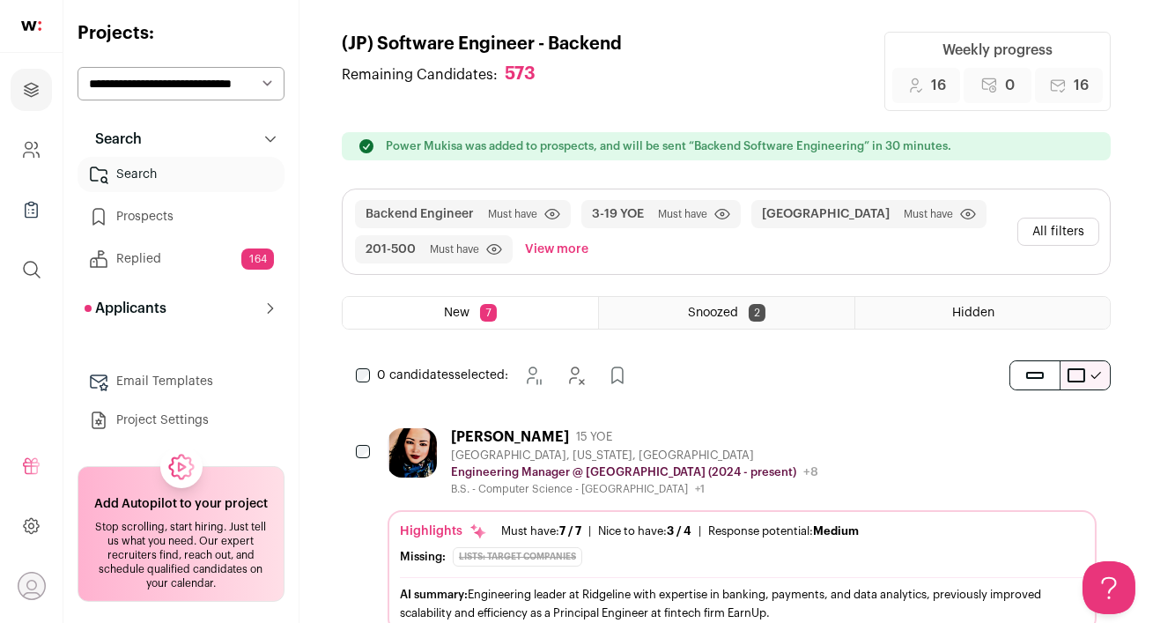
click at [688, 448] on div "Reno, Nevada, United States" at bounding box center [634, 455] width 367 height 14
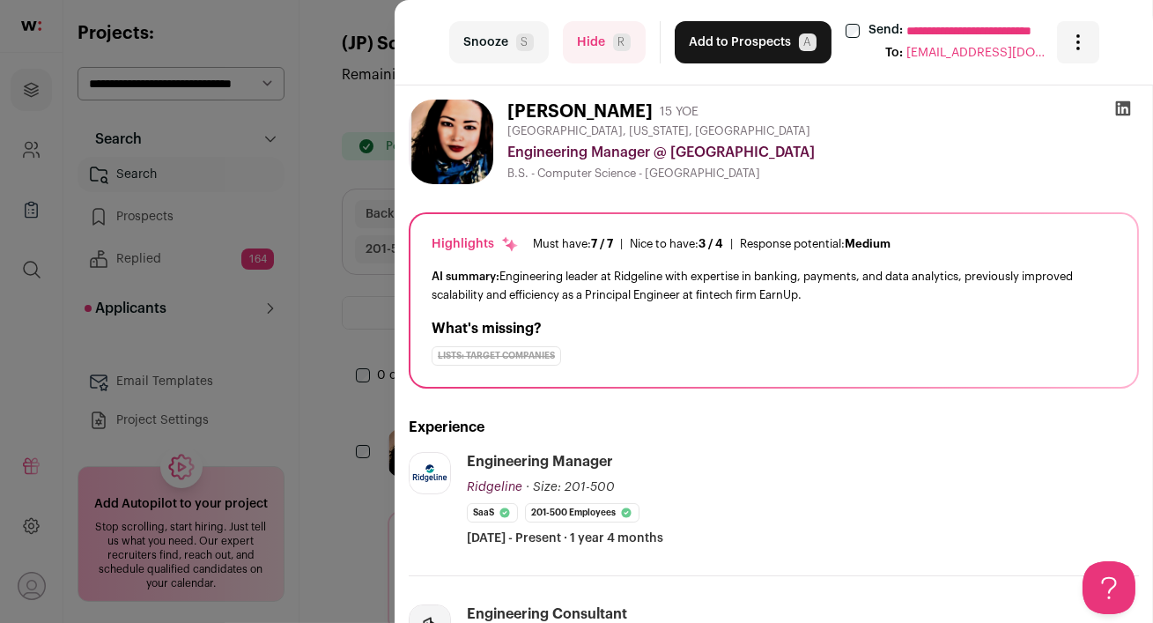
click at [730, 57] on button "Add to Prospects A" at bounding box center [752, 42] width 157 height 42
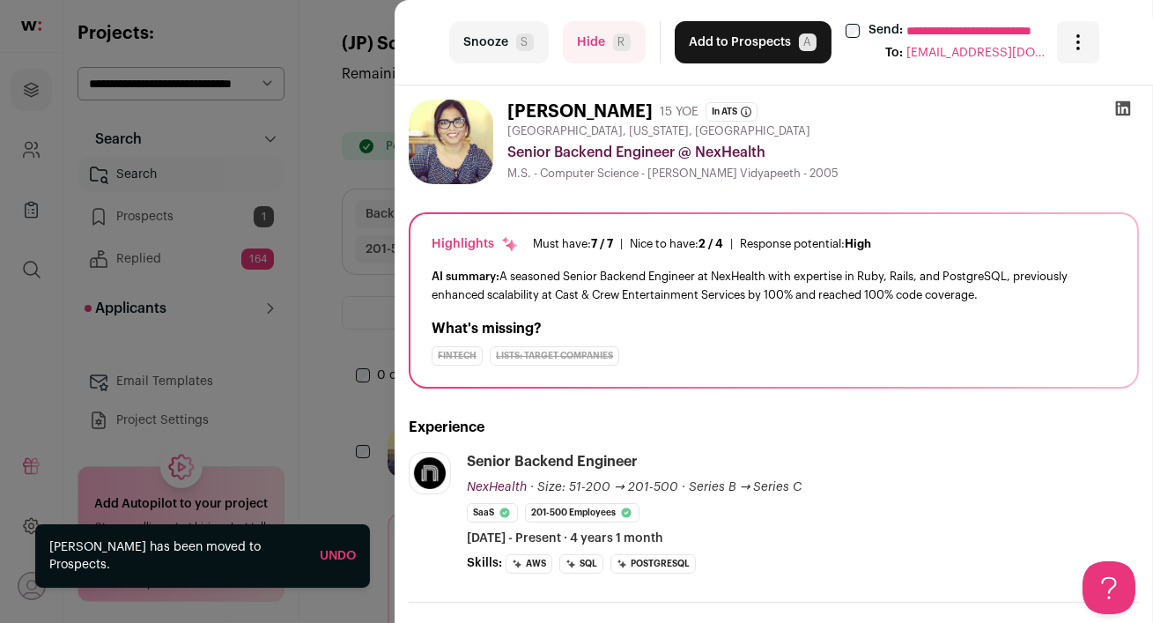
click at [142, 229] on div "**********" at bounding box center [576, 311] width 1153 height 623
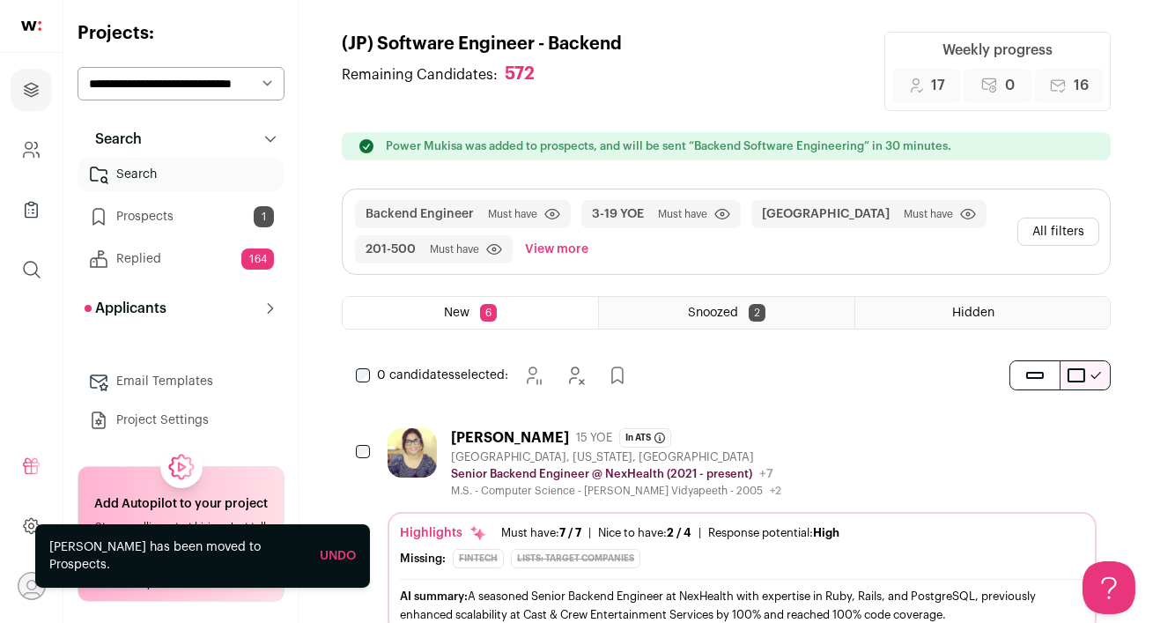
click at [202, 221] on link "Prospects 1" at bounding box center [180, 216] width 207 height 35
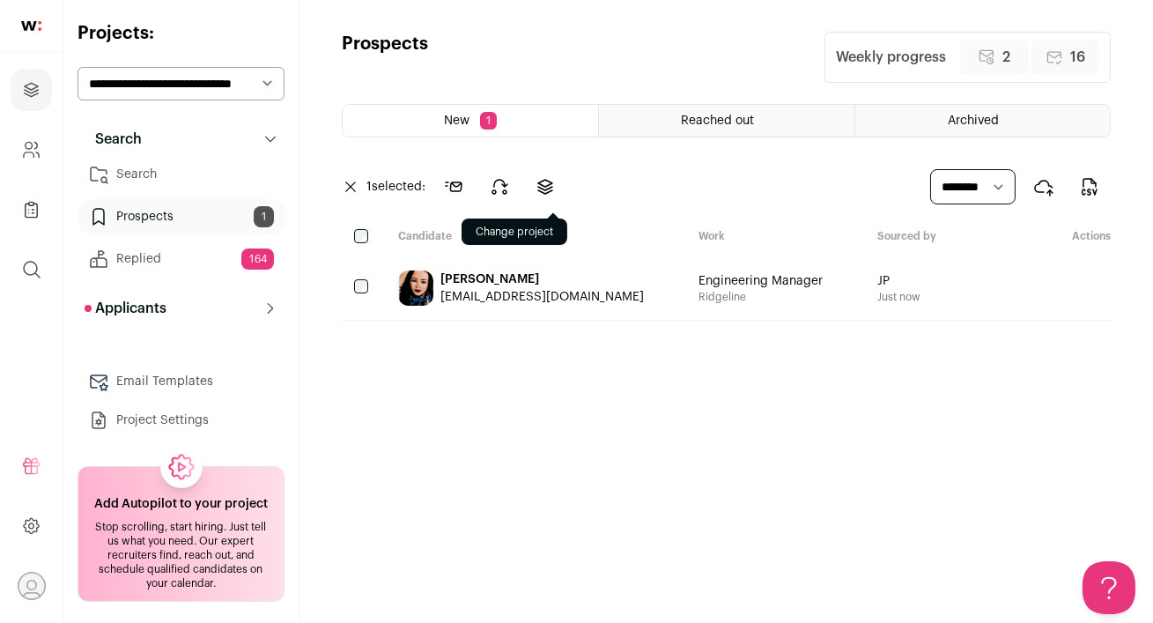
click at [542, 182] on icon at bounding box center [544, 186] width 21 height 21
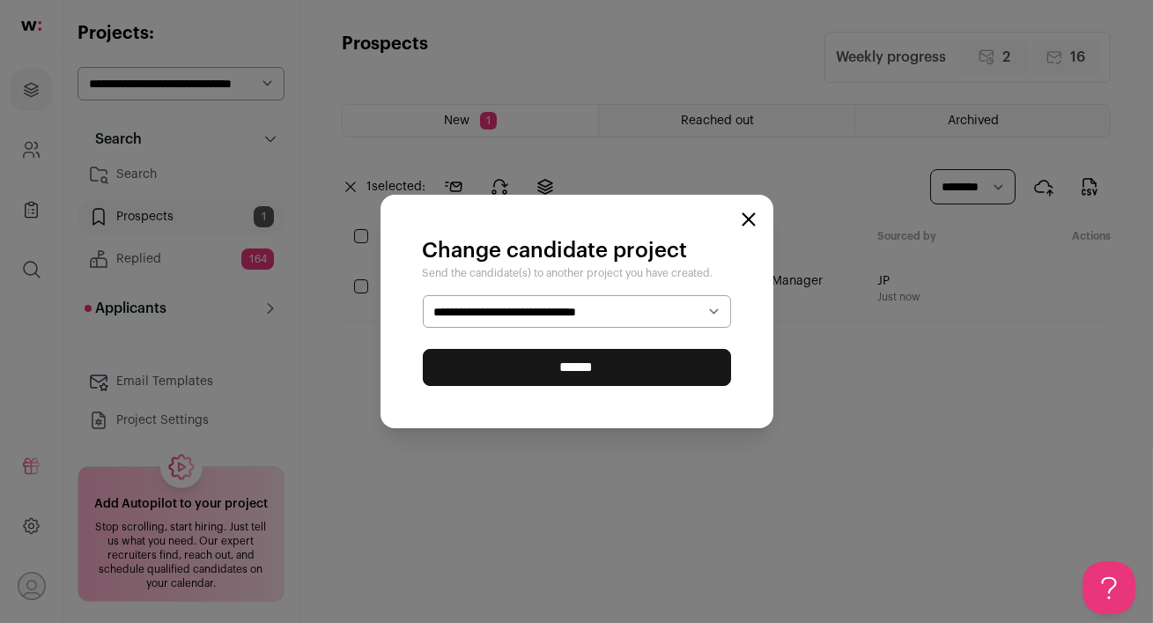
click at [533, 309] on select "**********" at bounding box center [577, 311] width 308 height 33
select select "*****"
click at [570, 374] on input "******" at bounding box center [577, 367] width 308 height 37
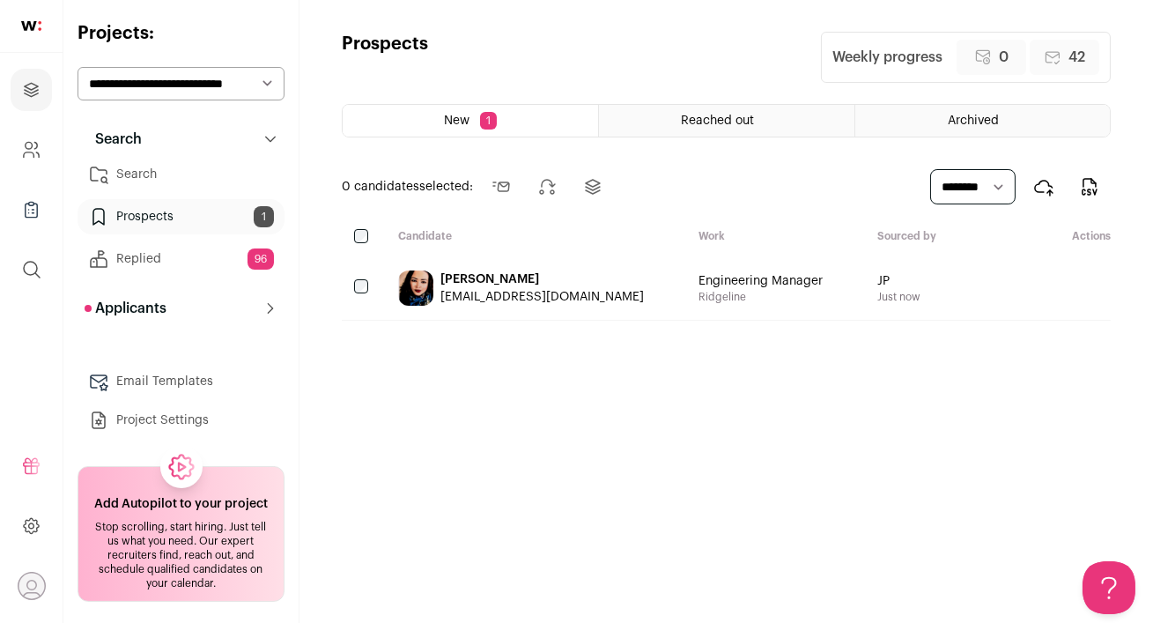
click at [510, 283] on div "[PERSON_NAME]" at bounding box center [541, 279] width 203 height 18
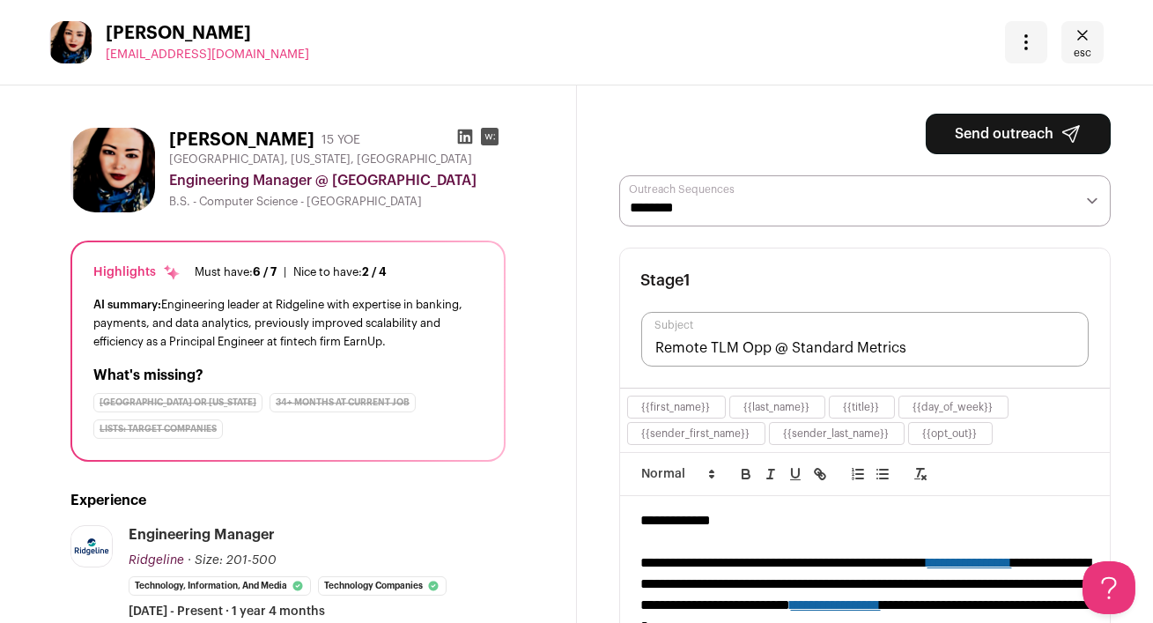
click at [466, 138] on icon at bounding box center [464, 136] width 15 height 15
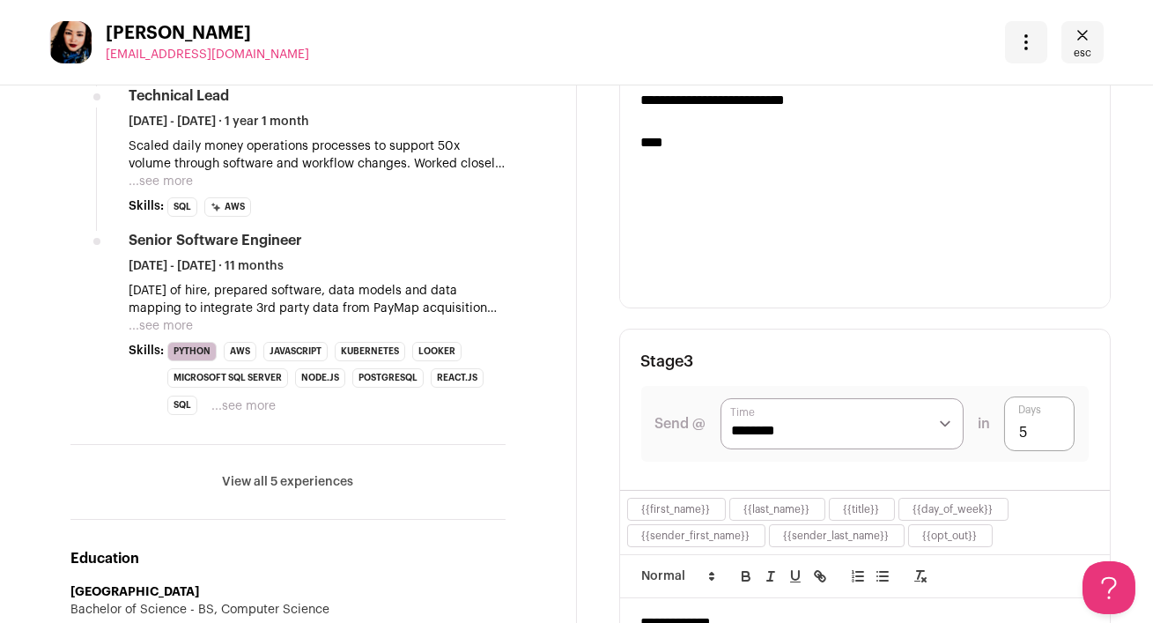
scroll to position [1152, 0]
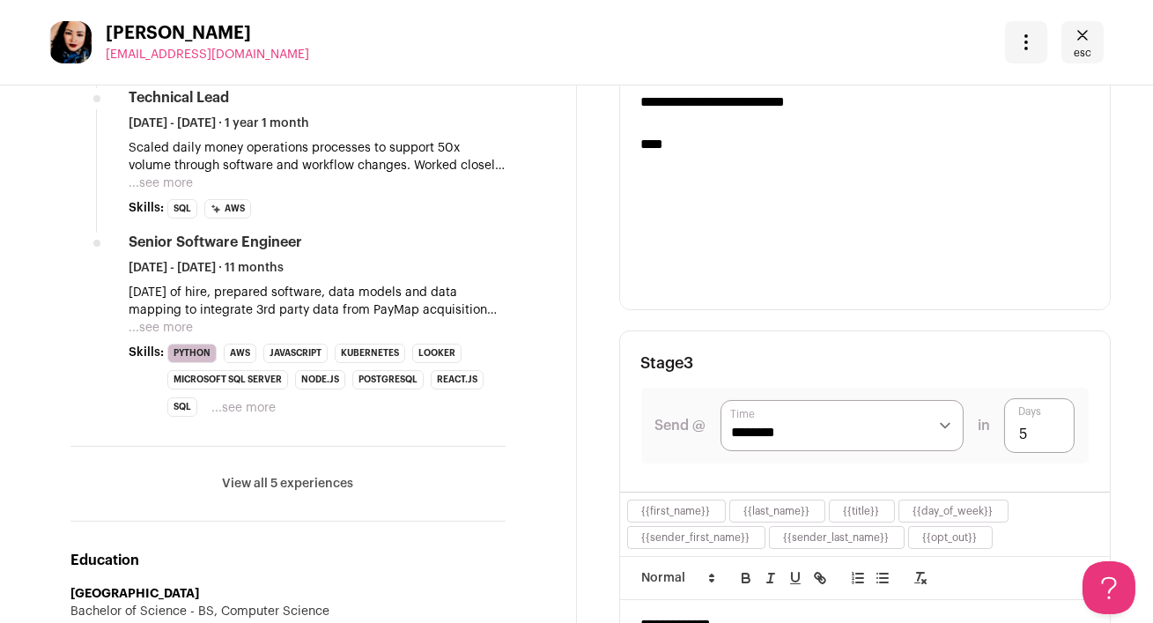
click at [329, 470] on li "View all 5 experiences View less" at bounding box center [287, 483] width 435 height 75
click at [289, 483] on button "View all 5 experiences" at bounding box center [287, 484] width 131 height 18
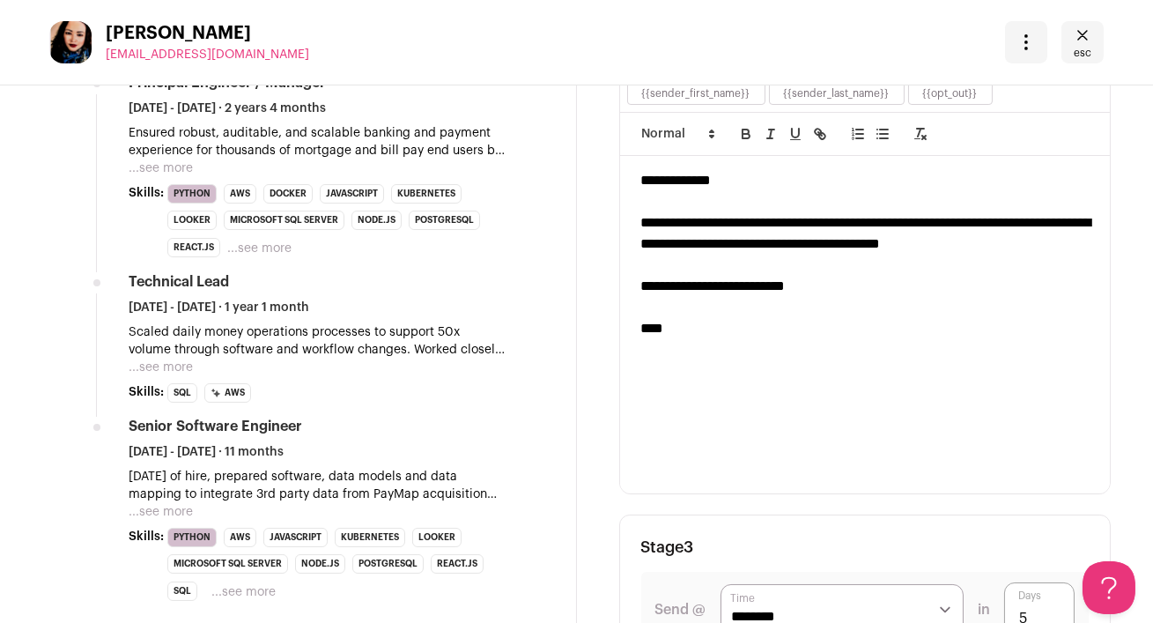
scroll to position [0, 0]
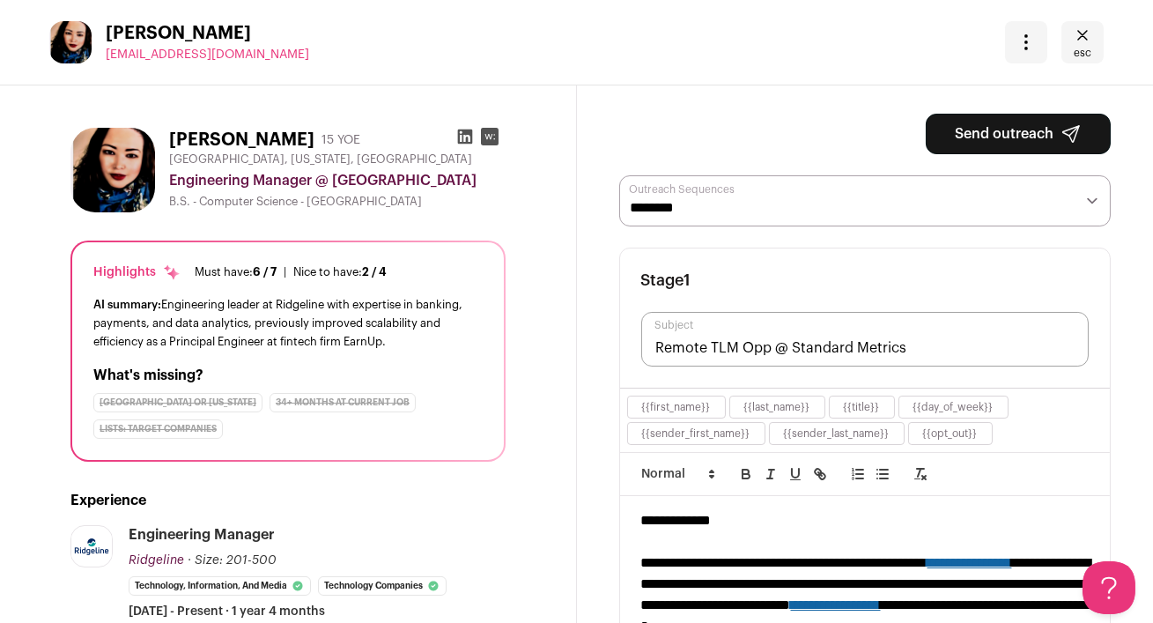
click at [964, 140] on button "Send outreach" at bounding box center [1017, 134] width 185 height 41
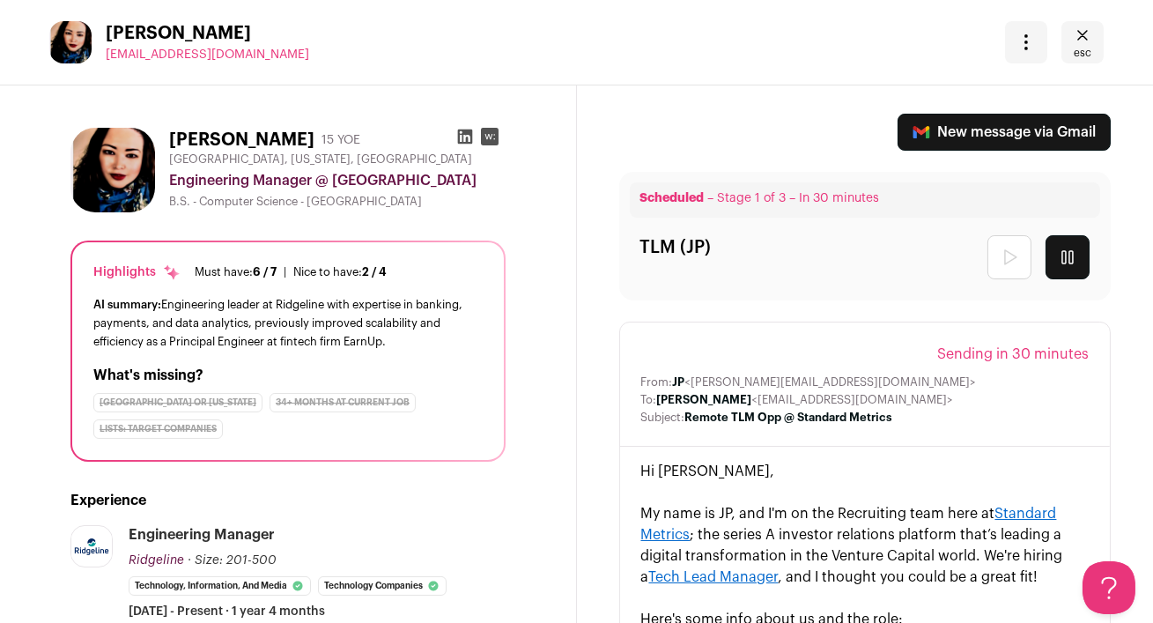
click at [1077, 40] on icon "Close" at bounding box center [1082, 35] width 21 height 21
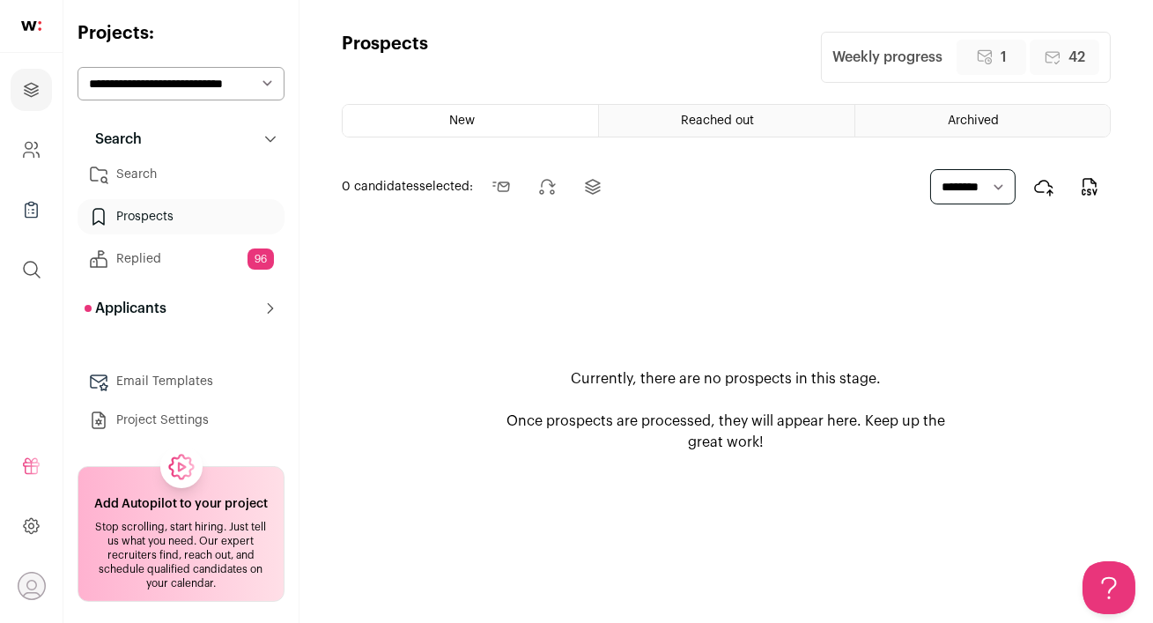
click at [202, 85] on select "**********" at bounding box center [180, 83] width 207 height 33
click at [206, 89] on select "**********" at bounding box center [180, 83] width 207 height 33
select select "*****"
click at [158, 173] on link "Search" at bounding box center [180, 174] width 207 height 35
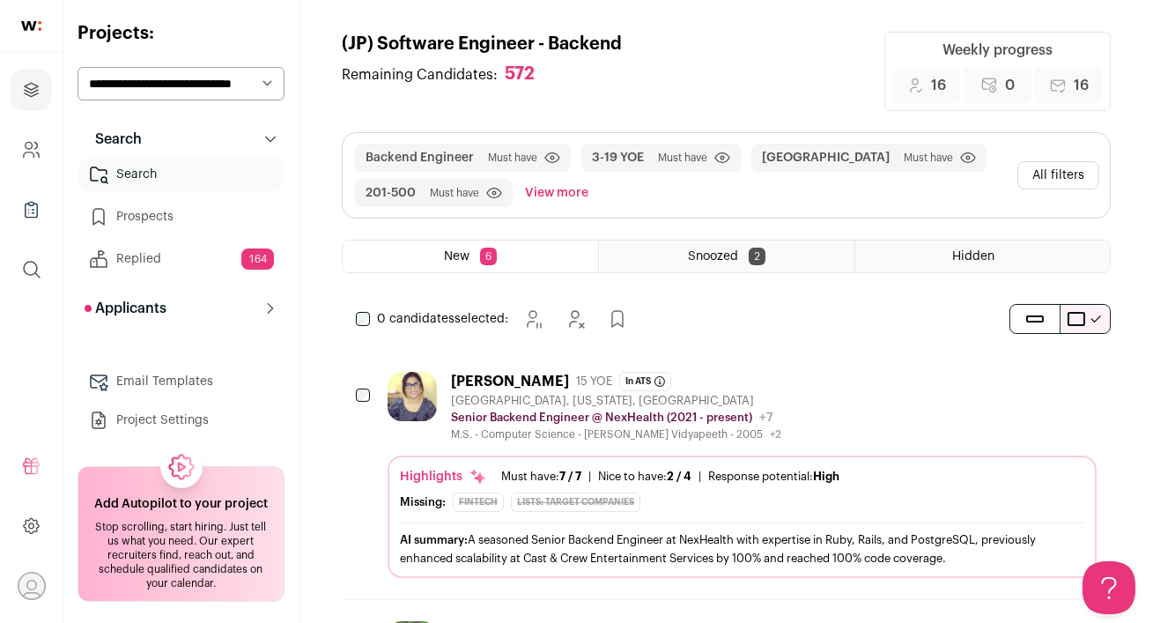
click at [794, 387] on div "[PERSON_NAME] 15 YOE In ATS Software Engineer - Fullstack [DATE] [GEOGRAPHIC_DA…" at bounding box center [741, 407] width 709 height 70
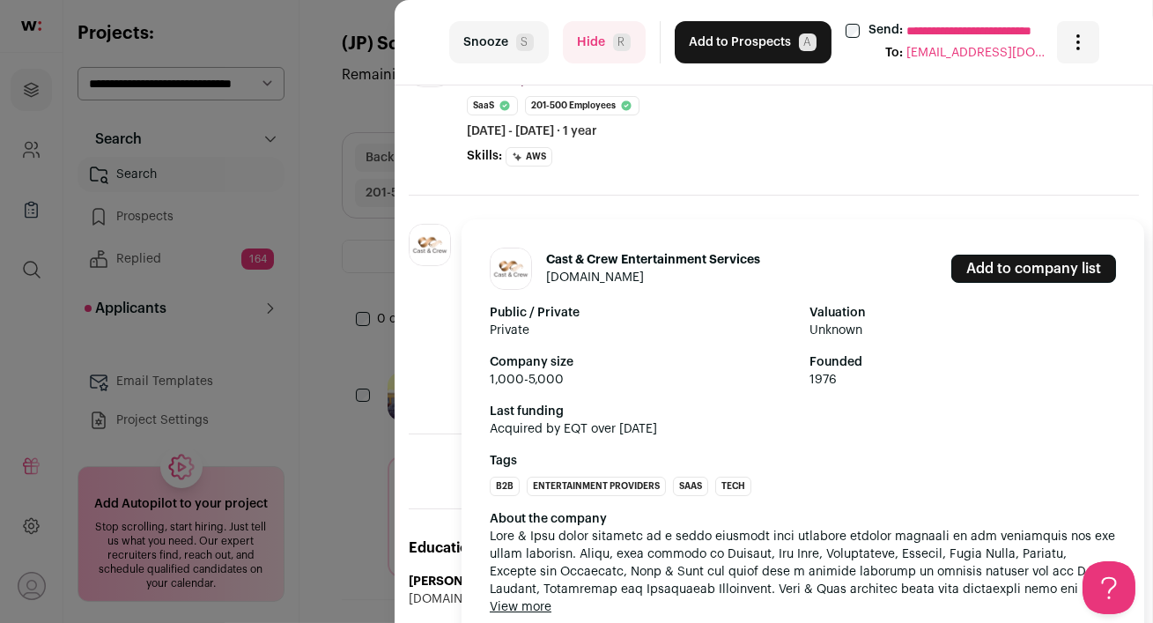
scroll to position [593, 0]
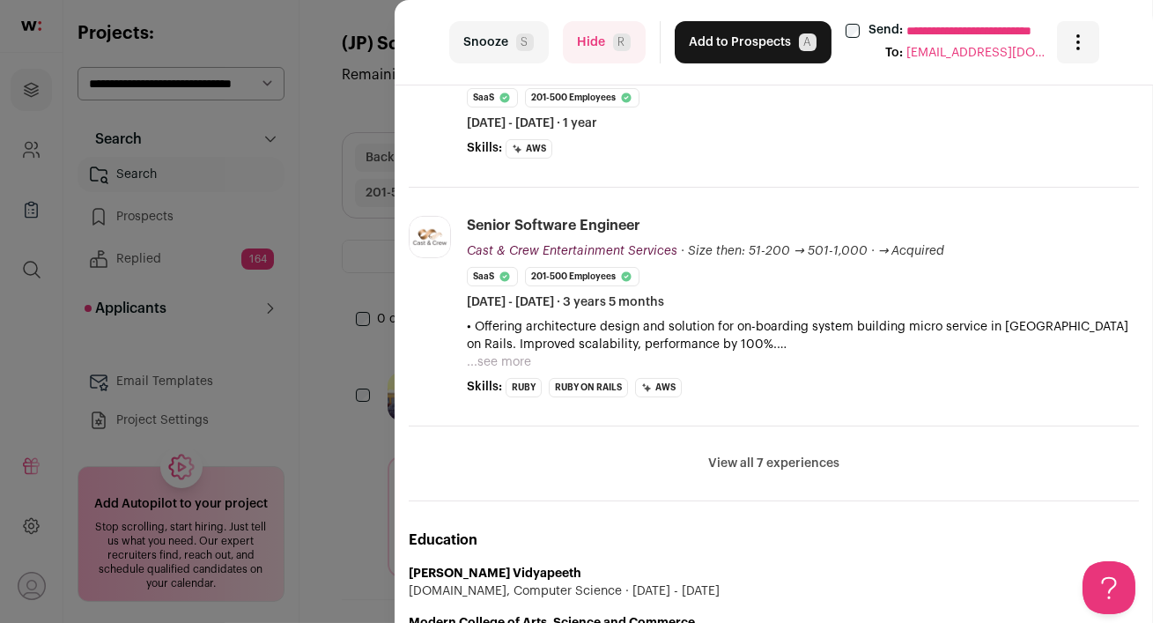
click at [787, 459] on button "View all 7 experiences" at bounding box center [773, 463] width 131 height 18
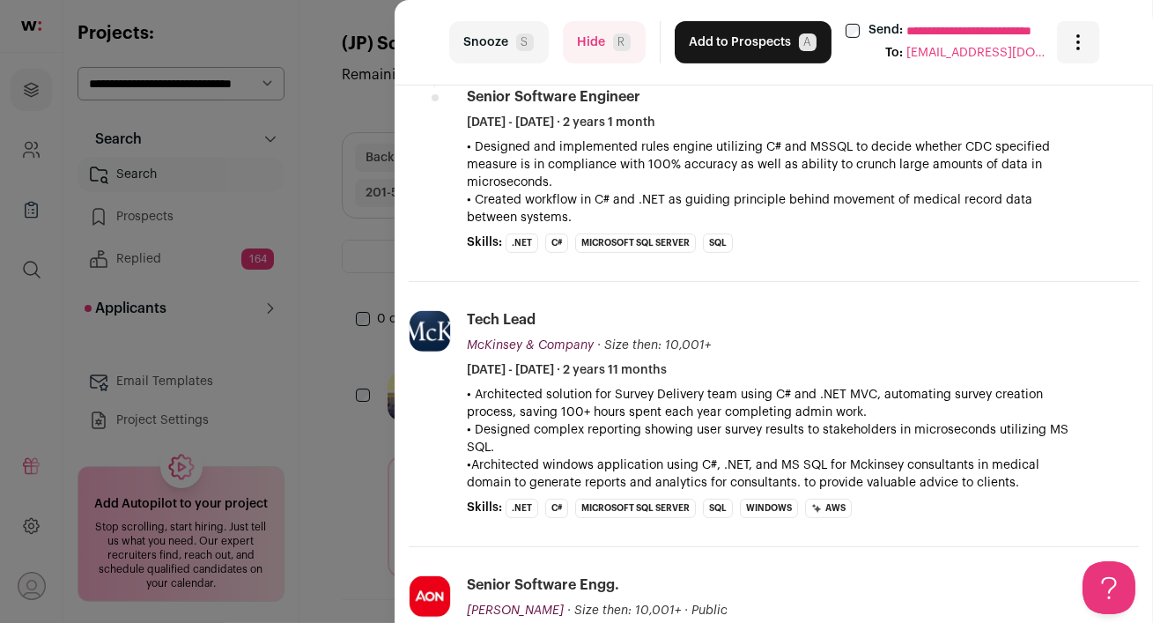
scroll to position [0, 0]
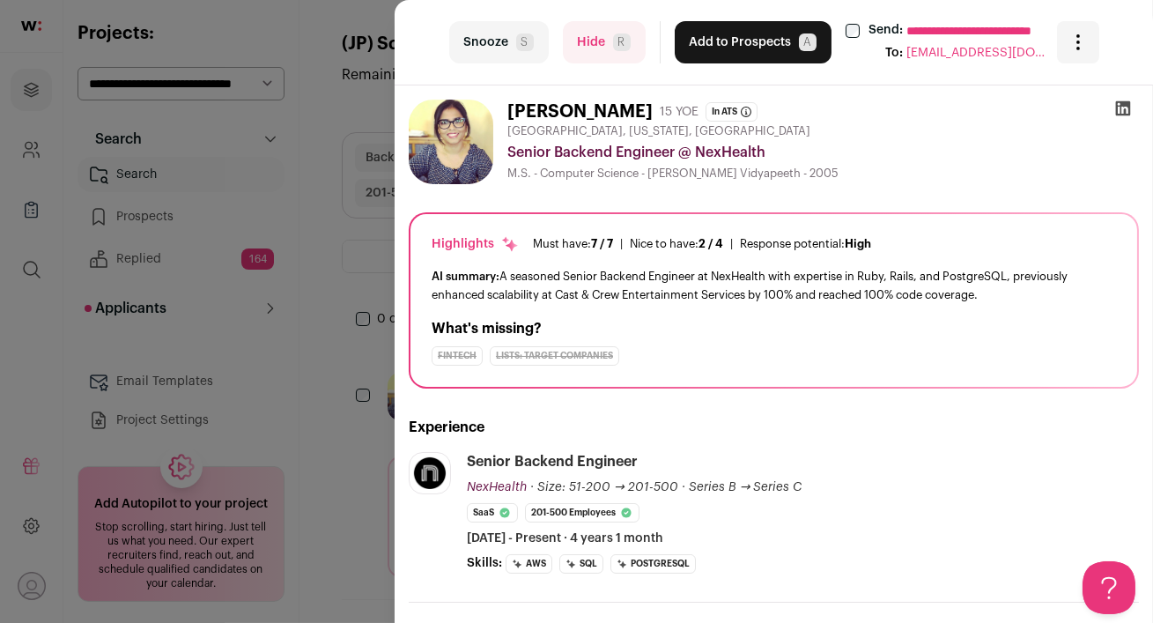
click at [1122, 107] on icon at bounding box center [1123, 108] width 18 height 18
click at [703, 41] on button "Add to Prospects A" at bounding box center [752, 42] width 157 height 42
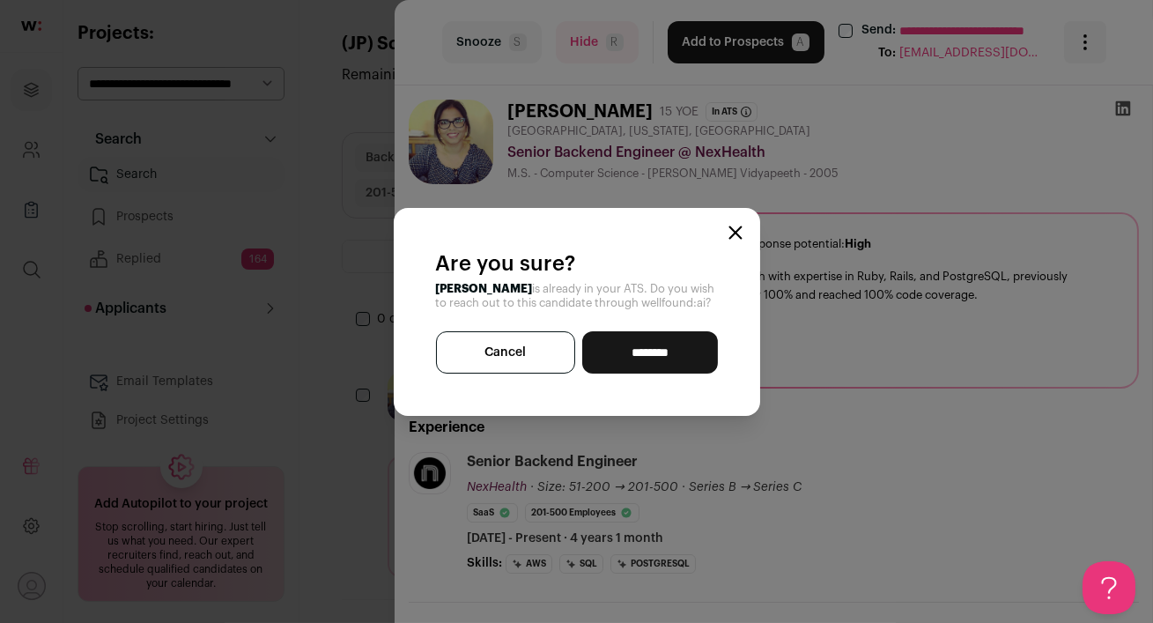
click at [729, 236] on icon "Close modal" at bounding box center [734, 231] width 11 height 11
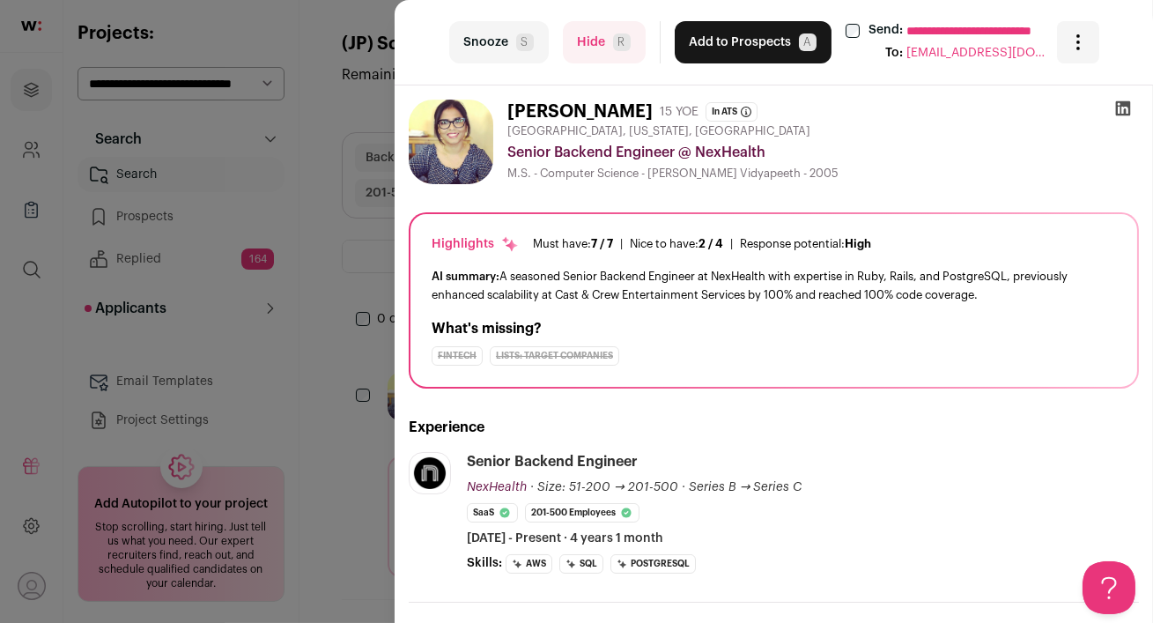
click at [595, 50] on button "Hide R" at bounding box center [604, 42] width 83 height 42
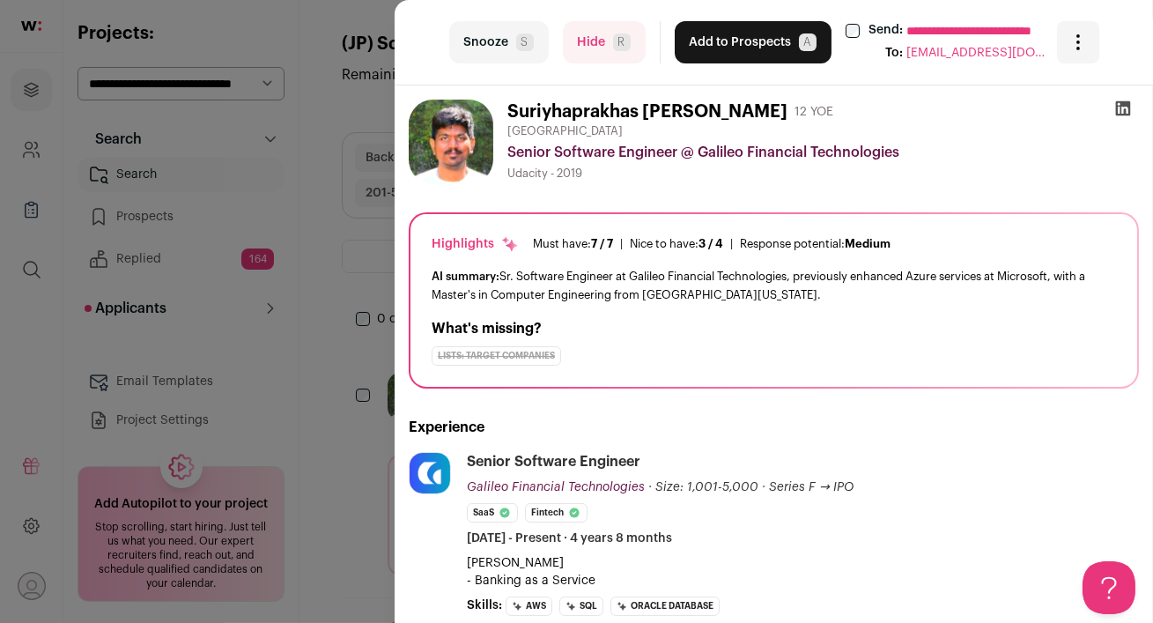
click at [1118, 111] on icon at bounding box center [1123, 108] width 18 height 18
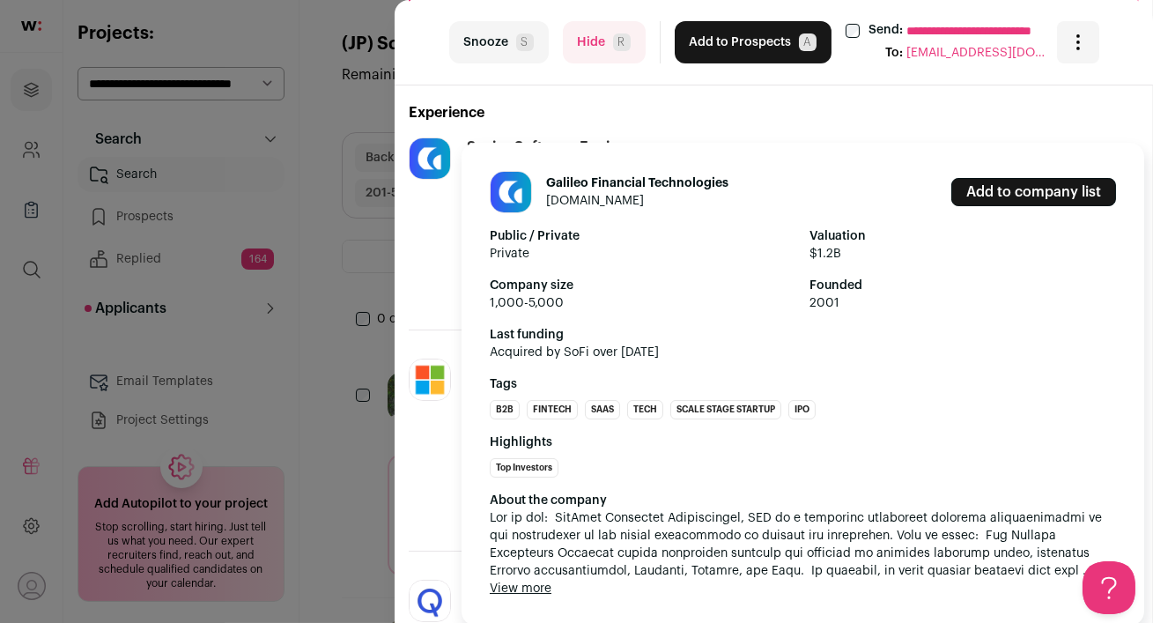
scroll to position [315, 0]
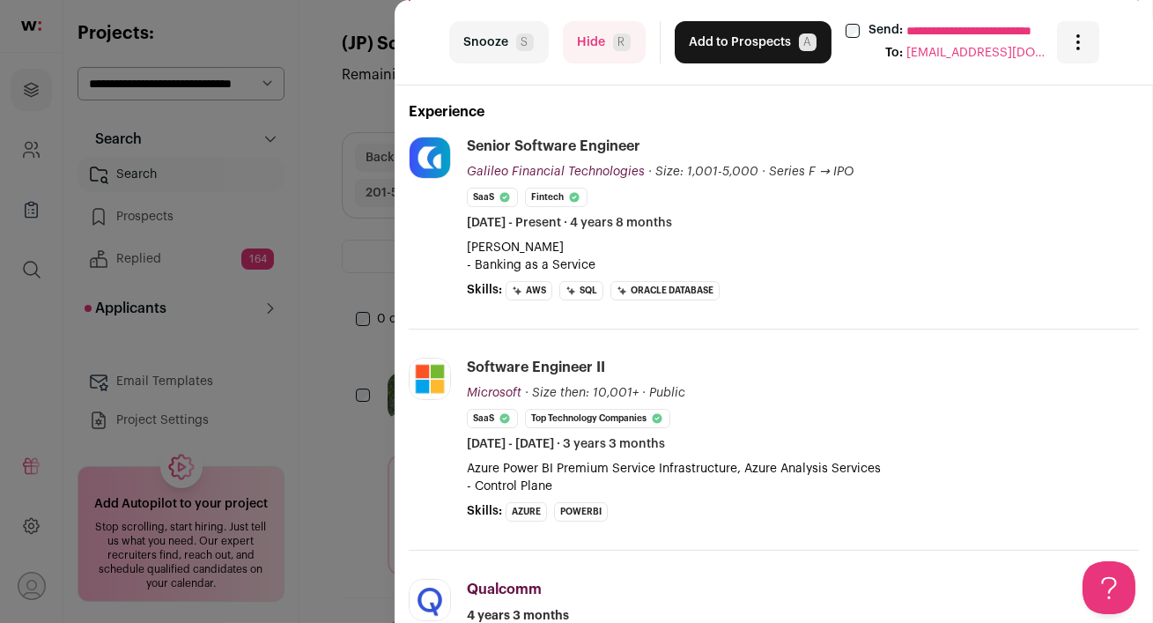
click at [711, 44] on button "Add to Prospects A" at bounding box center [752, 42] width 157 height 42
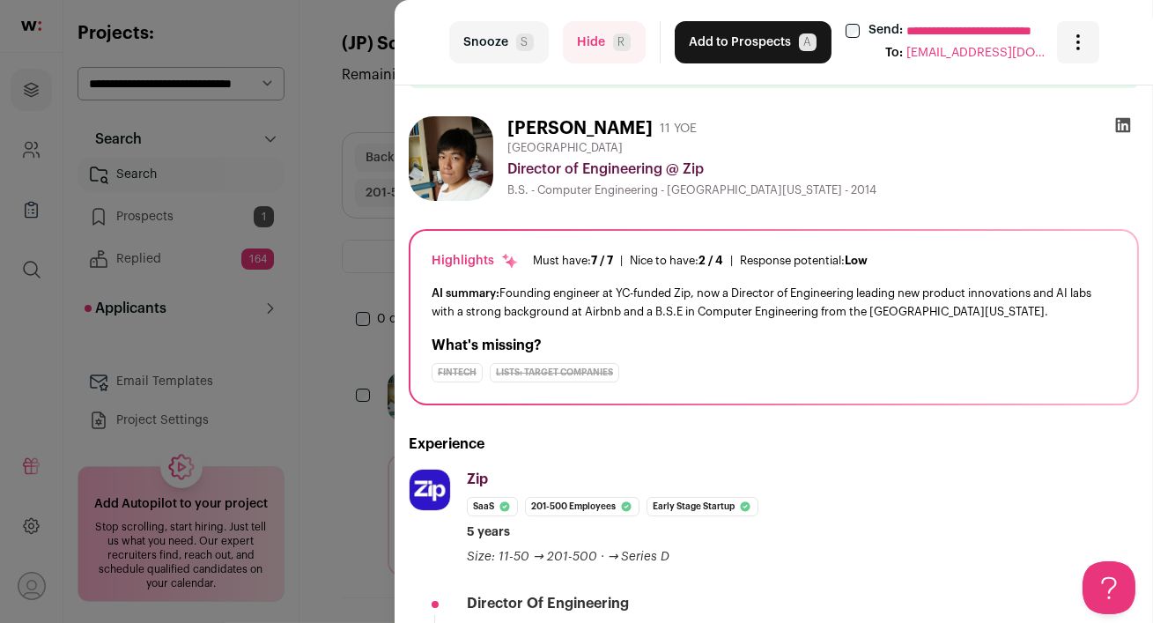
scroll to position [0, 0]
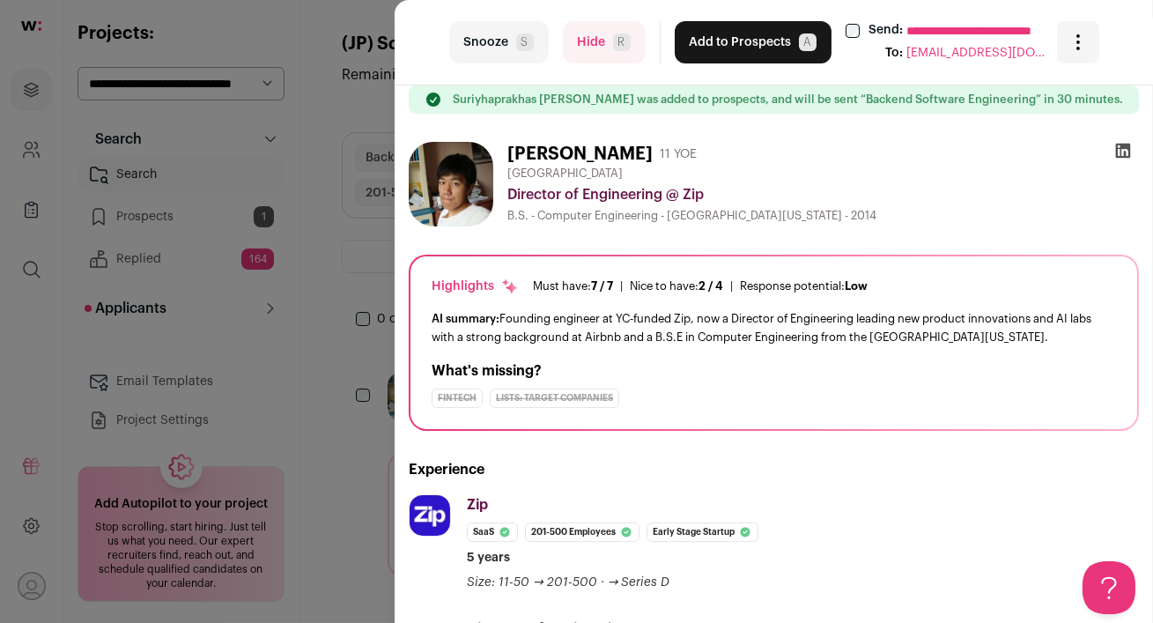
click at [584, 48] on button "Hide R" at bounding box center [604, 42] width 83 height 42
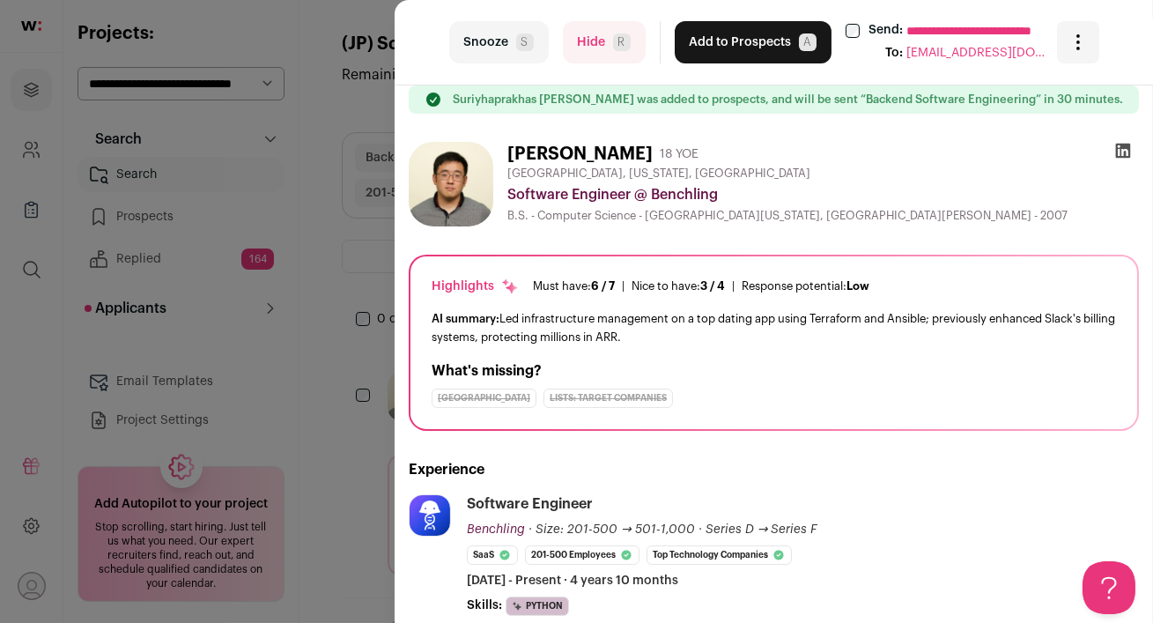
click at [1120, 148] on icon at bounding box center [1123, 151] width 15 height 15
click at [600, 46] on button "Hide R" at bounding box center [604, 42] width 83 height 42
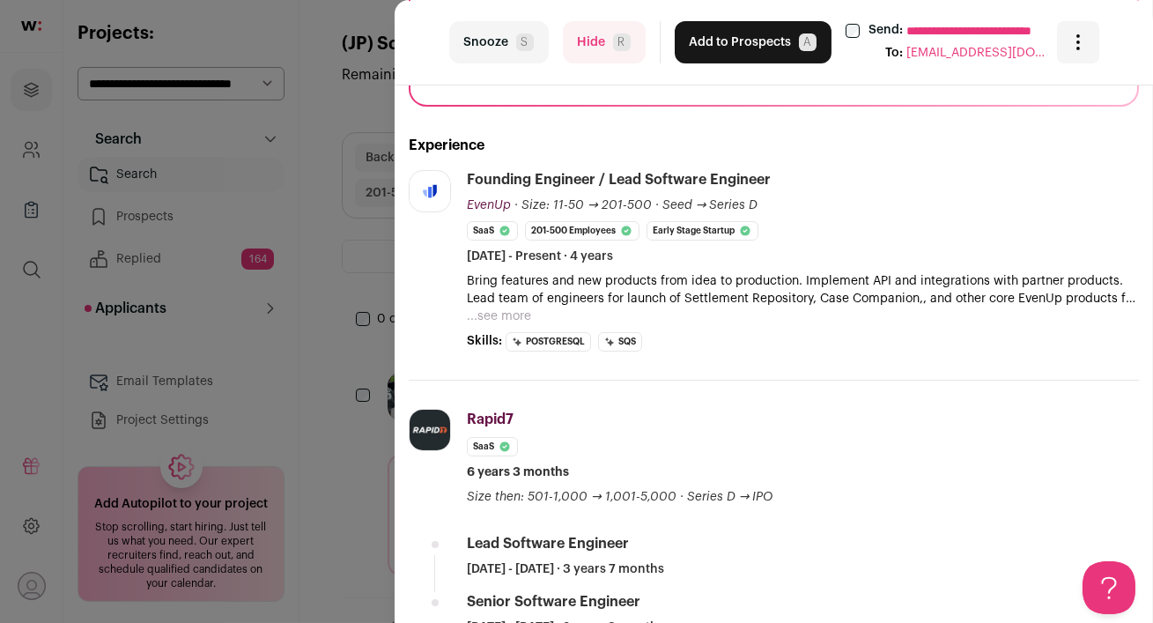
scroll to position [282, 0]
click at [490, 314] on button "...see more" at bounding box center [499, 316] width 64 height 18
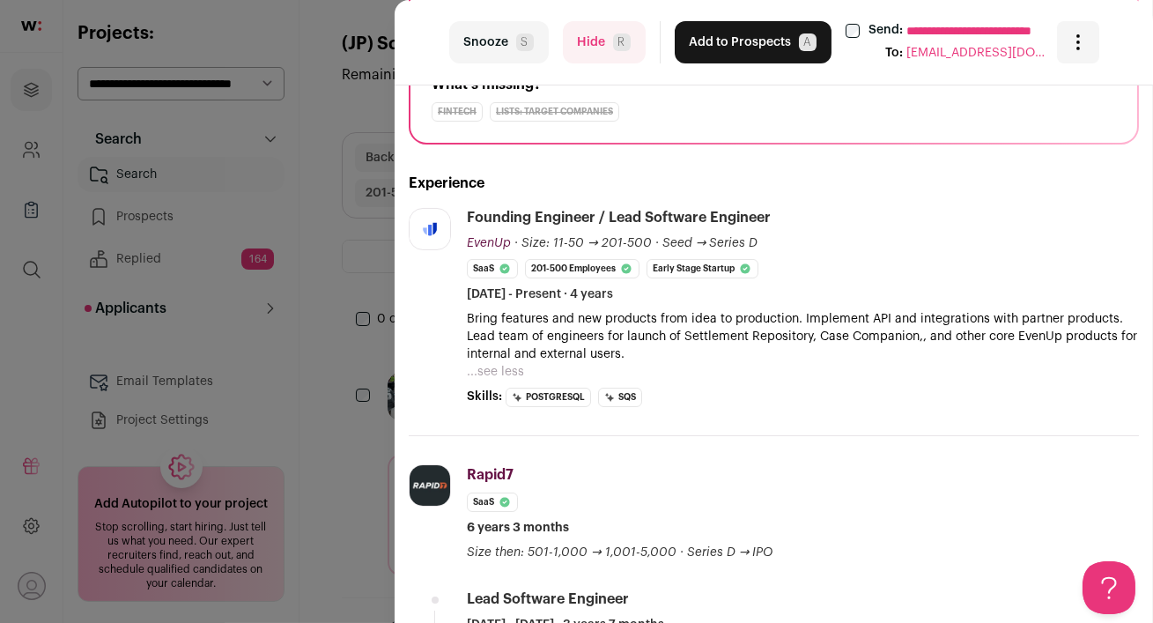
scroll to position [0, 0]
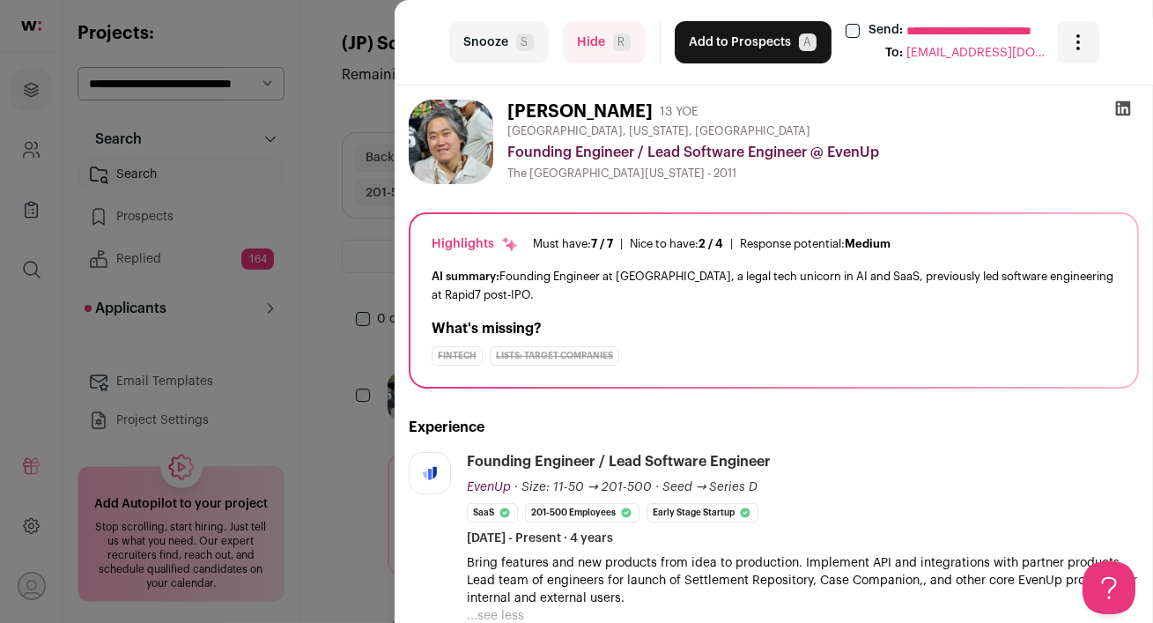
click at [1122, 107] on icon at bounding box center [1123, 108] width 18 height 18
click at [717, 51] on button "Add to Prospects A" at bounding box center [752, 42] width 157 height 42
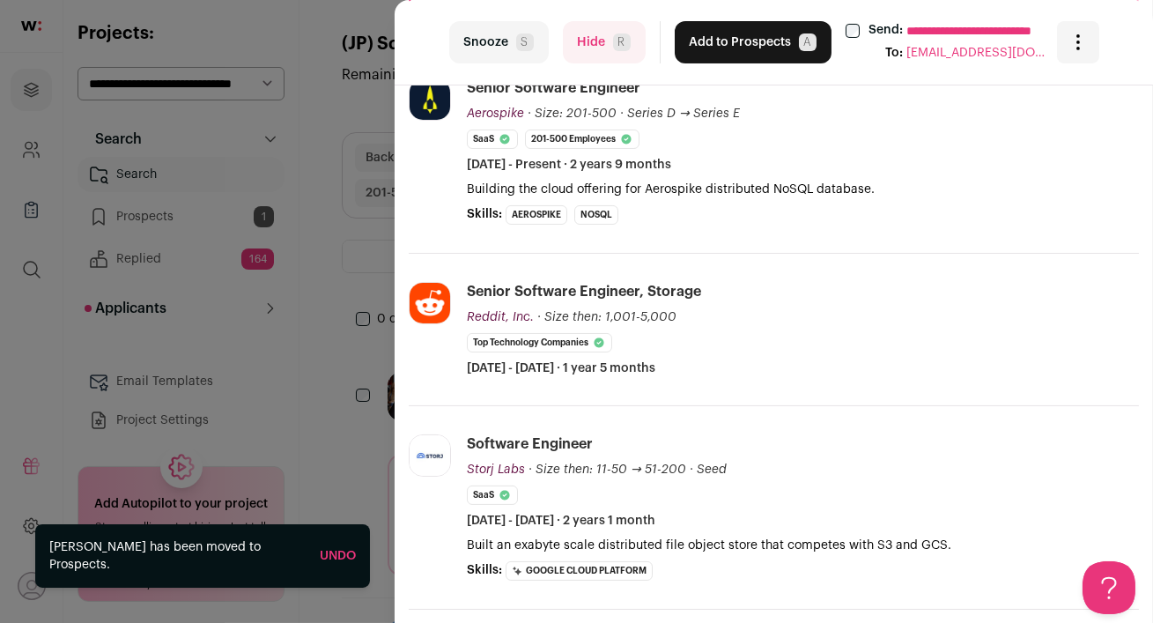
scroll to position [417, 0]
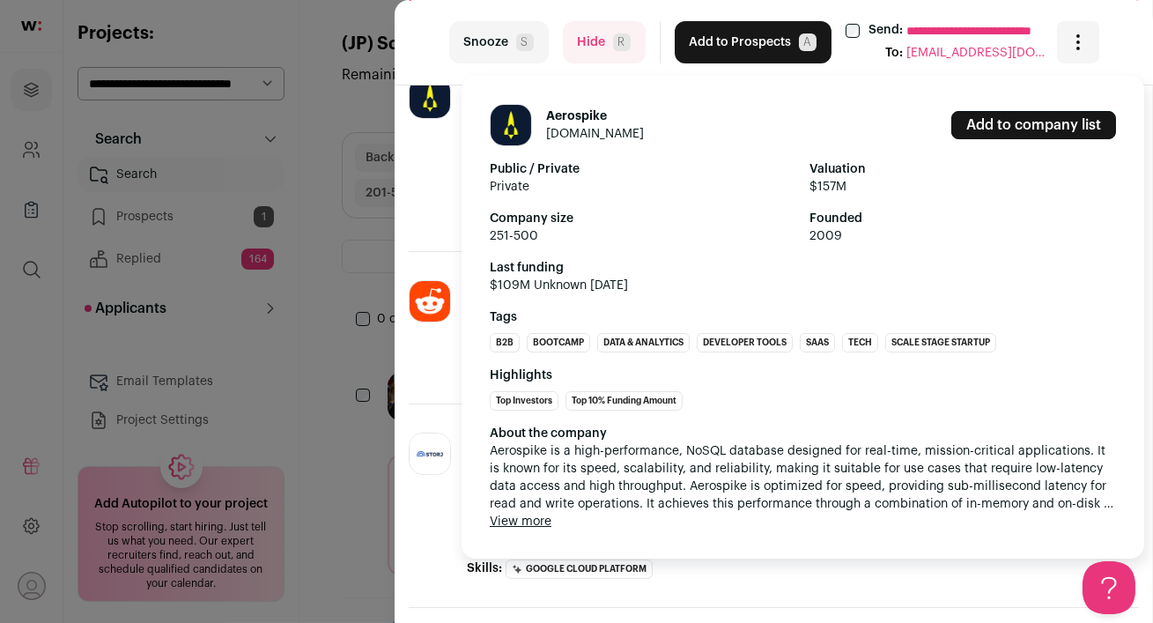
click at [534, 521] on button "View more" at bounding box center [521, 521] width 62 height 18
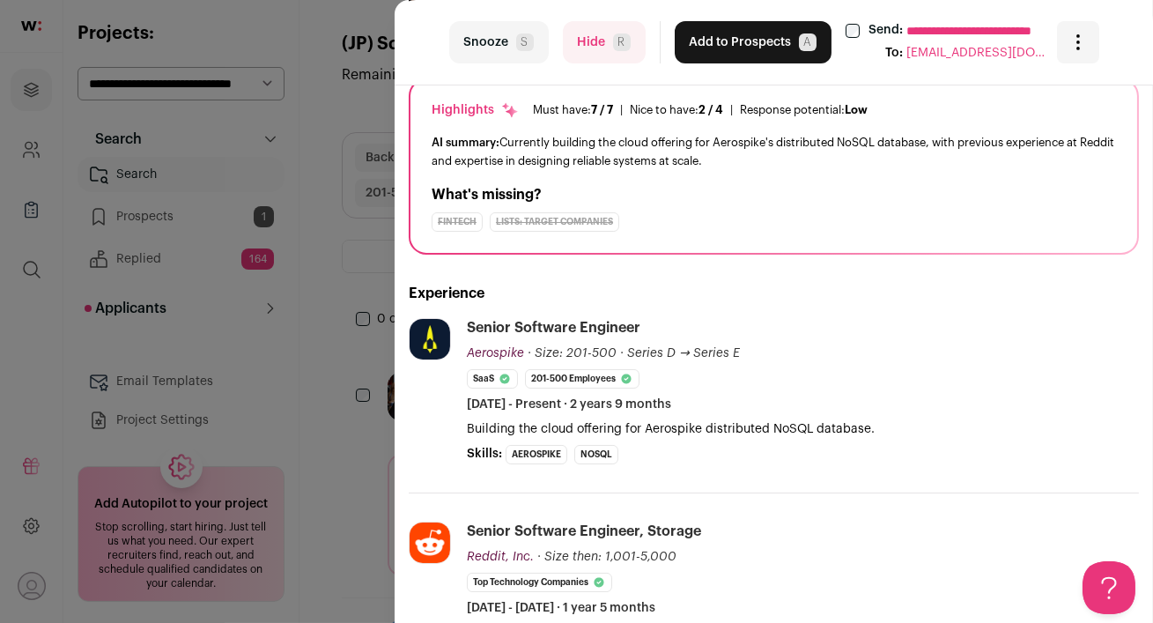
scroll to position [0, 0]
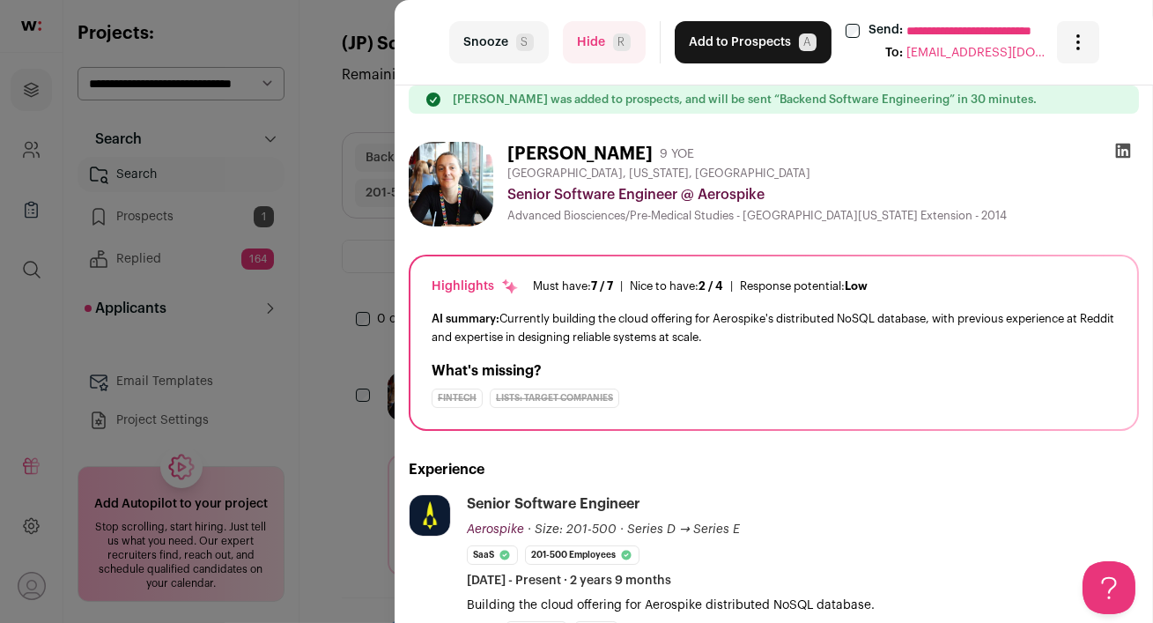
click at [1123, 151] on icon at bounding box center [1123, 151] width 18 height 18
click at [712, 39] on button "Add to Prospects A" at bounding box center [752, 42] width 157 height 42
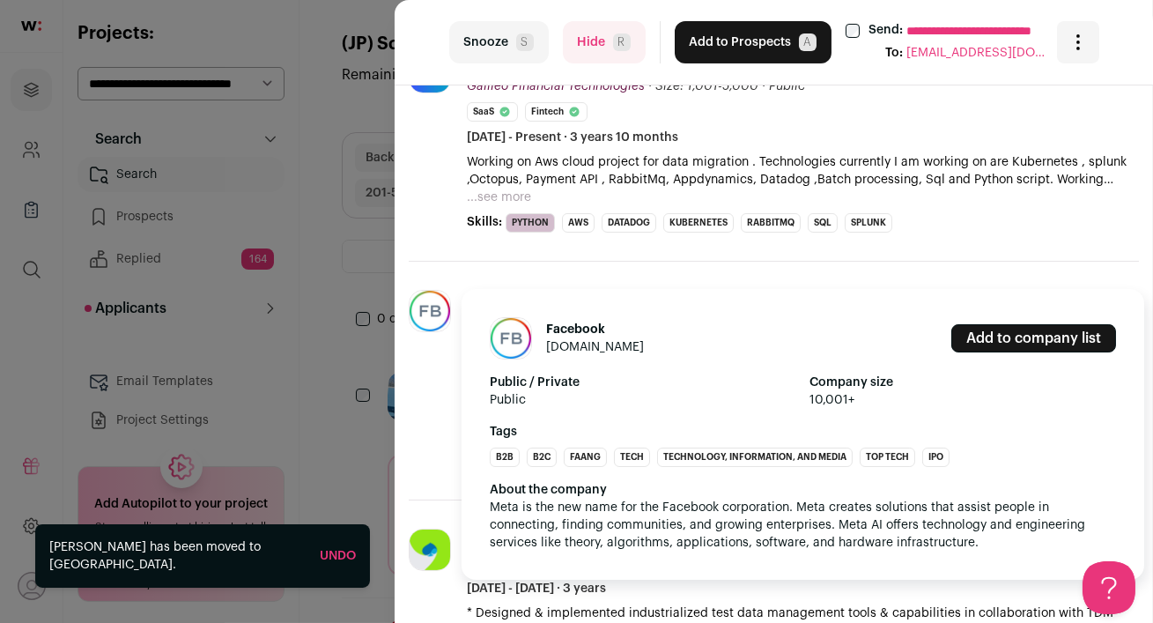
scroll to position [380, 0]
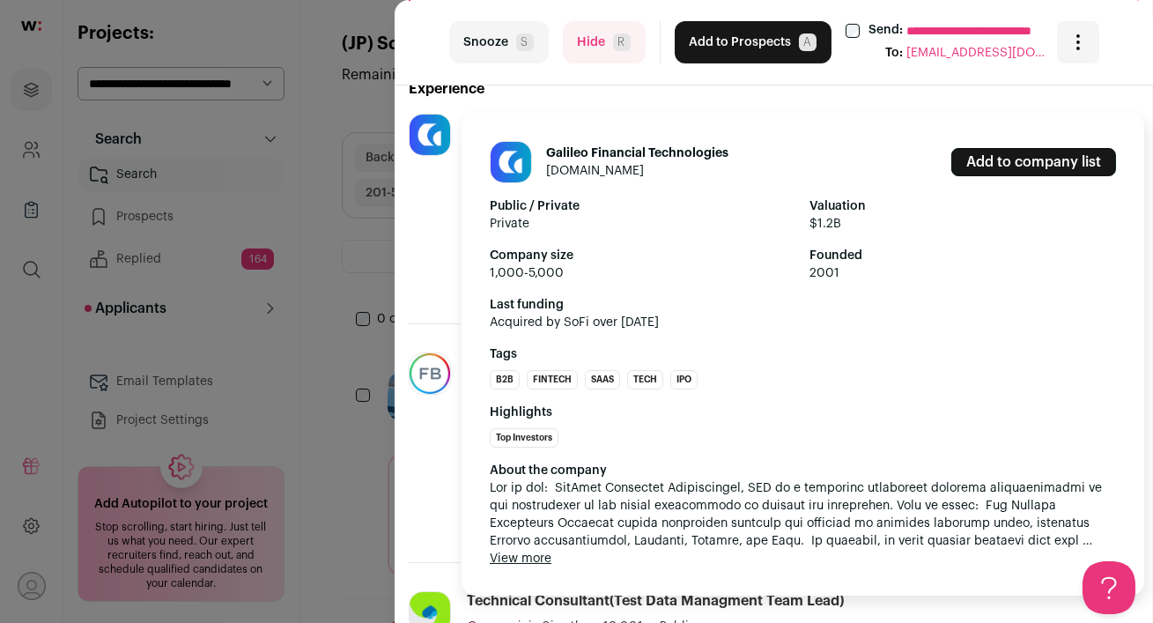
click at [514, 555] on button "View more" at bounding box center [521, 558] width 62 height 18
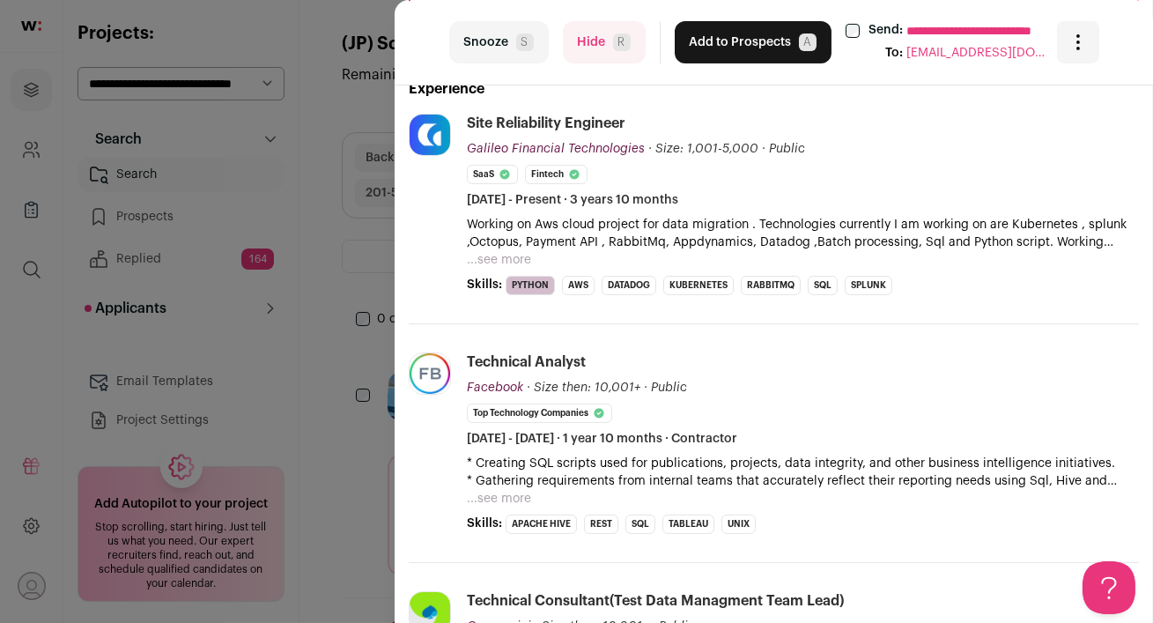
click at [582, 42] on button "Hide R" at bounding box center [604, 42] width 83 height 42
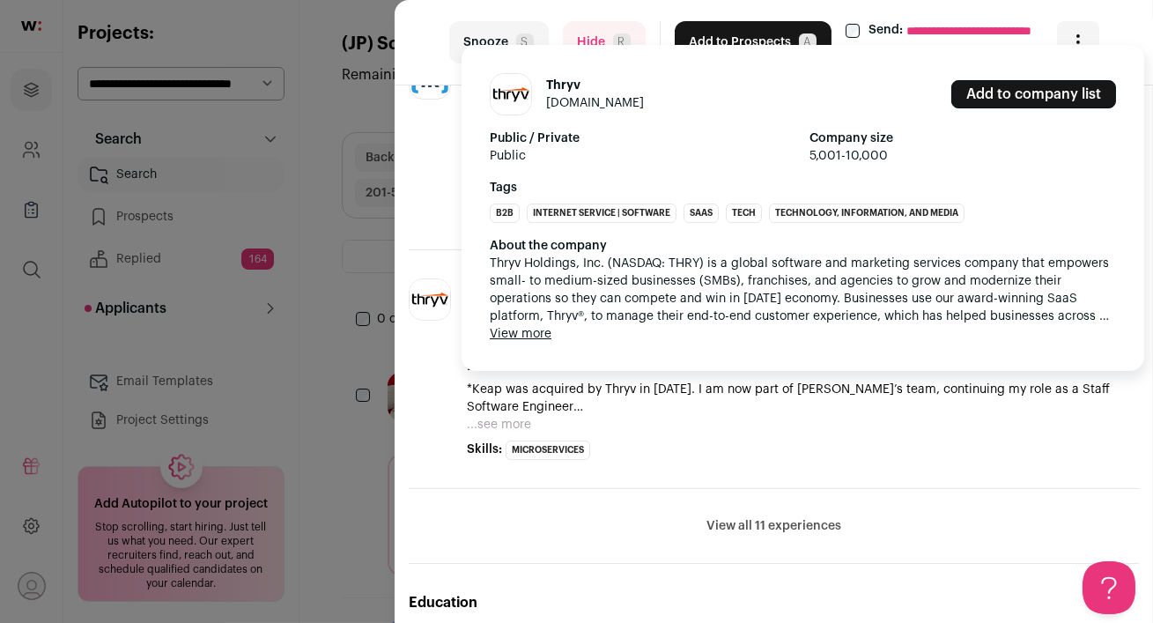
scroll to position [0, 0]
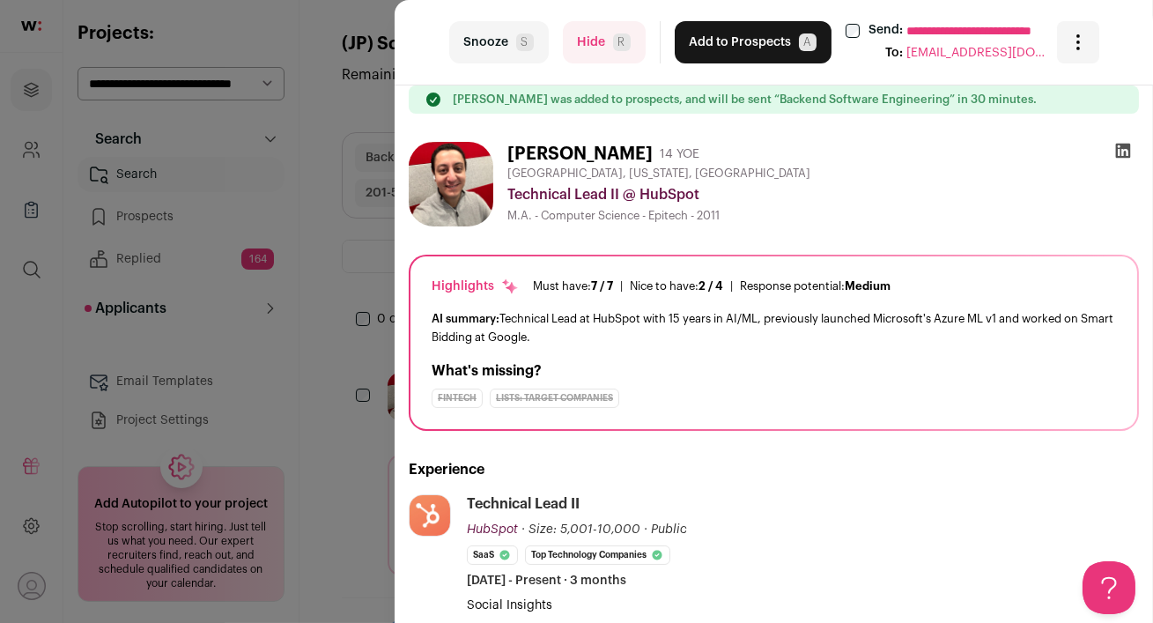
click at [580, 41] on button "Hide R" at bounding box center [604, 42] width 83 height 42
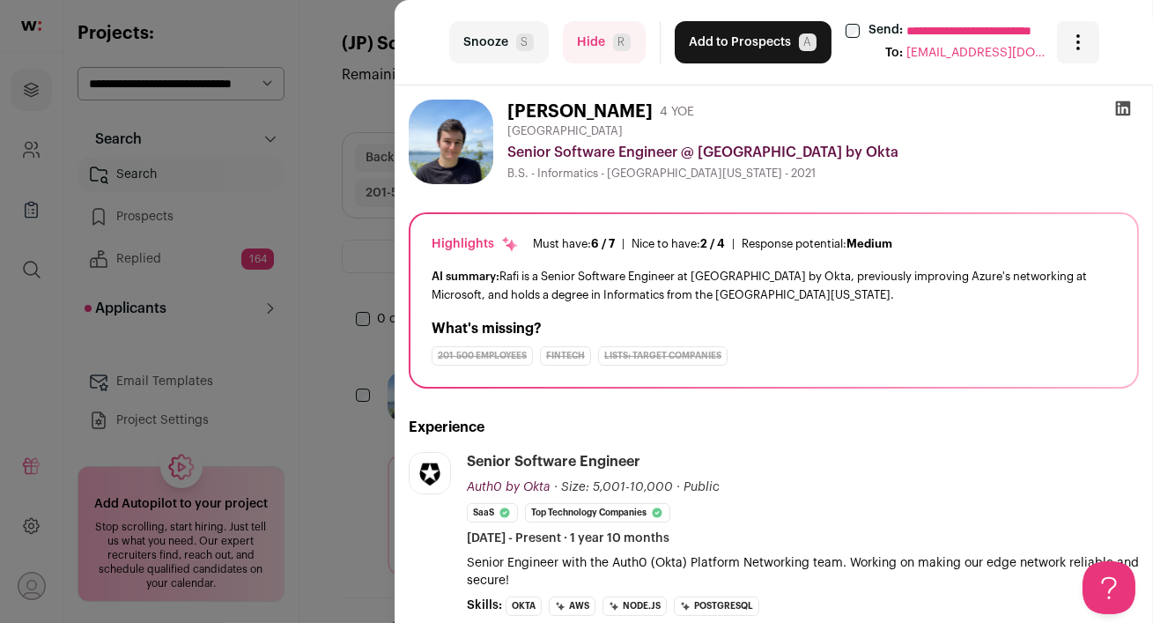
click at [1122, 110] on icon at bounding box center [1123, 108] width 18 height 18
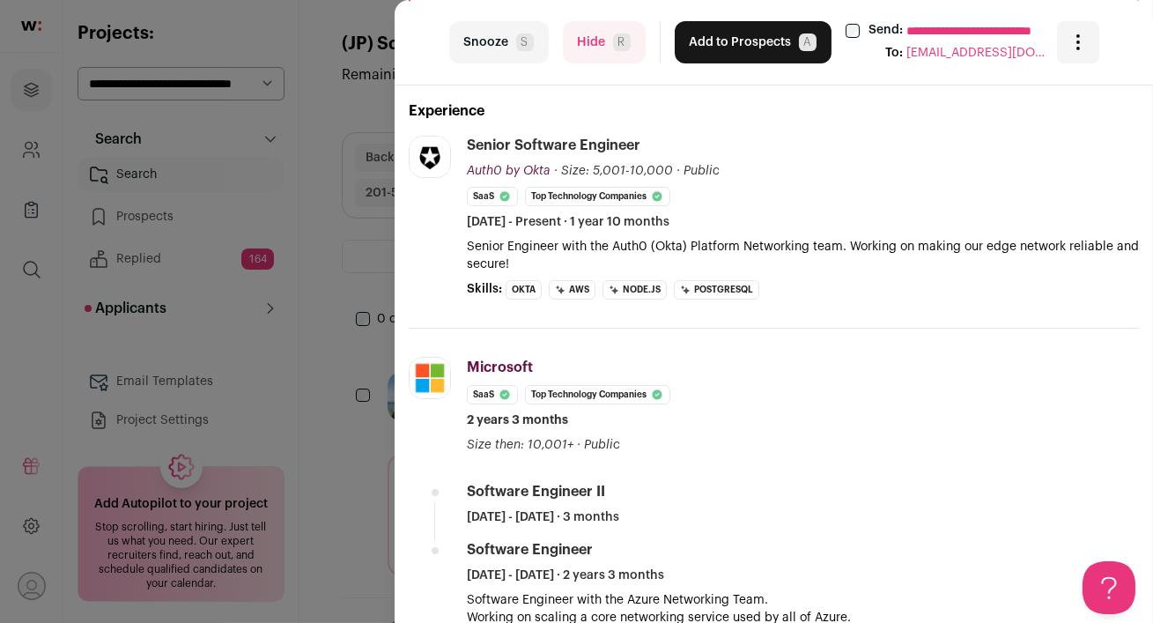
scroll to position [368, 0]
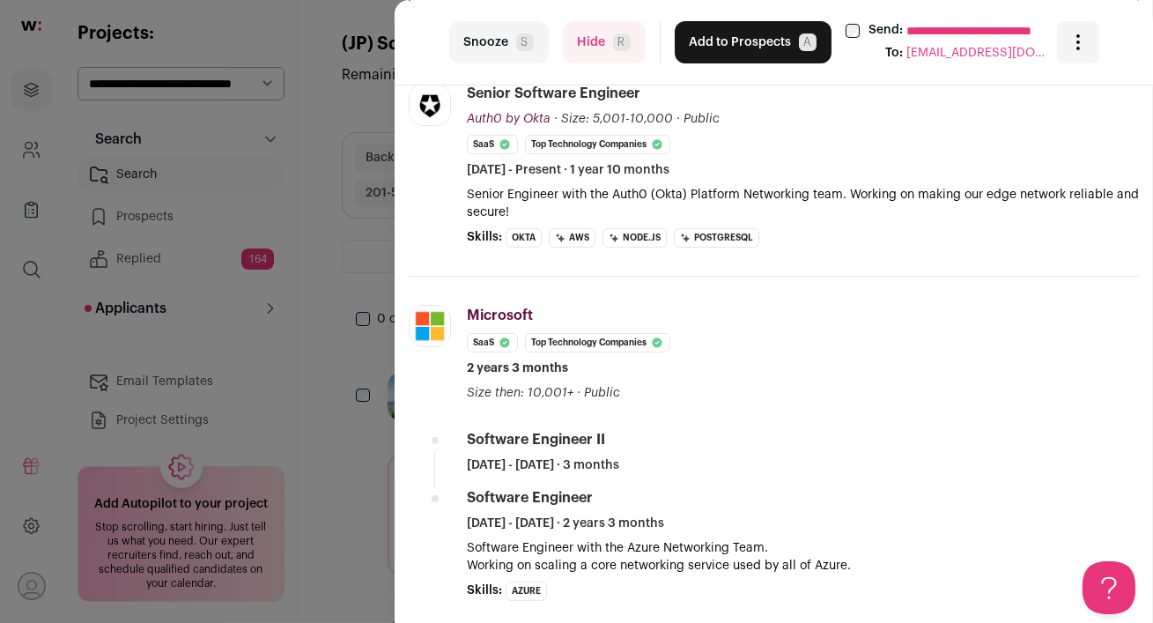
click at [598, 40] on button "Hide R" at bounding box center [604, 42] width 83 height 42
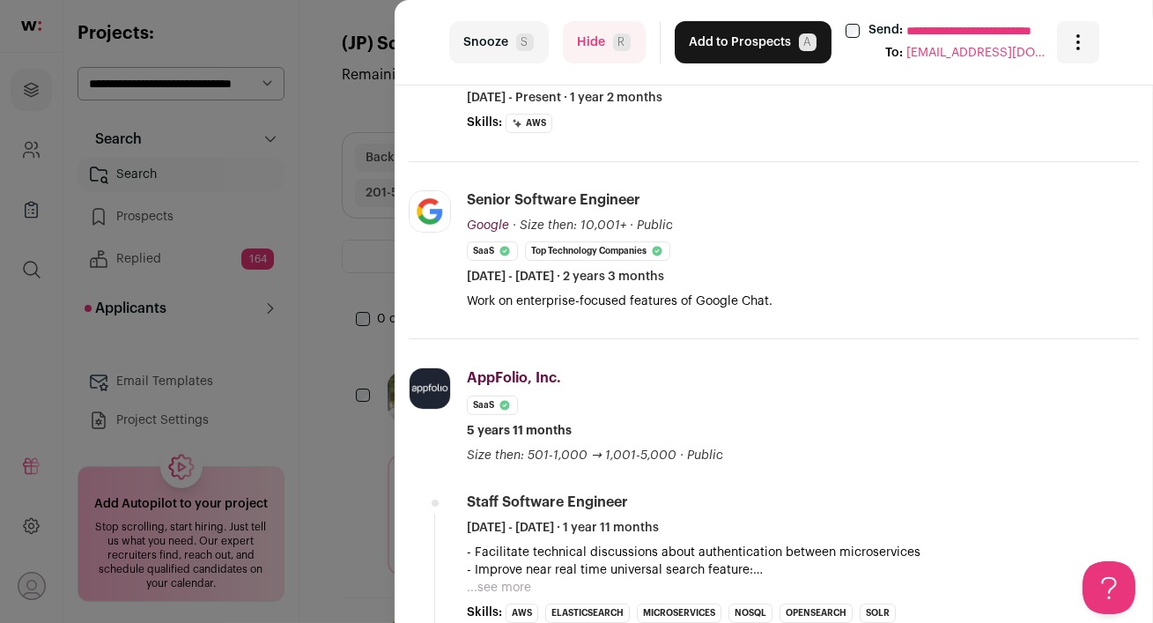
scroll to position [0, 0]
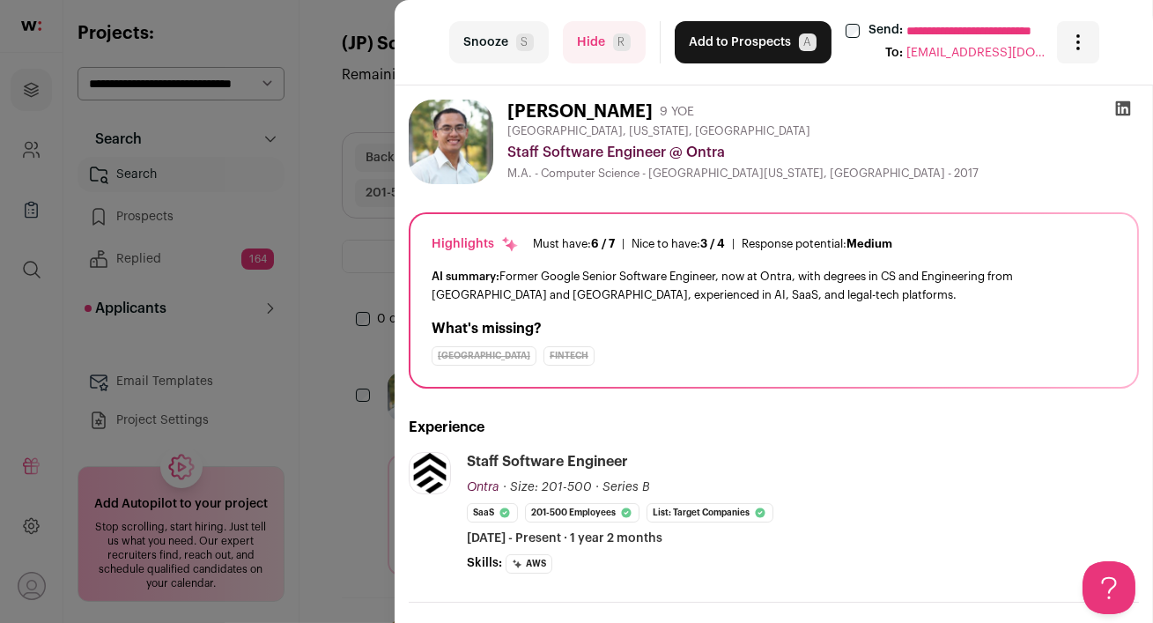
click at [1121, 104] on icon at bounding box center [1123, 108] width 15 height 15
click at [586, 44] on button "Hide R" at bounding box center [604, 42] width 83 height 42
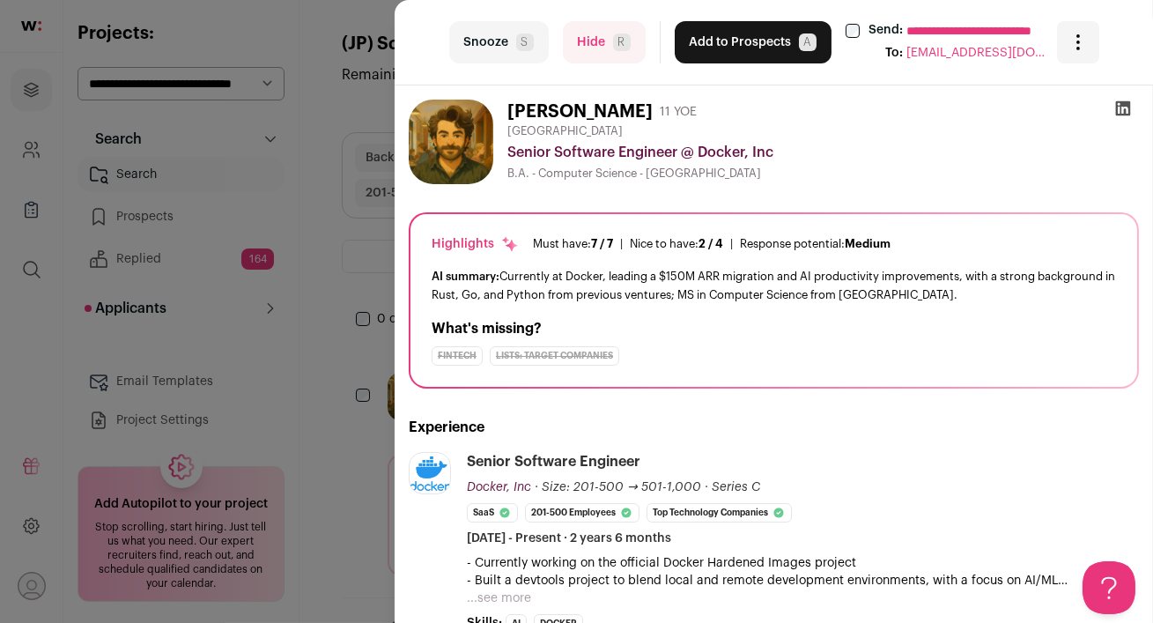
click at [1123, 111] on icon at bounding box center [1123, 108] width 18 height 18
click at [705, 47] on button "Add to Prospects A" at bounding box center [752, 42] width 157 height 42
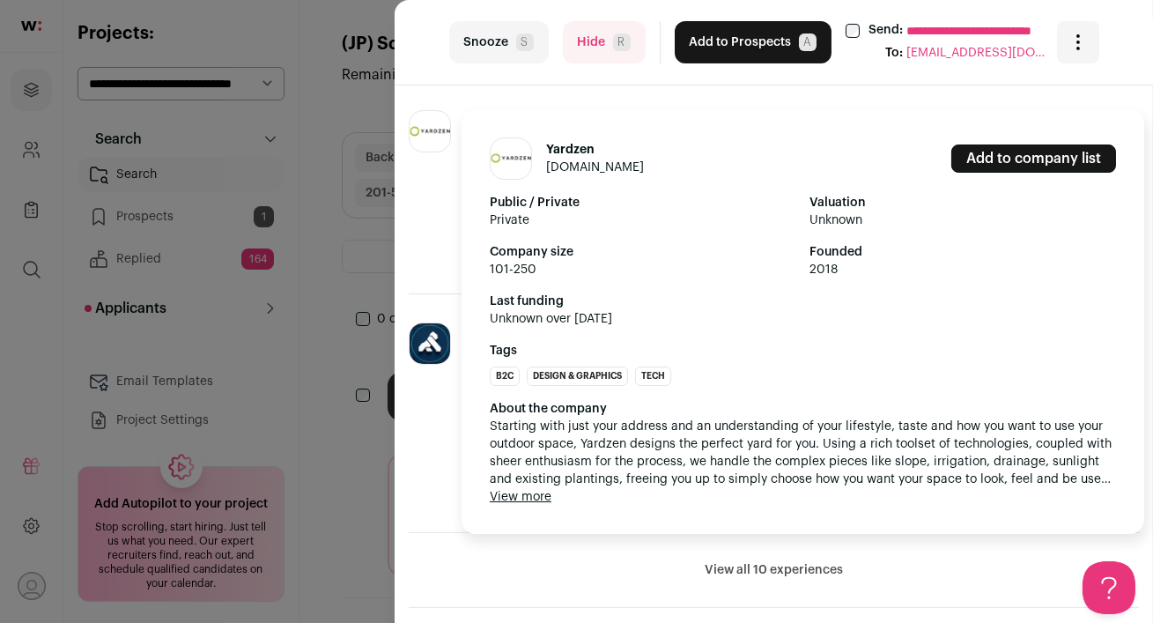
scroll to position [537, 0]
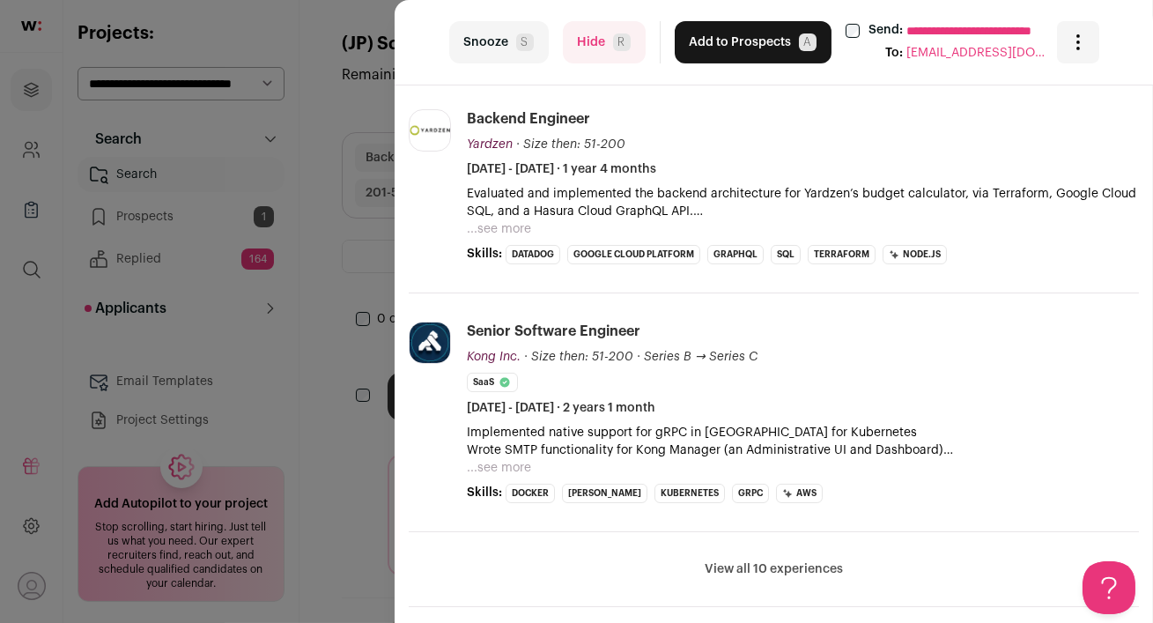
click at [591, 54] on button "Hide R" at bounding box center [604, 42] width 83 height 42
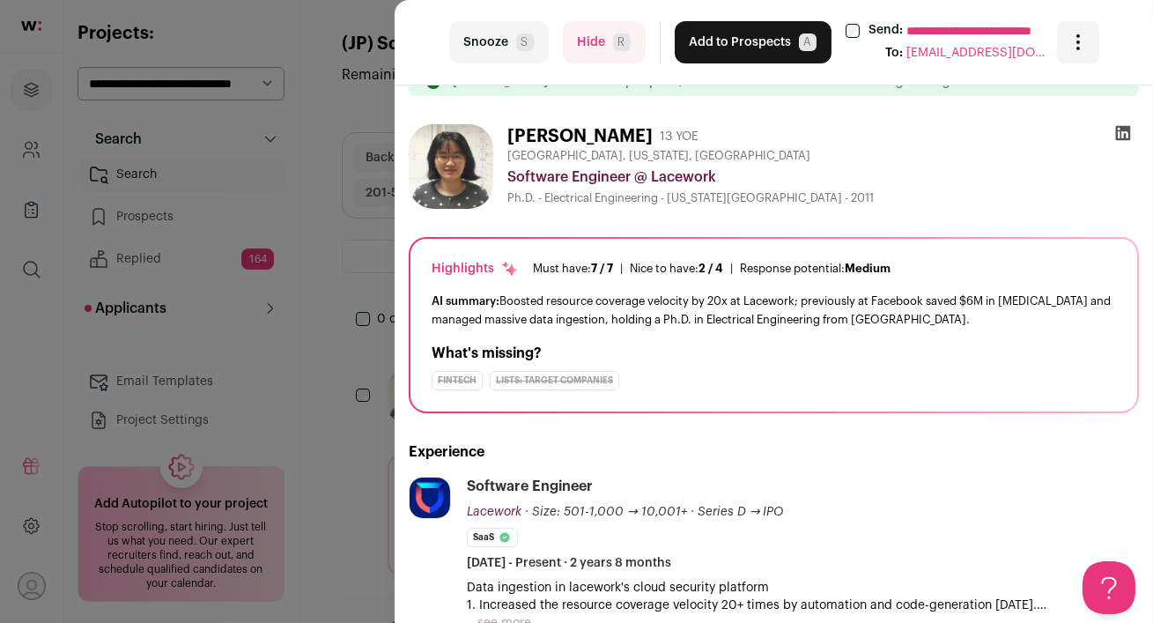
scroll to position [0, 0]
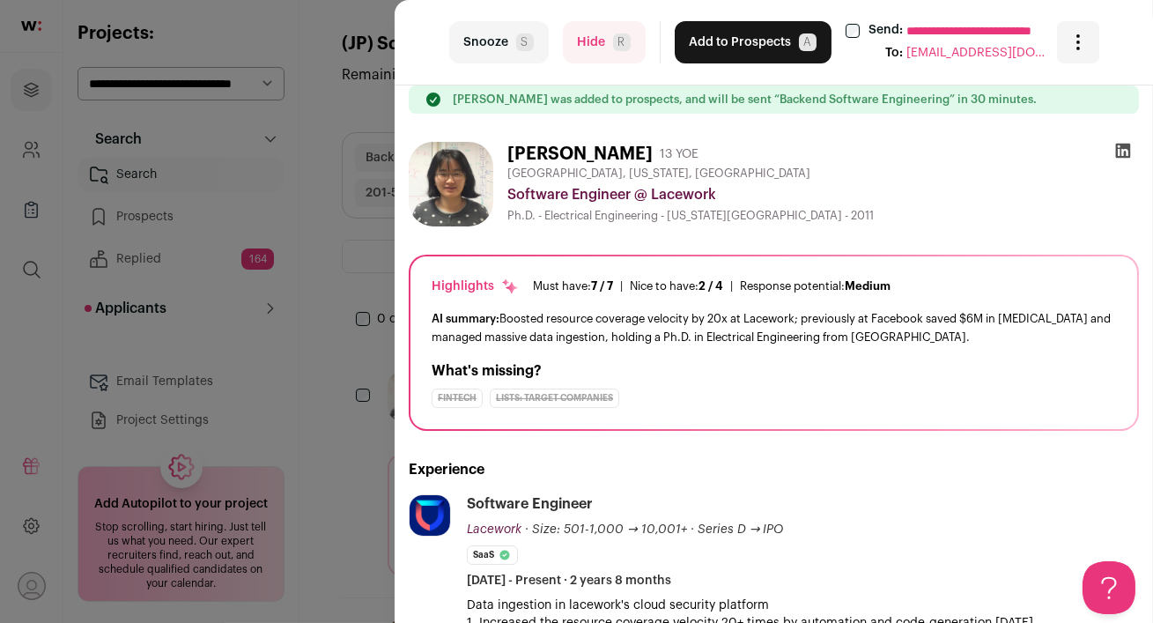
click at [588, 45] on button "Hide R" at bounding box center [604, 42] width 83 height 42
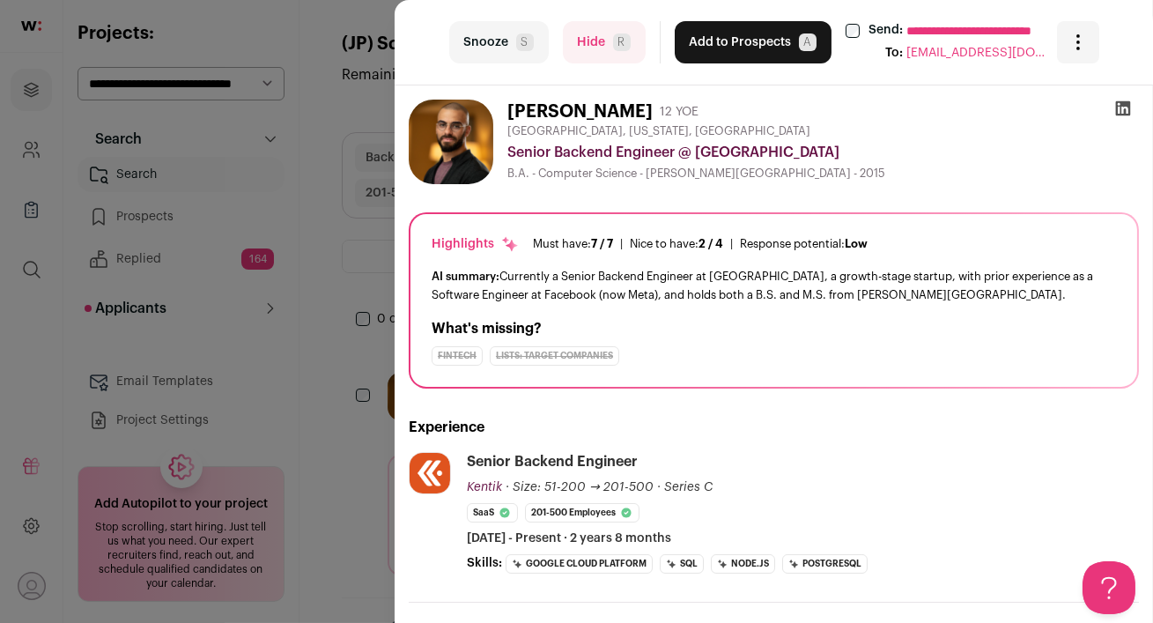
click at [1126, 105] on icon at bounding box center [1123, 108] width 15 height 15
click at [738, 58] on button "Add to Prospects A" at bounding box center [752, 42] width 157 height 42
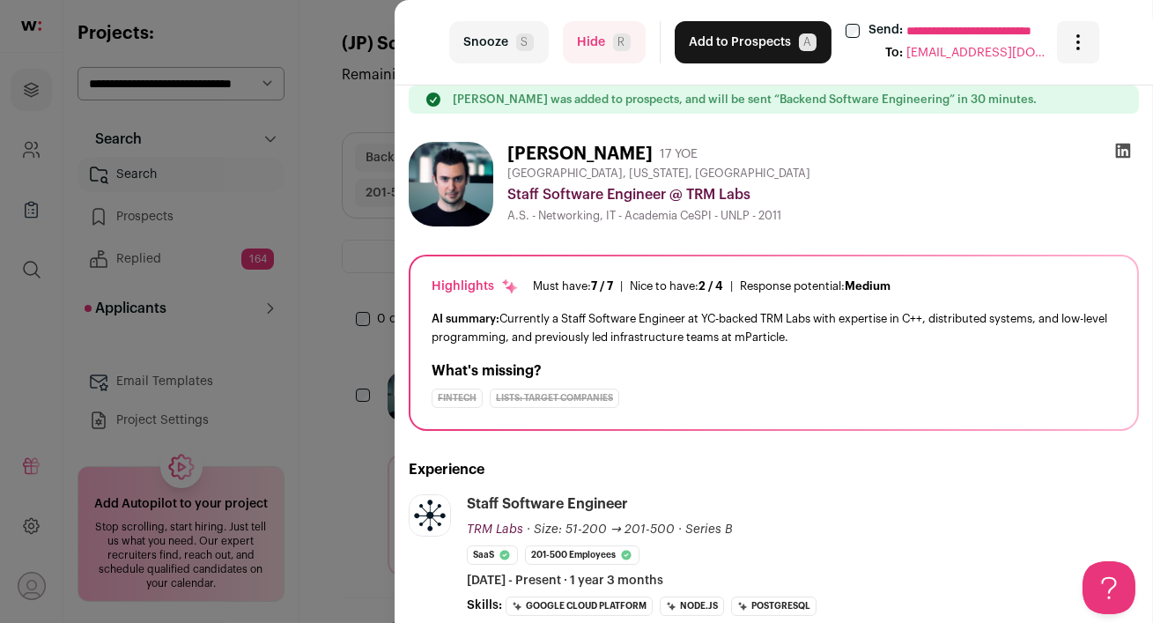
click at [1118, 152] on icon at bounding box center [1123, 151] width 18 height 18
